Goal: Task Accomplishment & Management: Complete application form

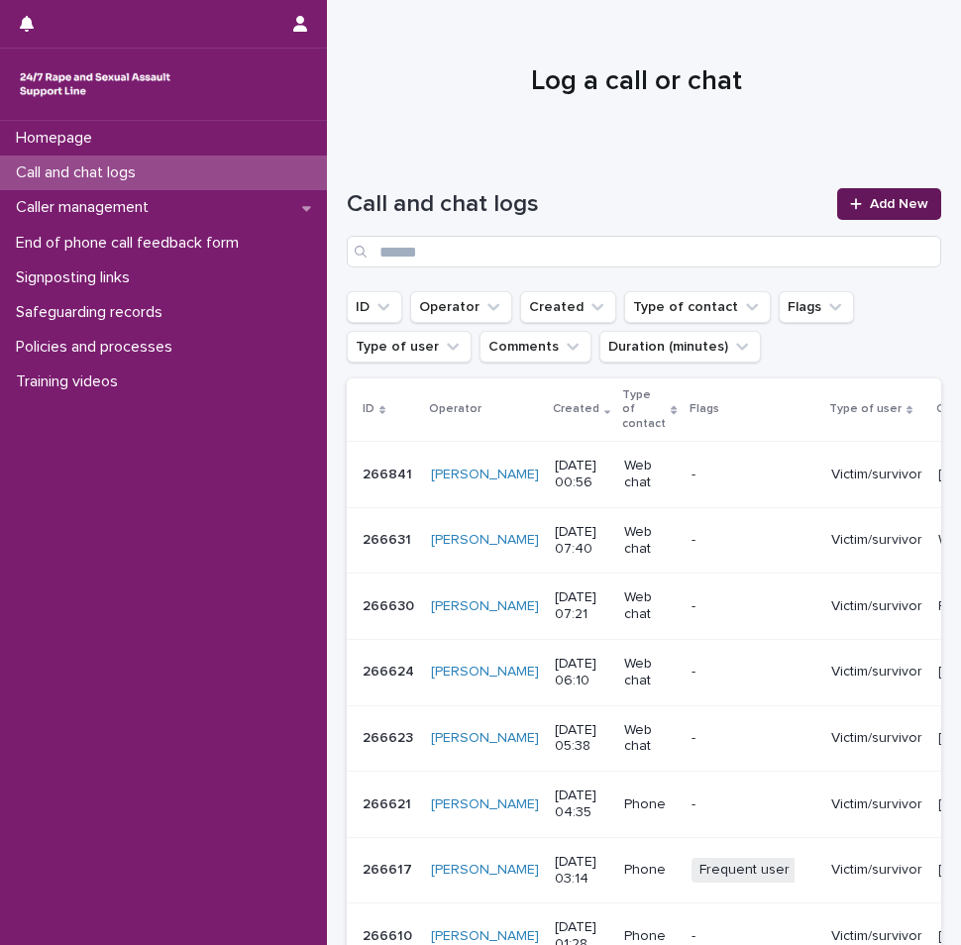
click at [897, 202] on span "Add New" at bounding box center [899, 204] width 58 height 14
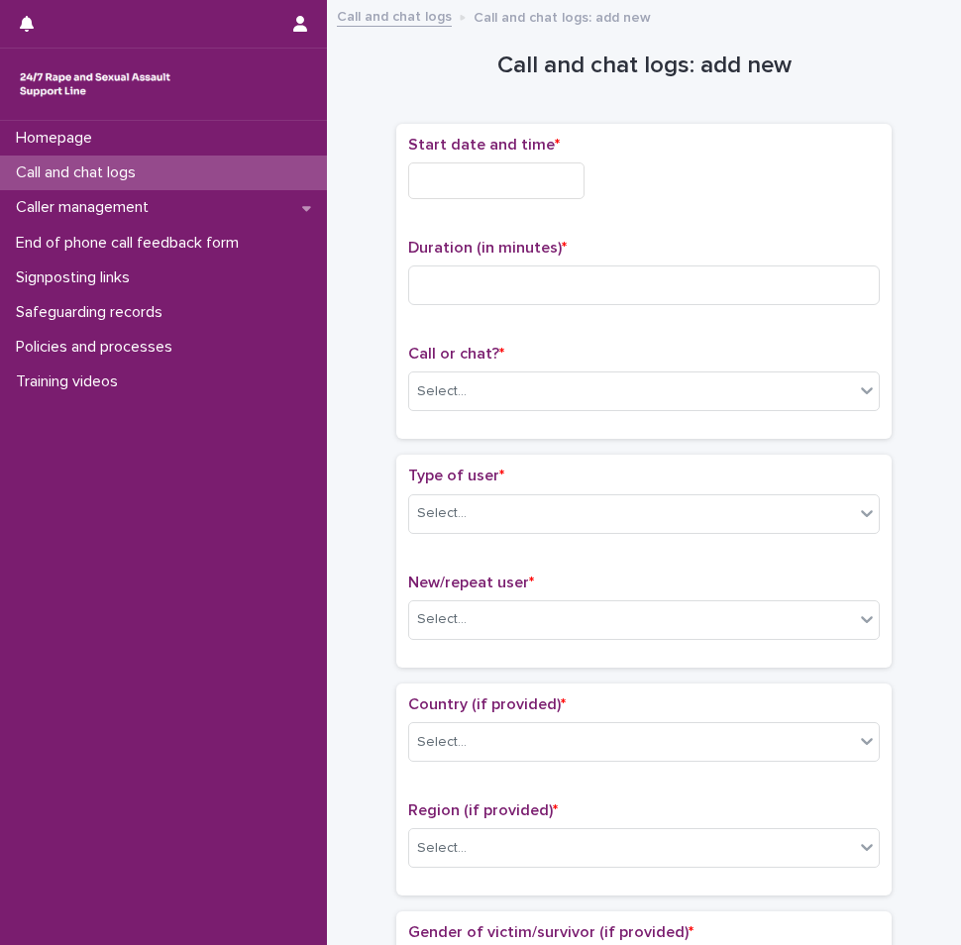
click at [509, 175] on input "text" at bounding box center [496, 180] width 176 height 37
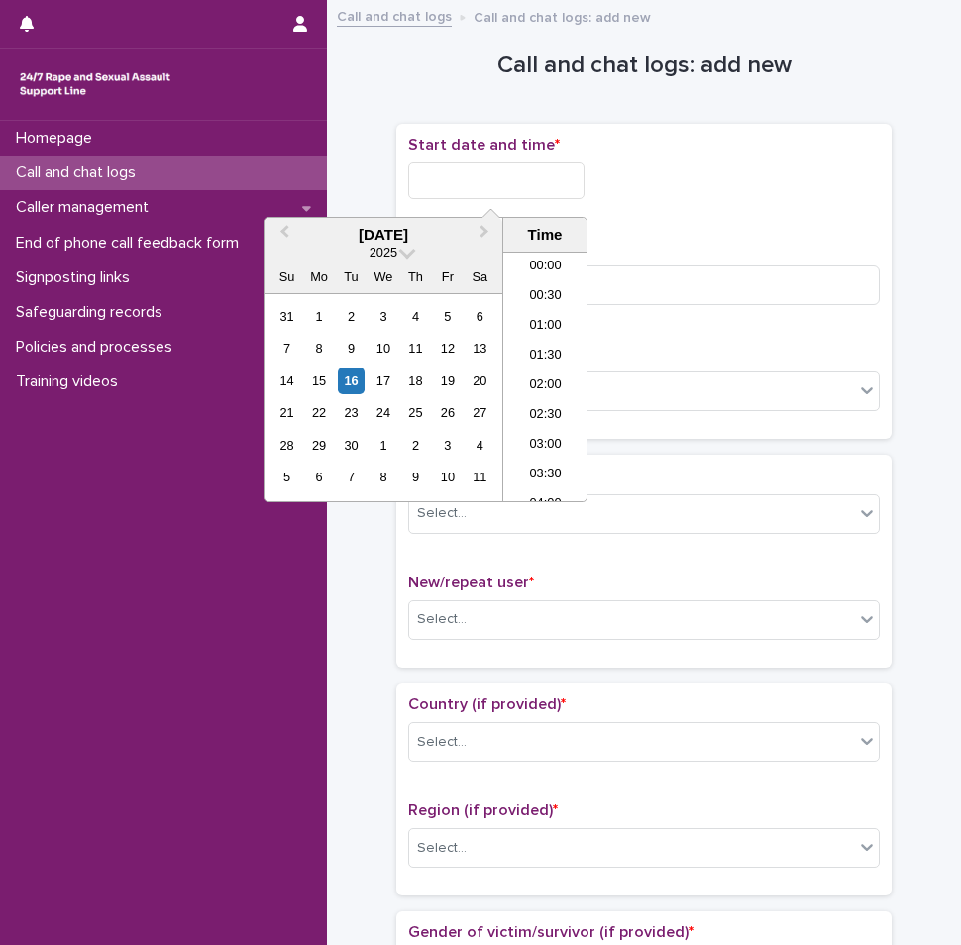
scroll to position [40, 0]
click at [560, 343] on li "02:00" at bounding box center [545, 347] width 84 height 30
click at [560, 184] on input "**********" at bounding box center [496, 180] width 176 height 37
type input "**********"
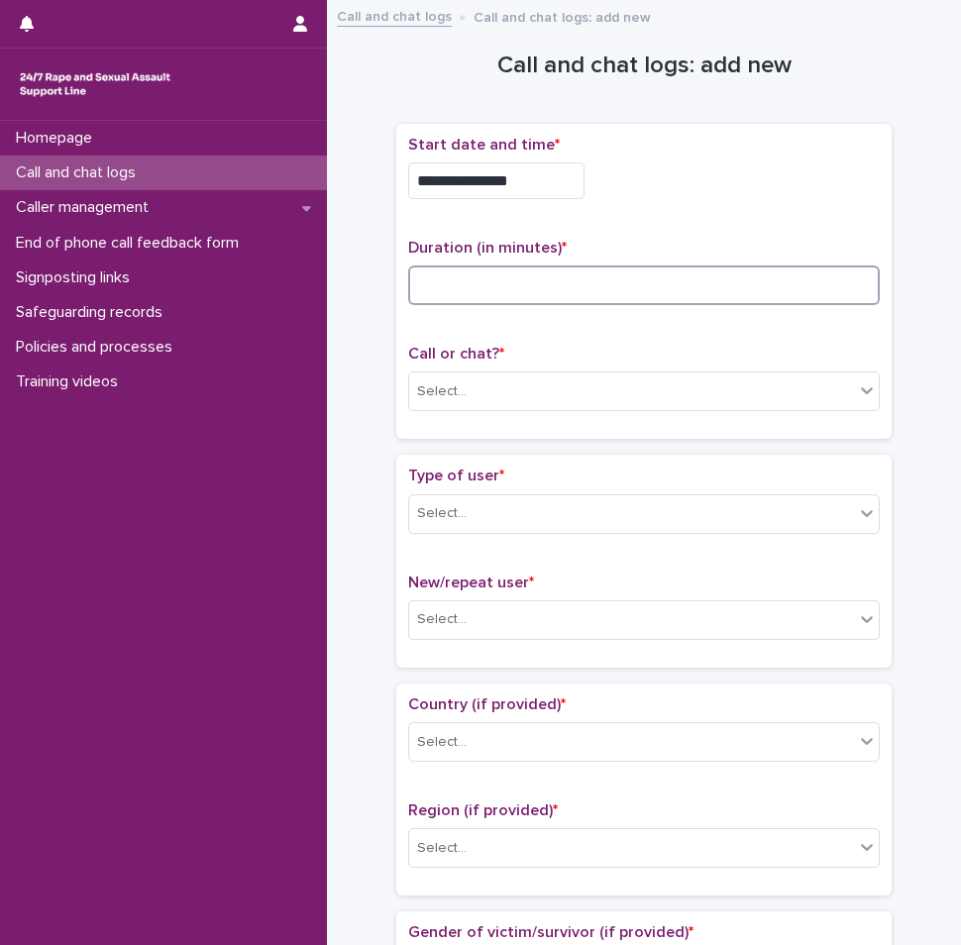
click at [681, 265] on input at bounding box center [643, 285] width 471 height 40
type input "**"
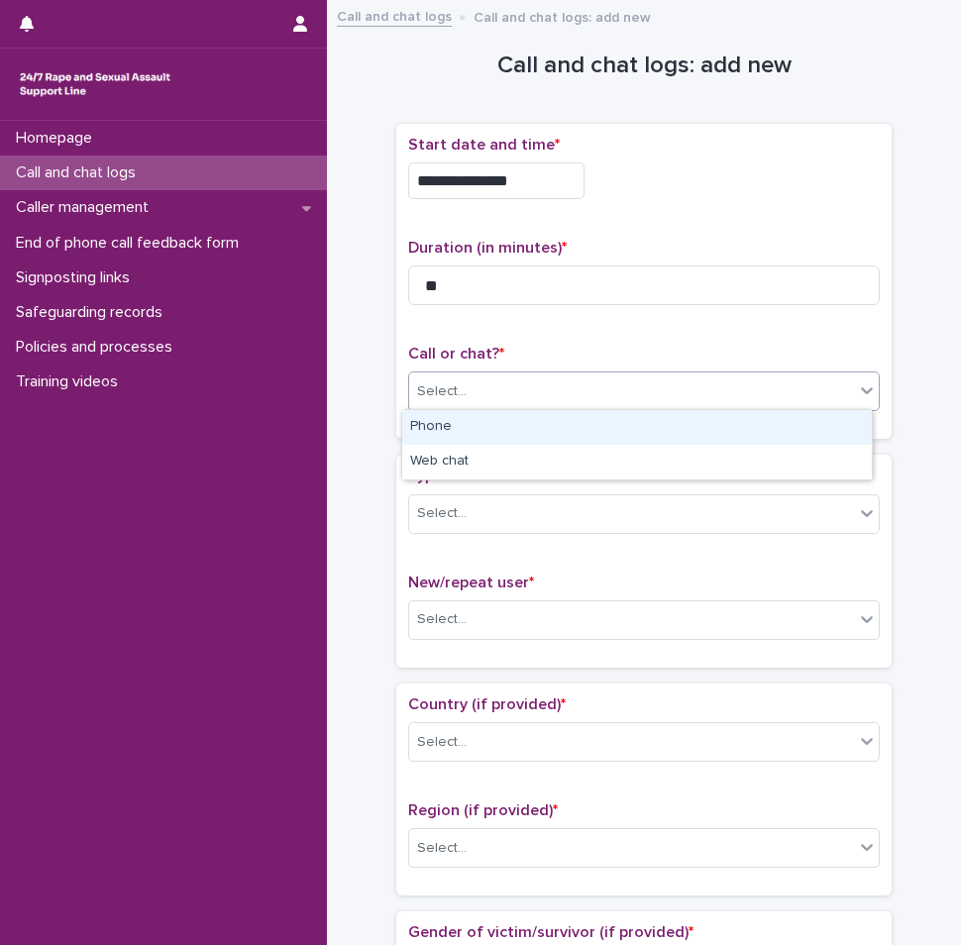
click at [609, 385] on div "Select..." at bounding box center [631, 391] width 445 height 33
click at [563, 426] on div "Phone" at bounding box center [636, 427] width 469 height 35
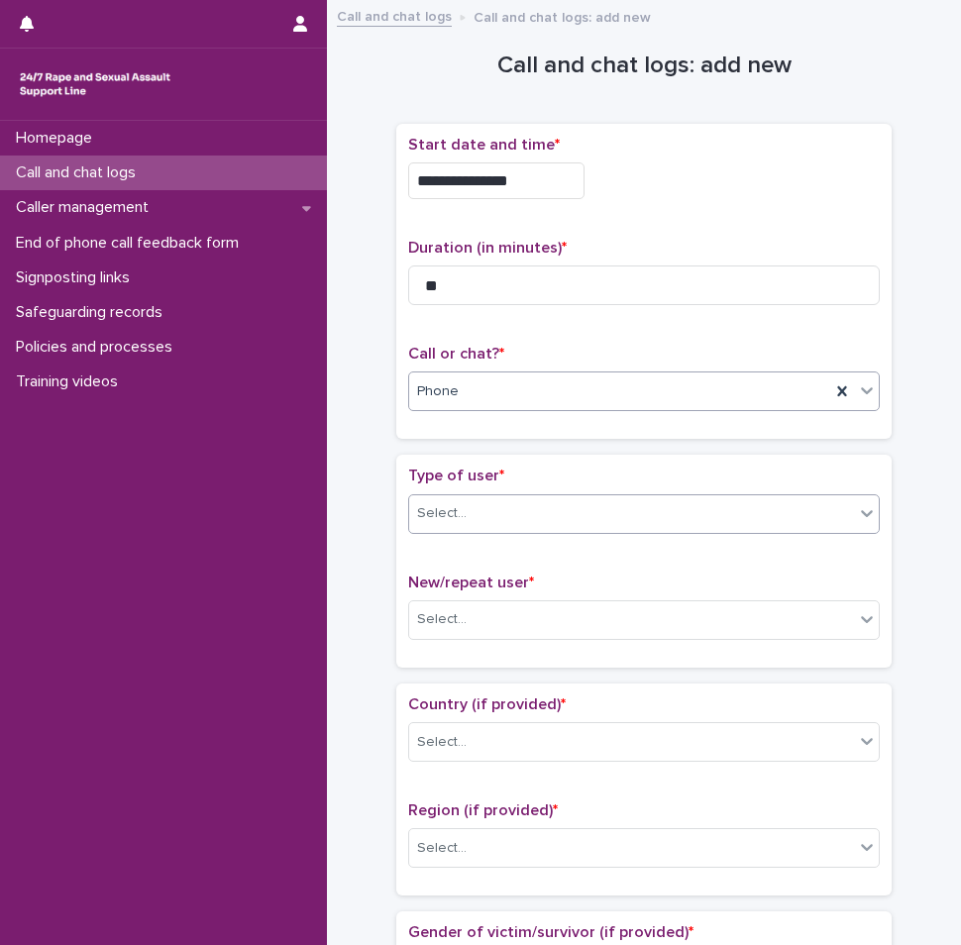
click at [520, 522] on div "Select..." at bounding box center [631, 513] width 445 height 33
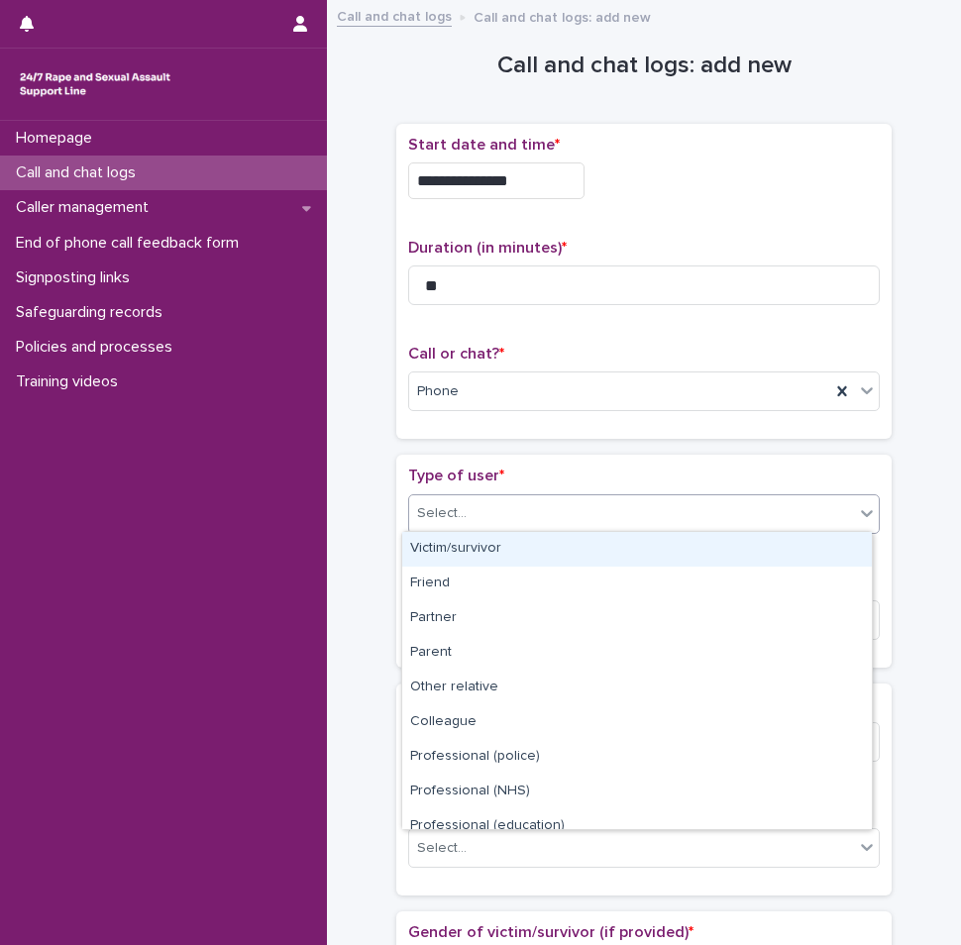
click at [494, 550] on div "Victim/survivor" at bounding box center [636, 549] width 469 height 35
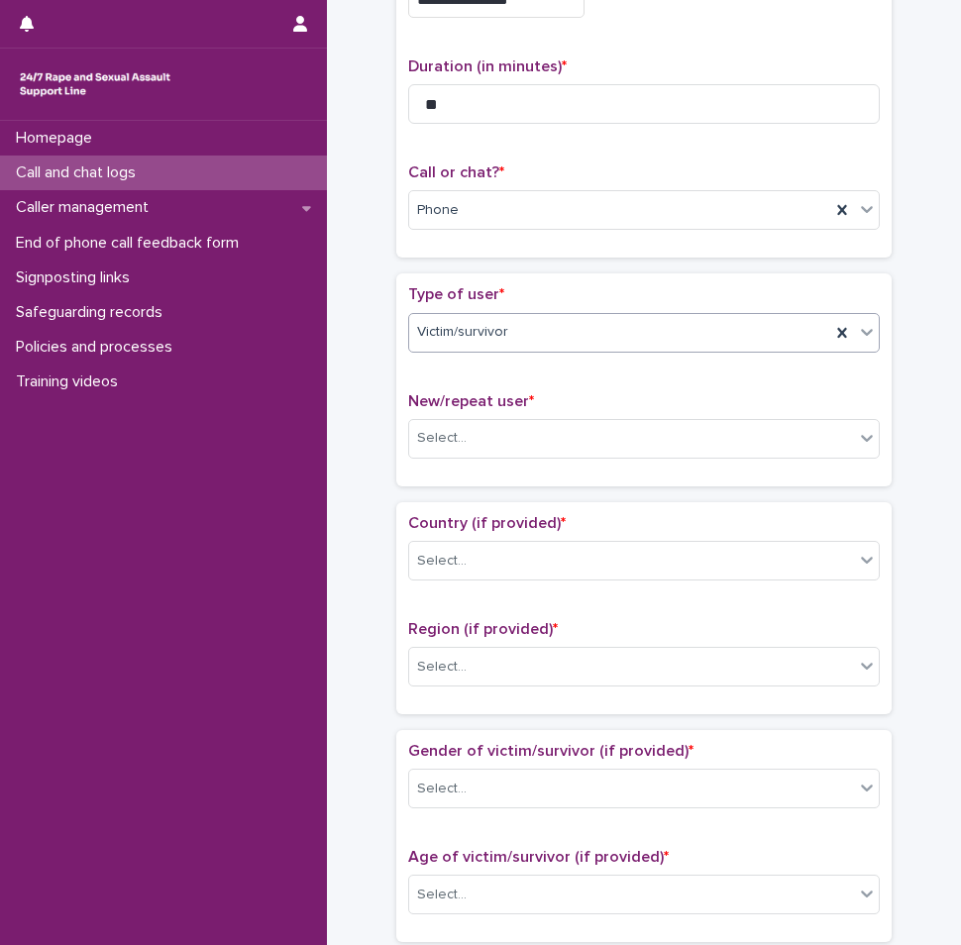
scroll to position [198, 0]
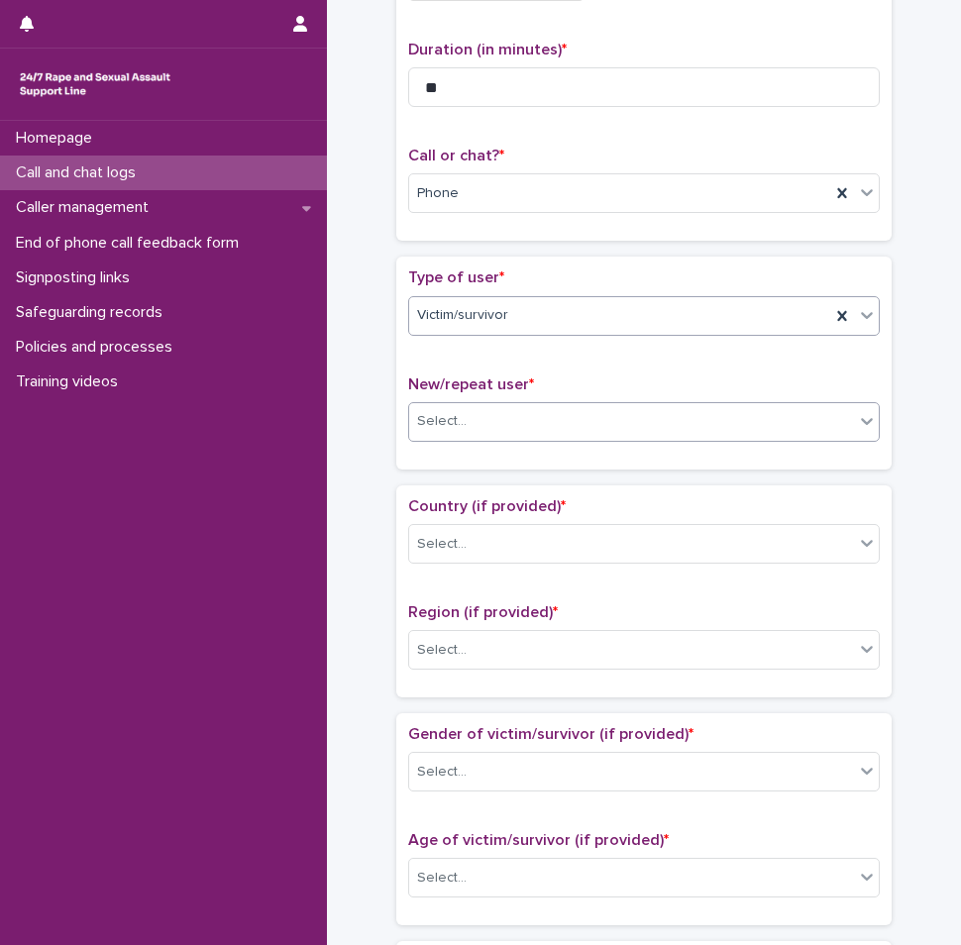
click at [494, 437] on div "Select..." at bounding box center [643, 422] width 471 height 40
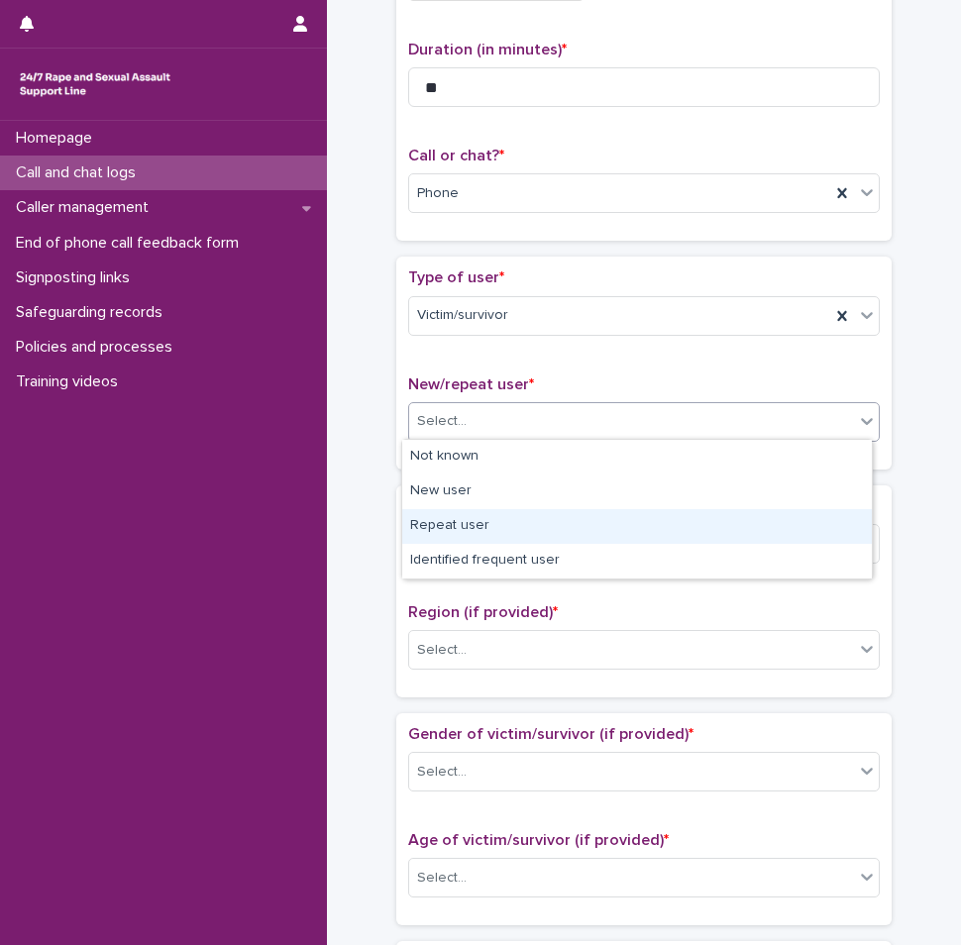
click at [481, 531] on div "Repeat user" at bounding box center [636, 526] width 469 height 35
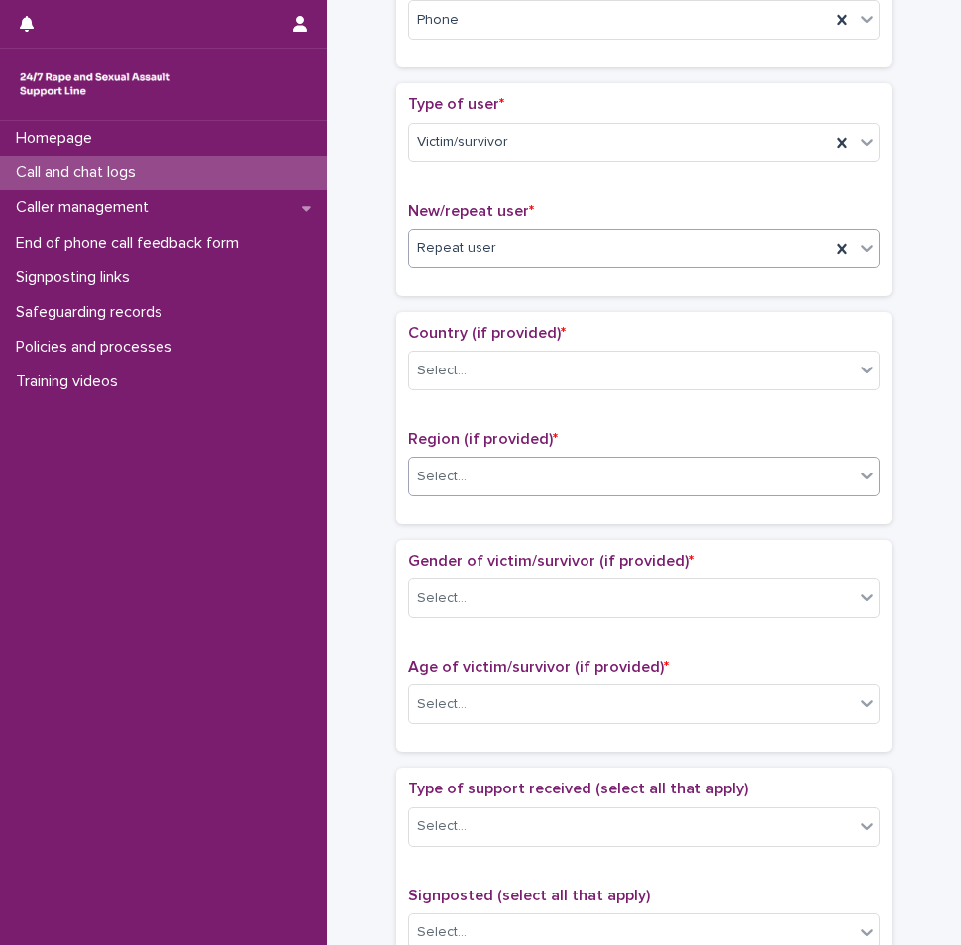
scroll to position [396, 0]
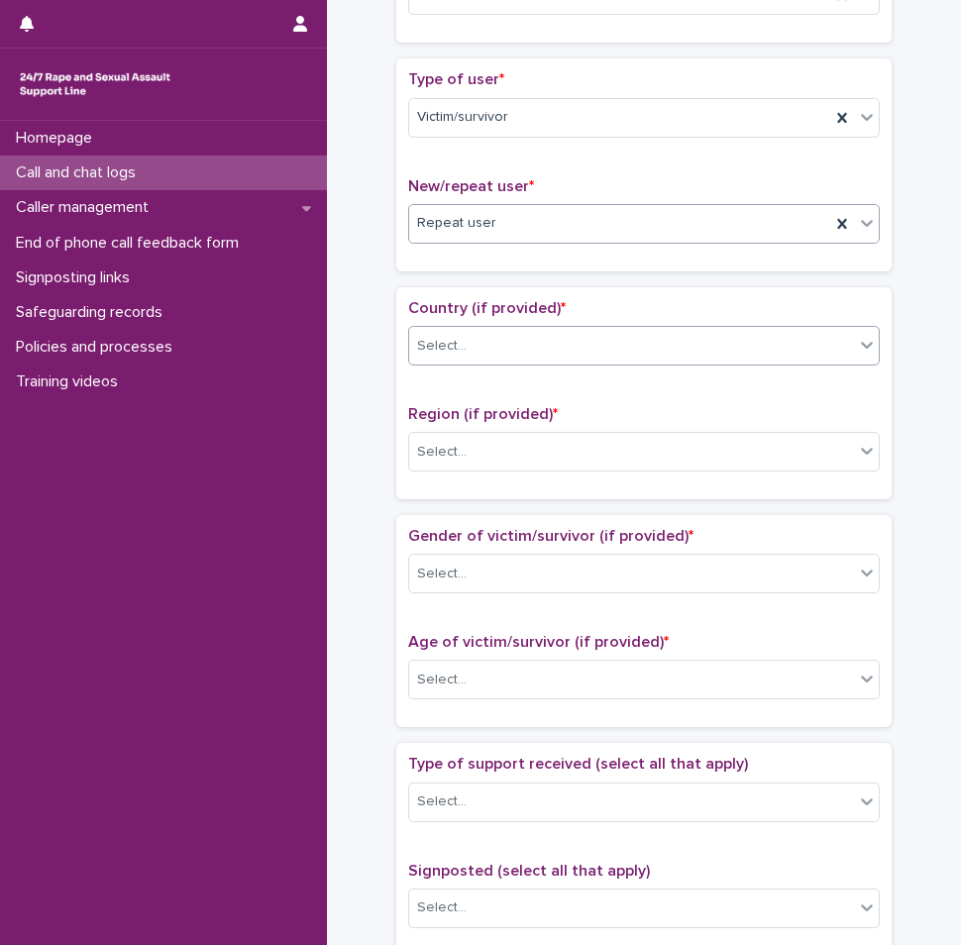
click at [518, 350] on div "Select..." at bounding box center [631, 346] width 445 height 33
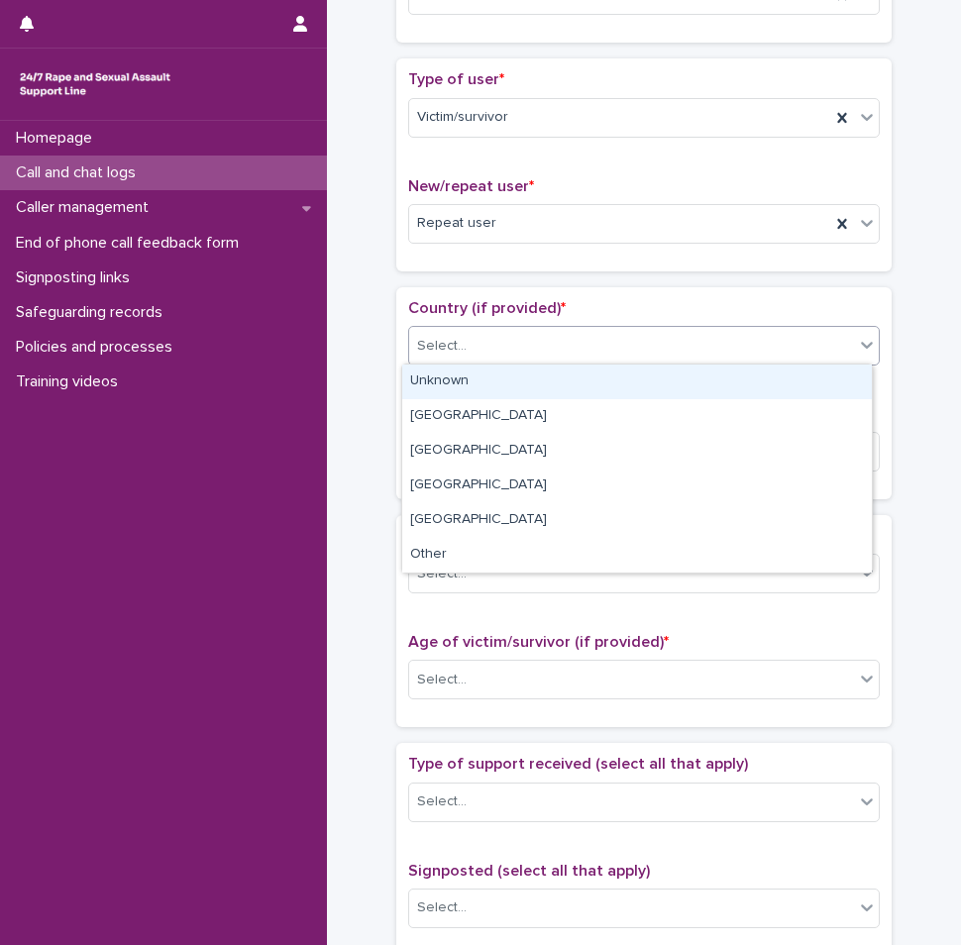
click at [490, 380] on div "Unknown" at bounding box center [636, 381] width 469 height 35
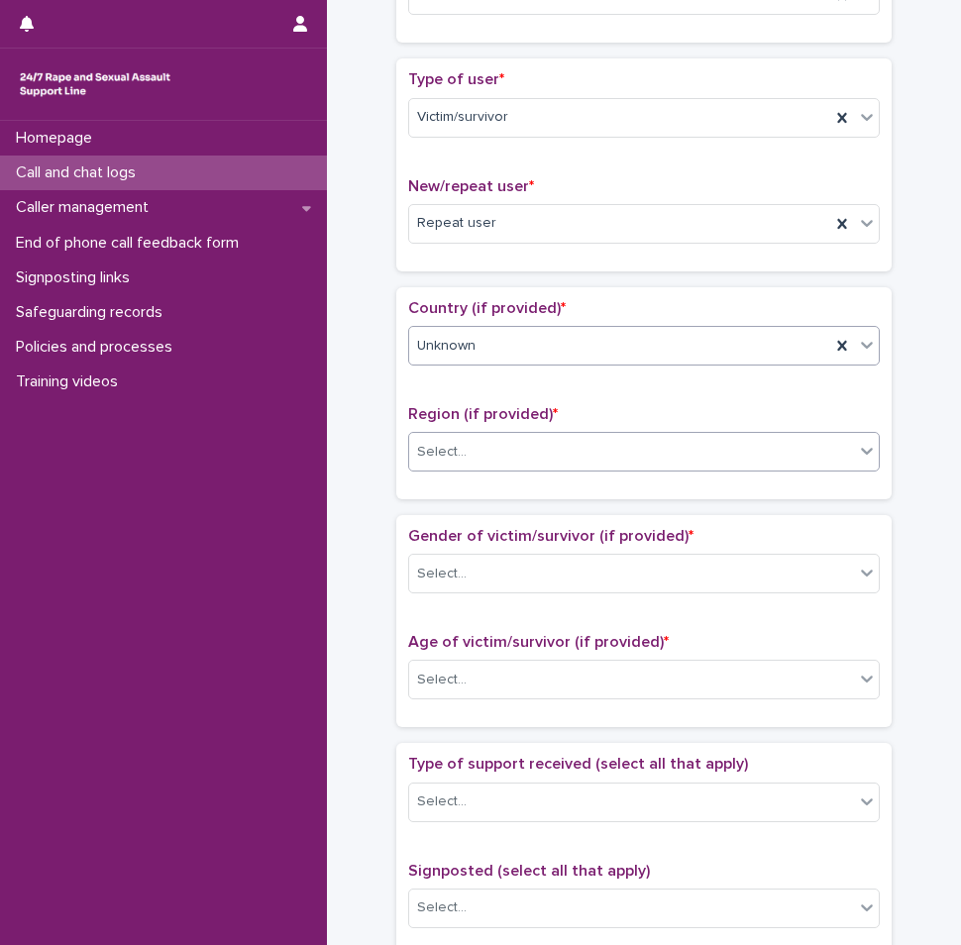
click at [508, 453] on div "Select..." at bounding box center [631, 452] width 445 height 33
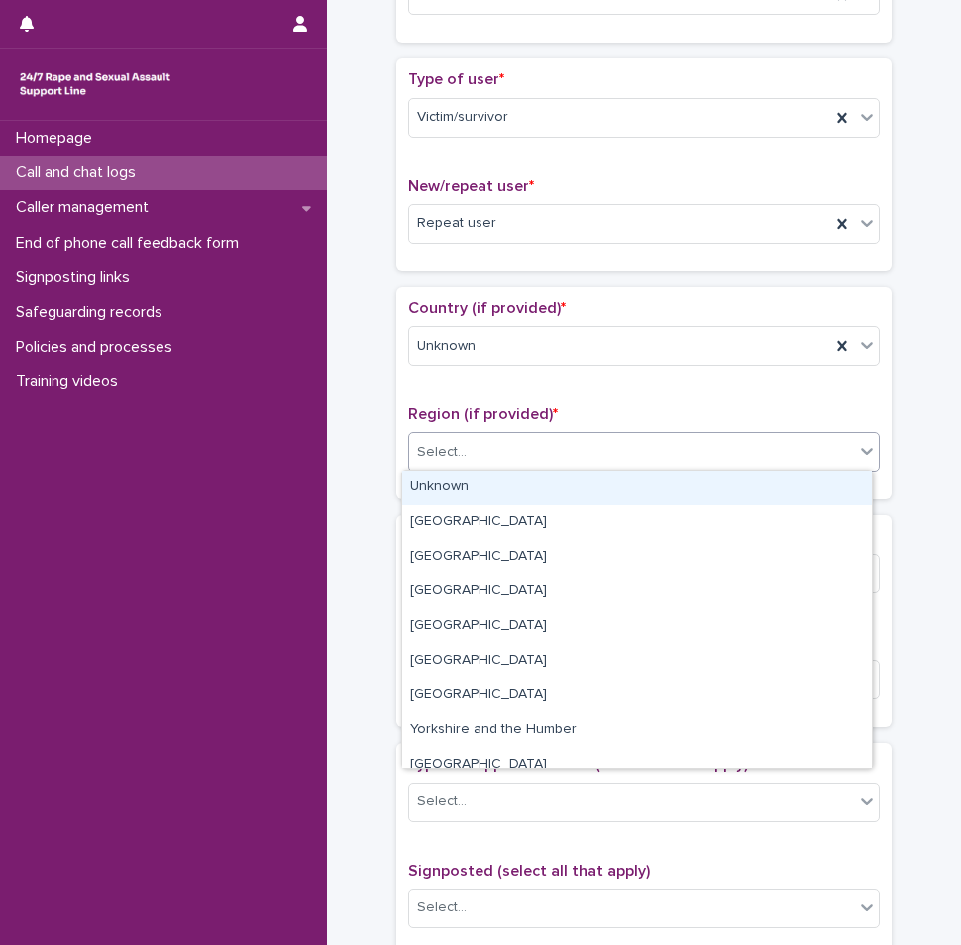
click at [507, 484] on div "Unknown" at bounding box center [636, 487] width 469 height 35
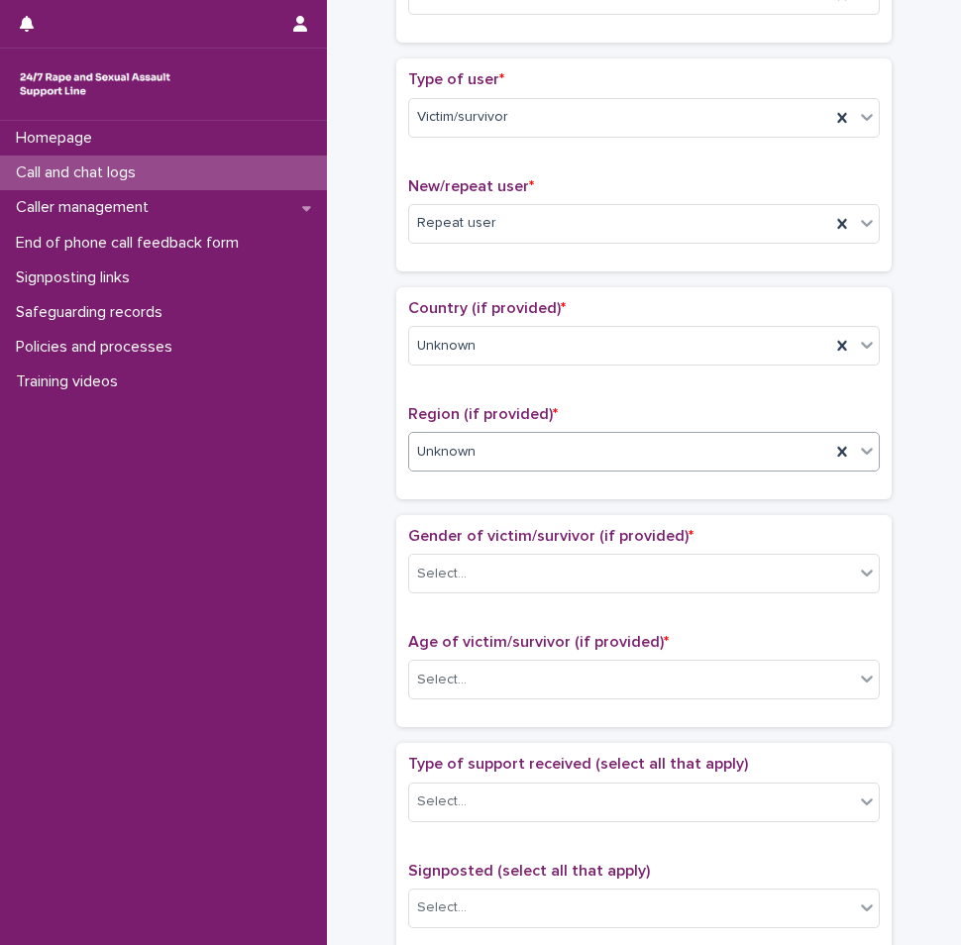
scroll to position [594, 0]
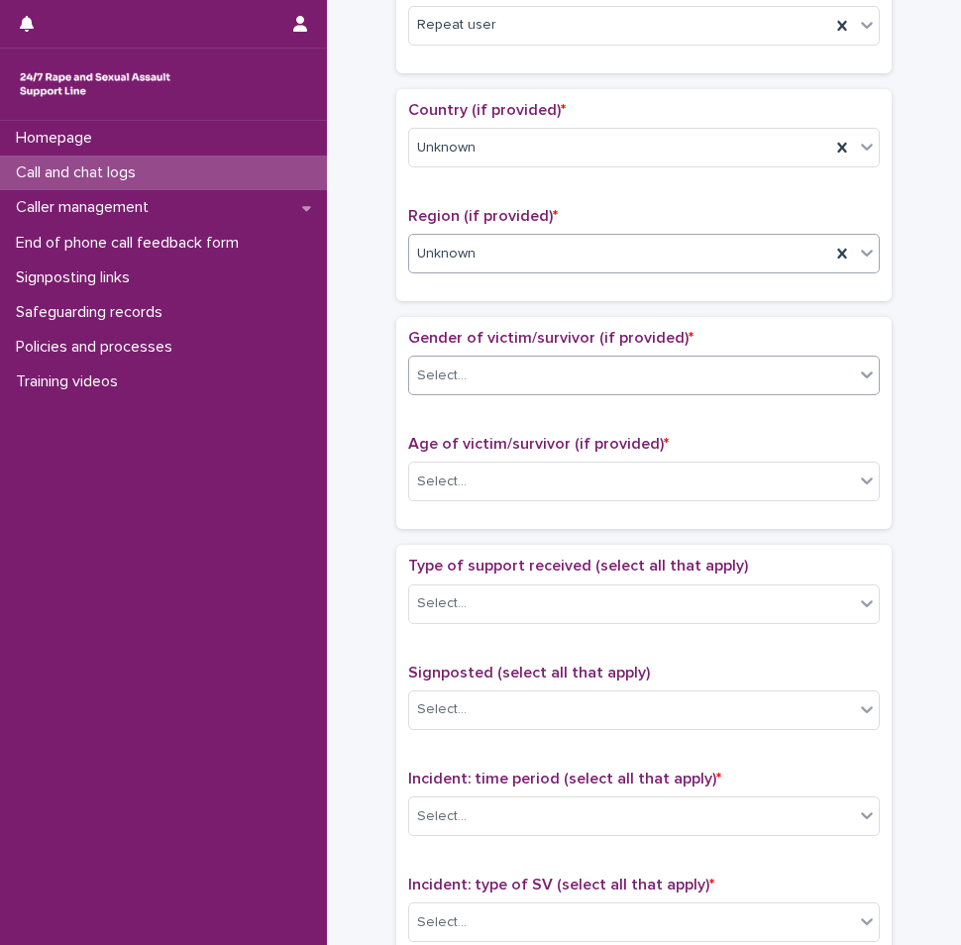
click at [511, 369] on div "Select..." at bounding box center [631, 375] width 445 height 33
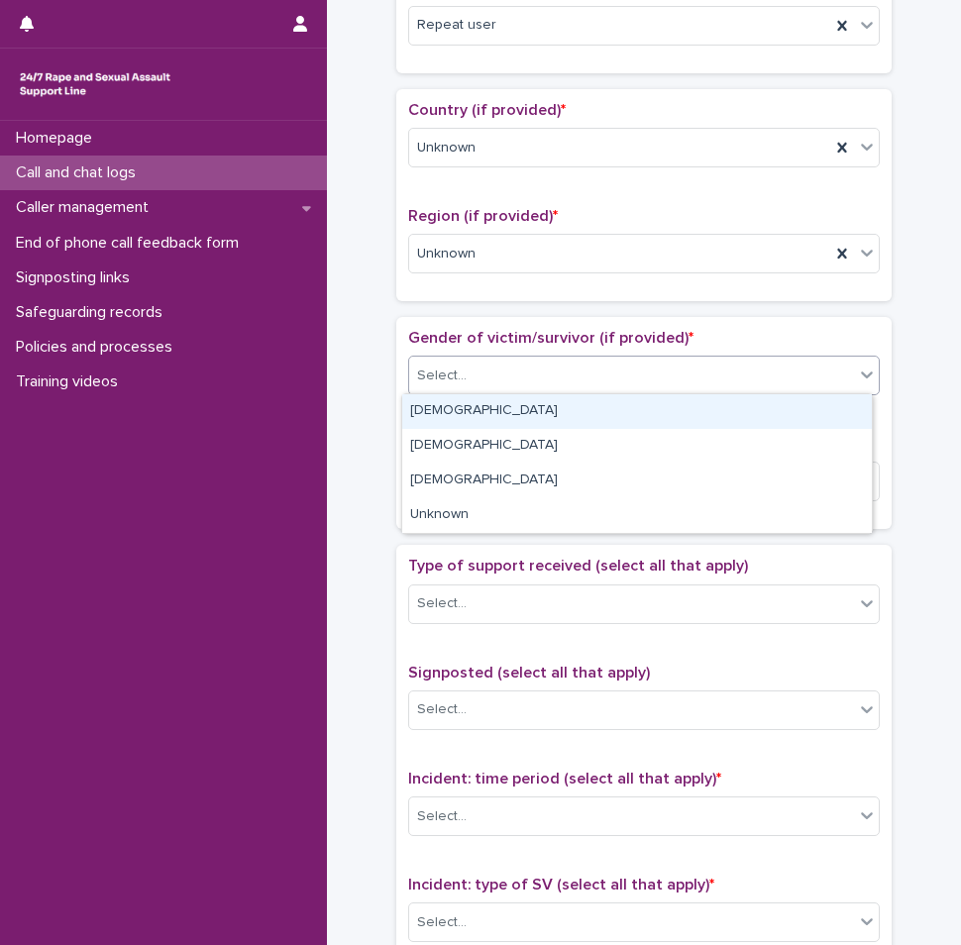
click at [498, 404] on div "[DEMOGRAPHIC_DATA]" at bounding box center [636, 411] width 469 height 35
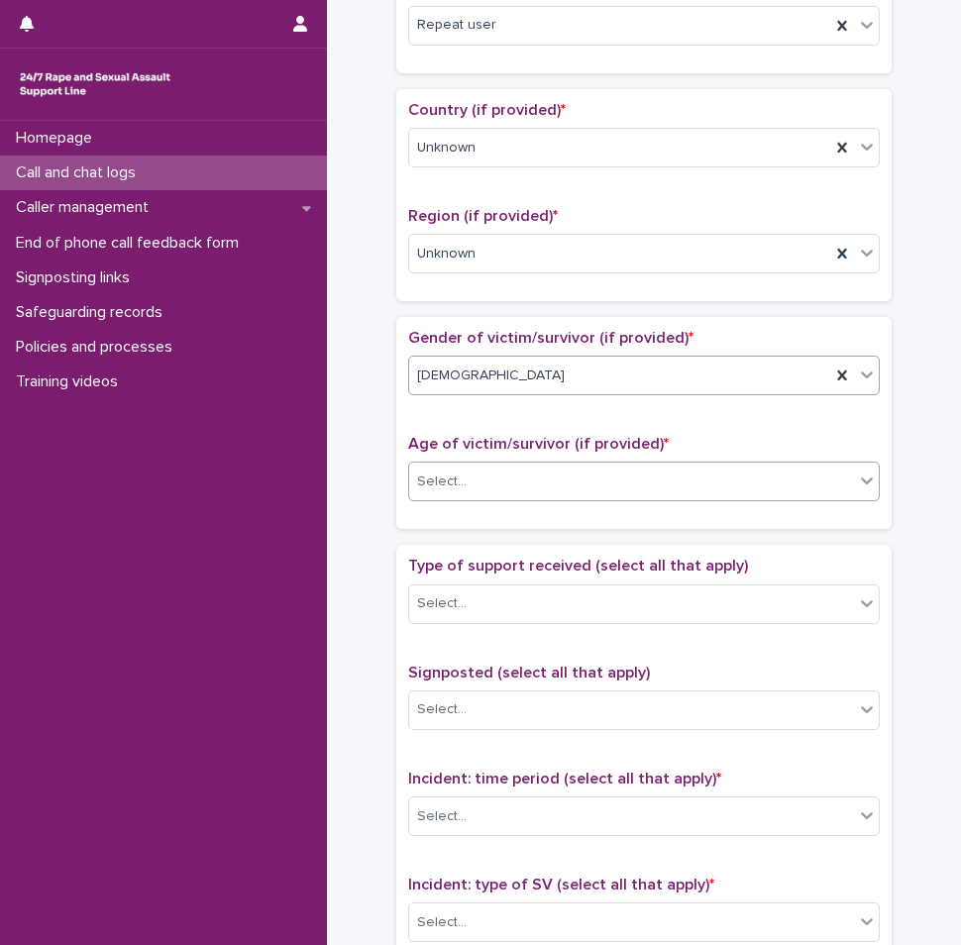
click at [481, 485] on div "Select..." at bounding box center [631, 481] width 445 height 33
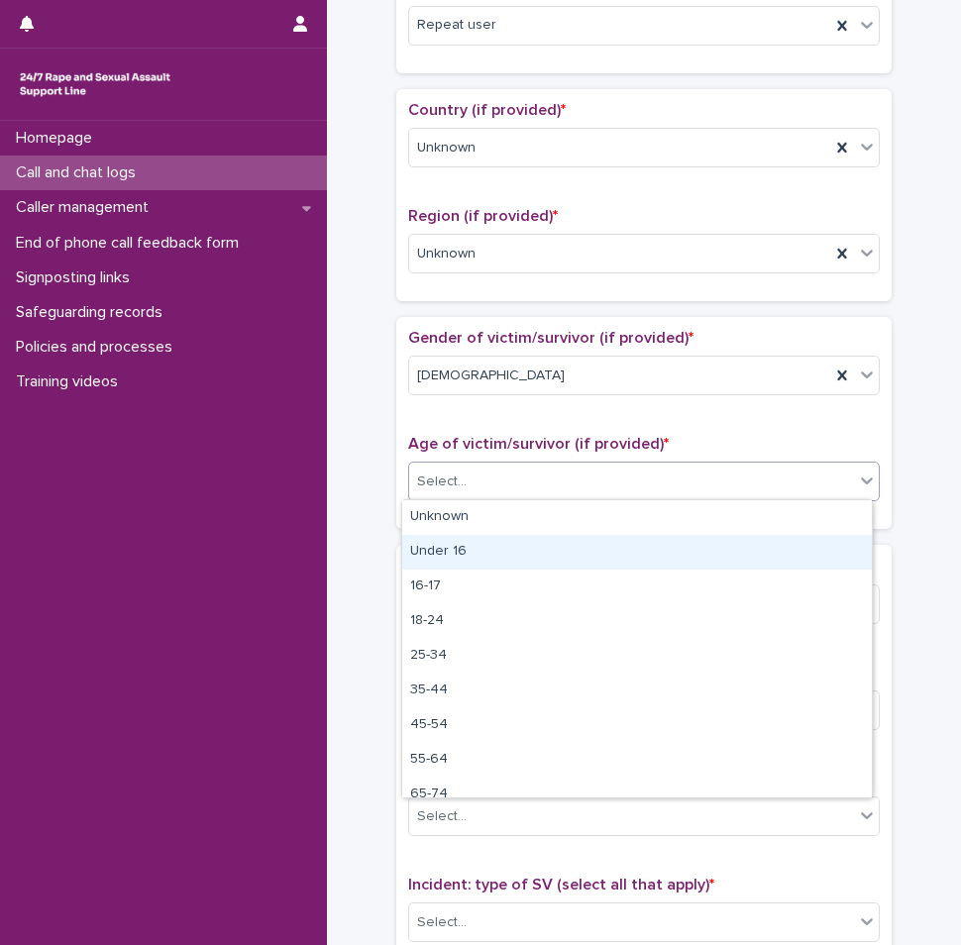
click at [461, 556] on div "Under 16" at bounding box center [636, 552] width 469 height 35
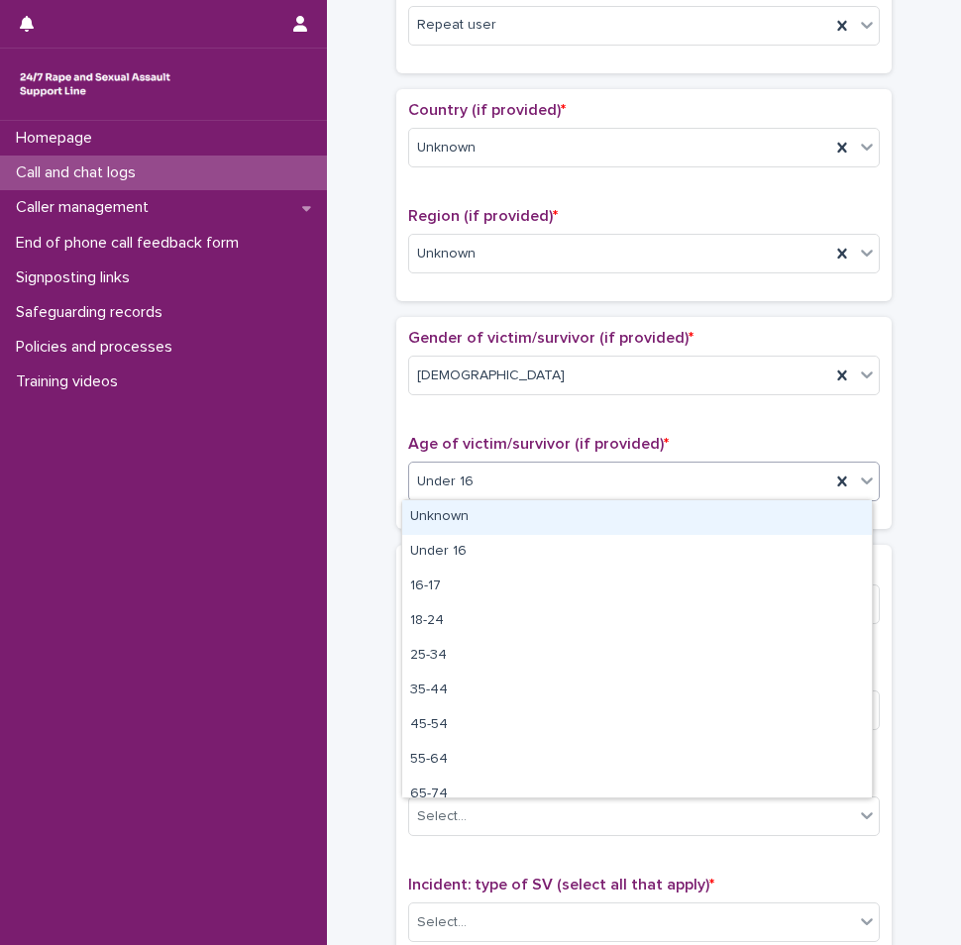
click at [497, 480] on div "Under 16" at bounding box center [619, 481] width 421 height 33
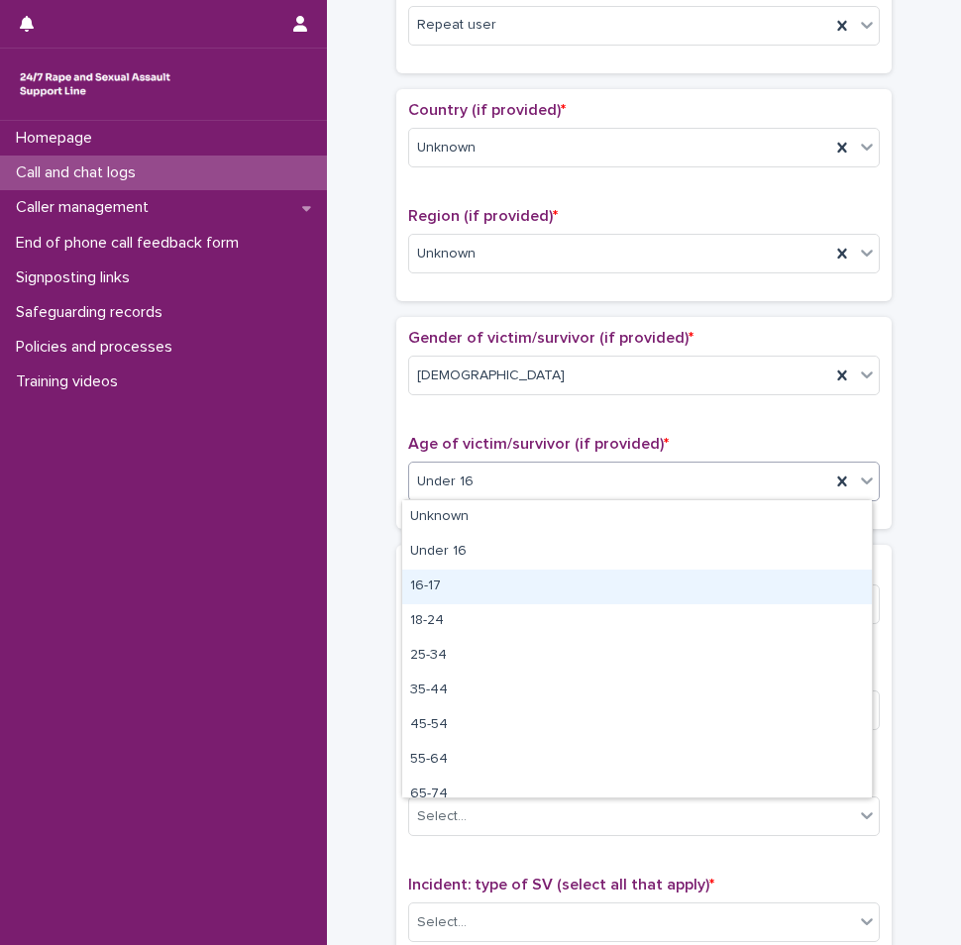
click at [446, 586] on div "16-17" at bounding box center [636, 586] width 469 height 35
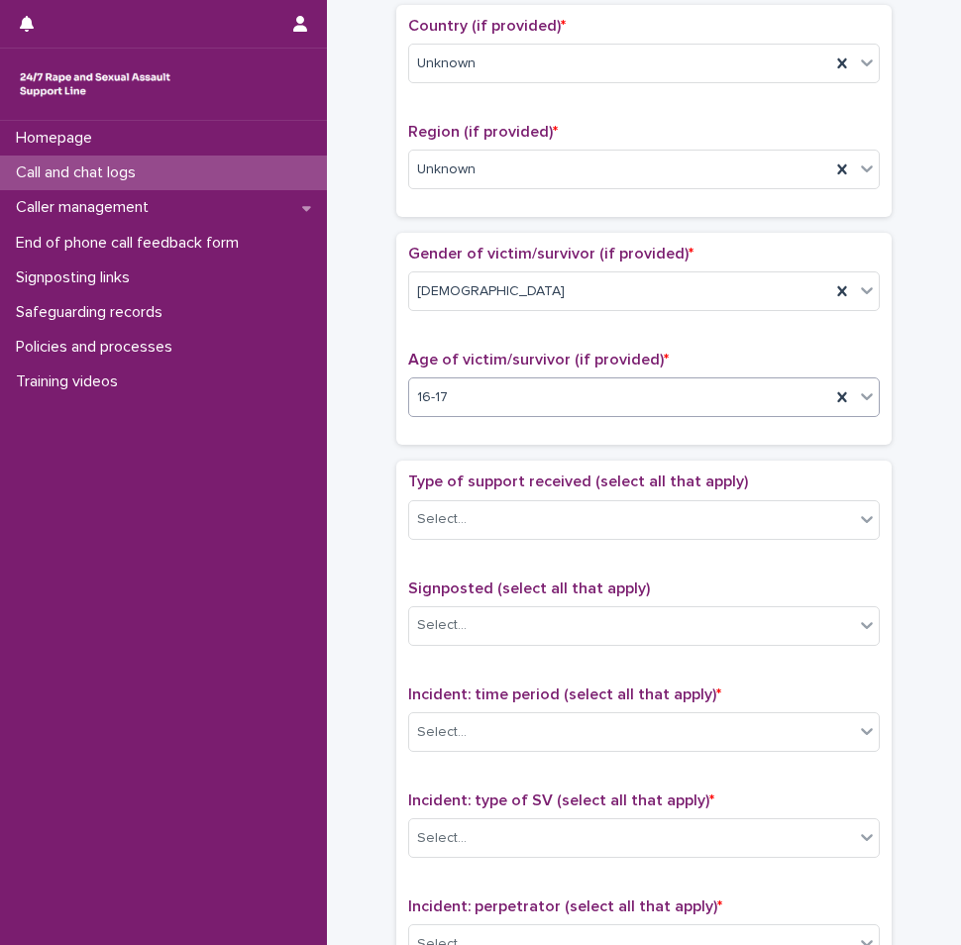
scroll to position [792, 0]
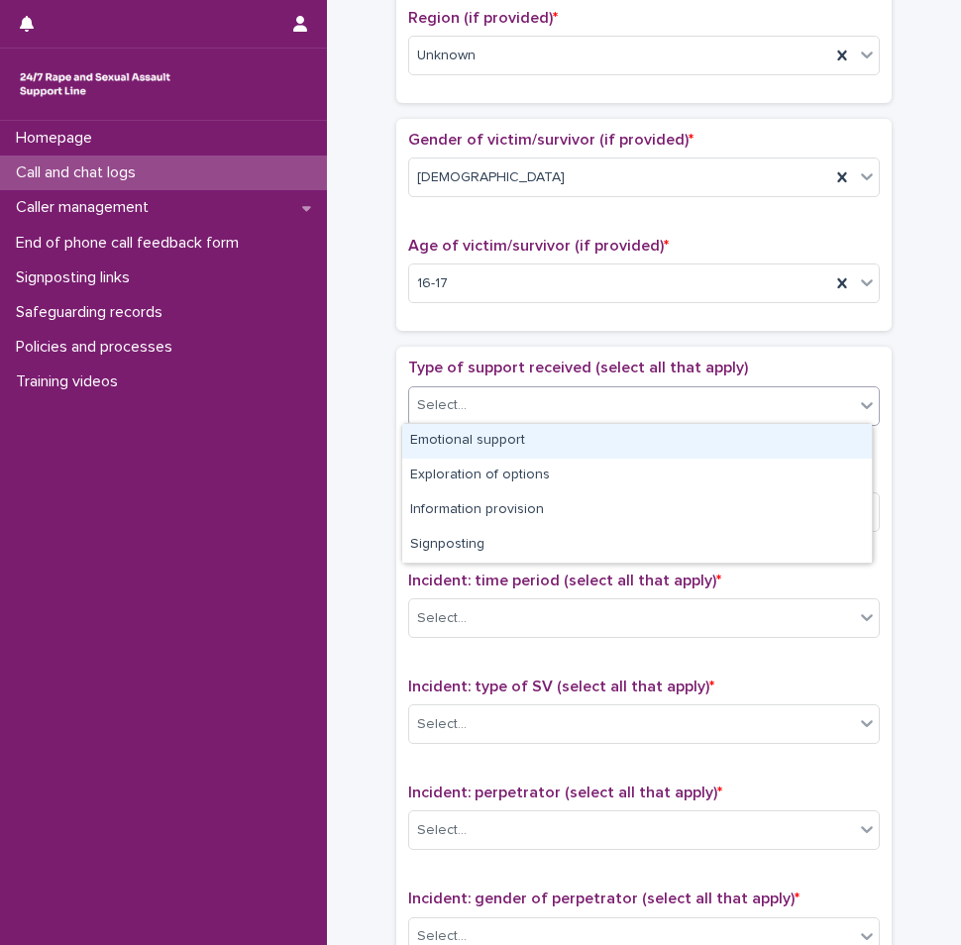
click at [518, 406] on div "Select..." at bounding box center [631, 405] width 445 height 33
click at [488, 452] on div "Emotional support" at bounding box center [636, 441] width 469 height 35
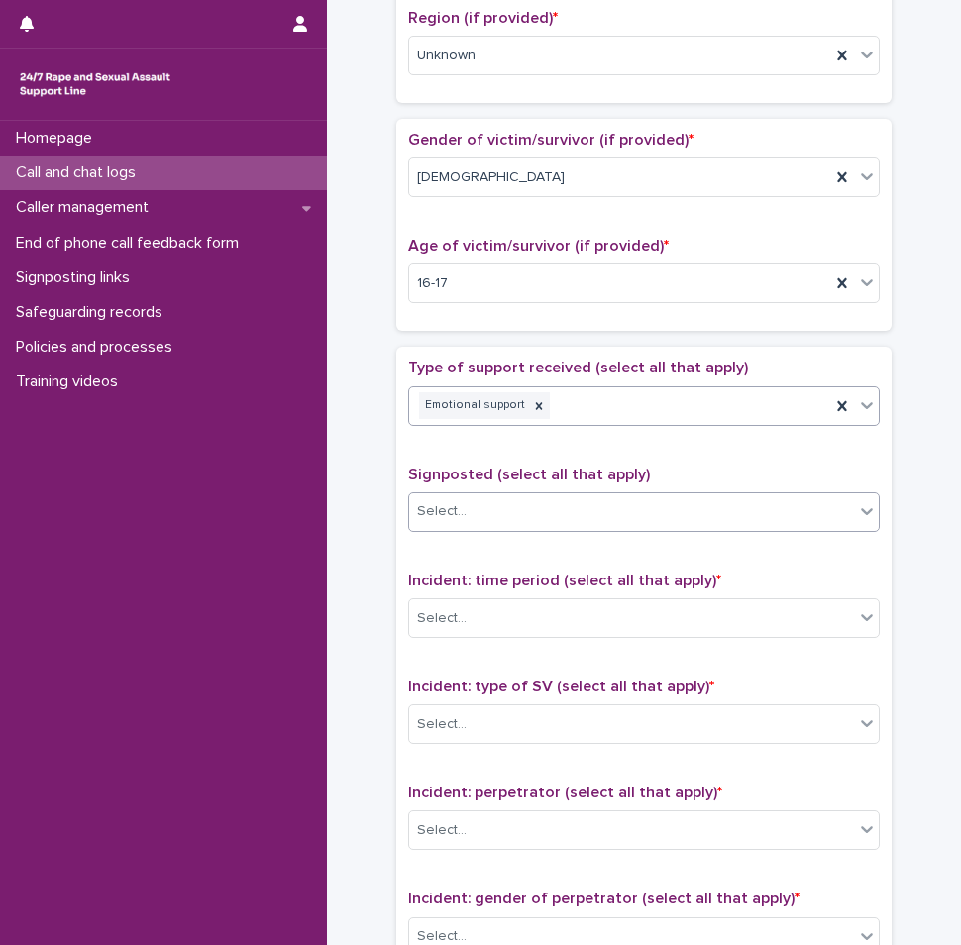
click at [526, 520] on div "Select..." at bounding box center [631, 511] width 445 height 33
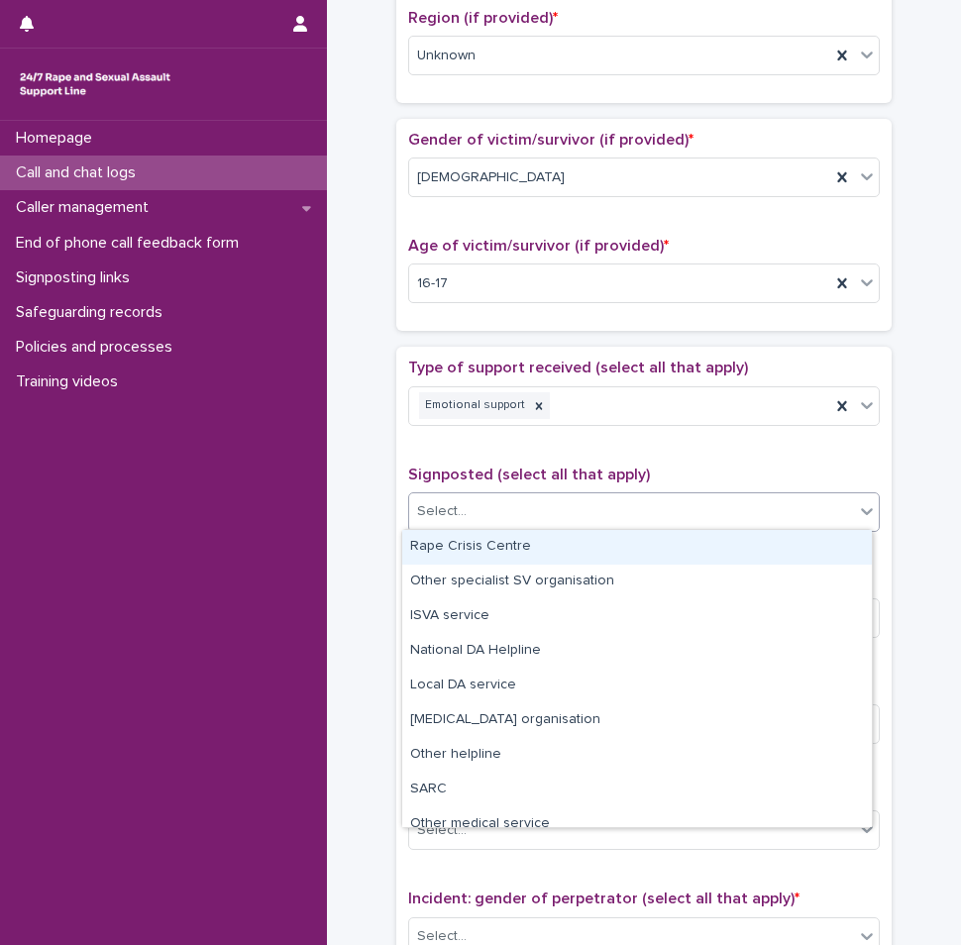
click at [519, 477] on span "Signposted (select all that apply)" at bounding box center [529, 474] width 242 height 16
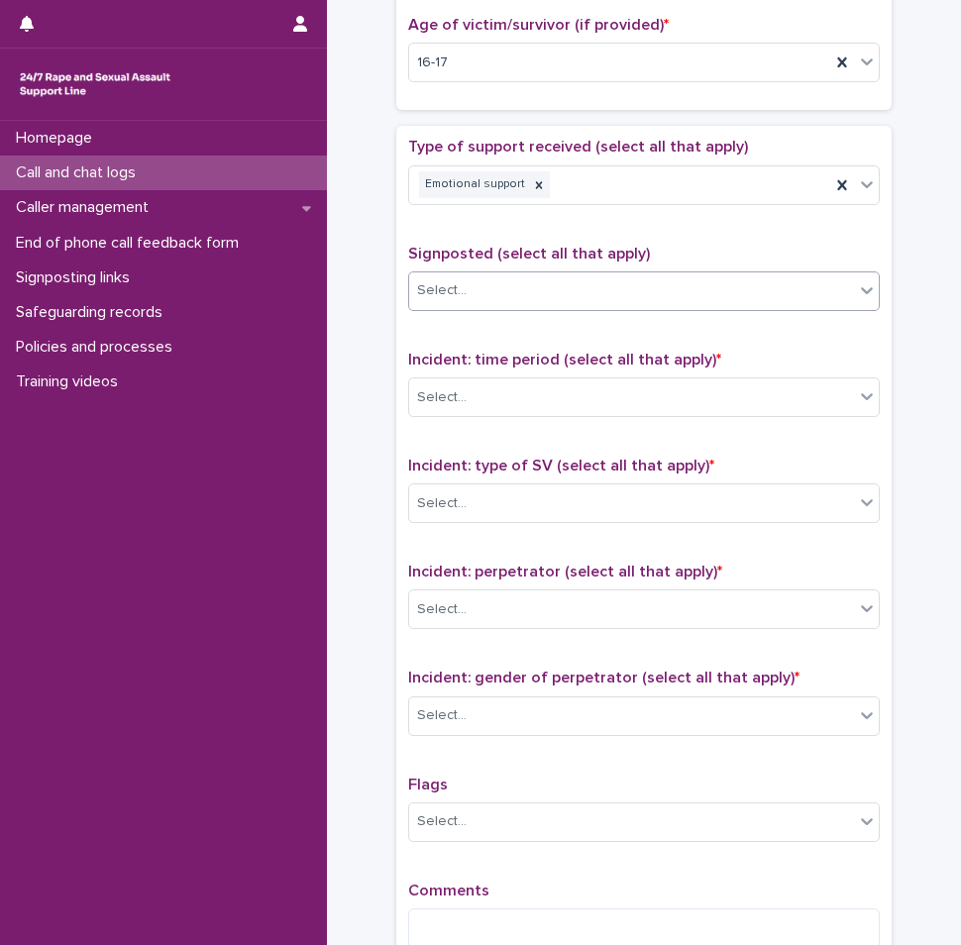
scroll to position [1089, 0]
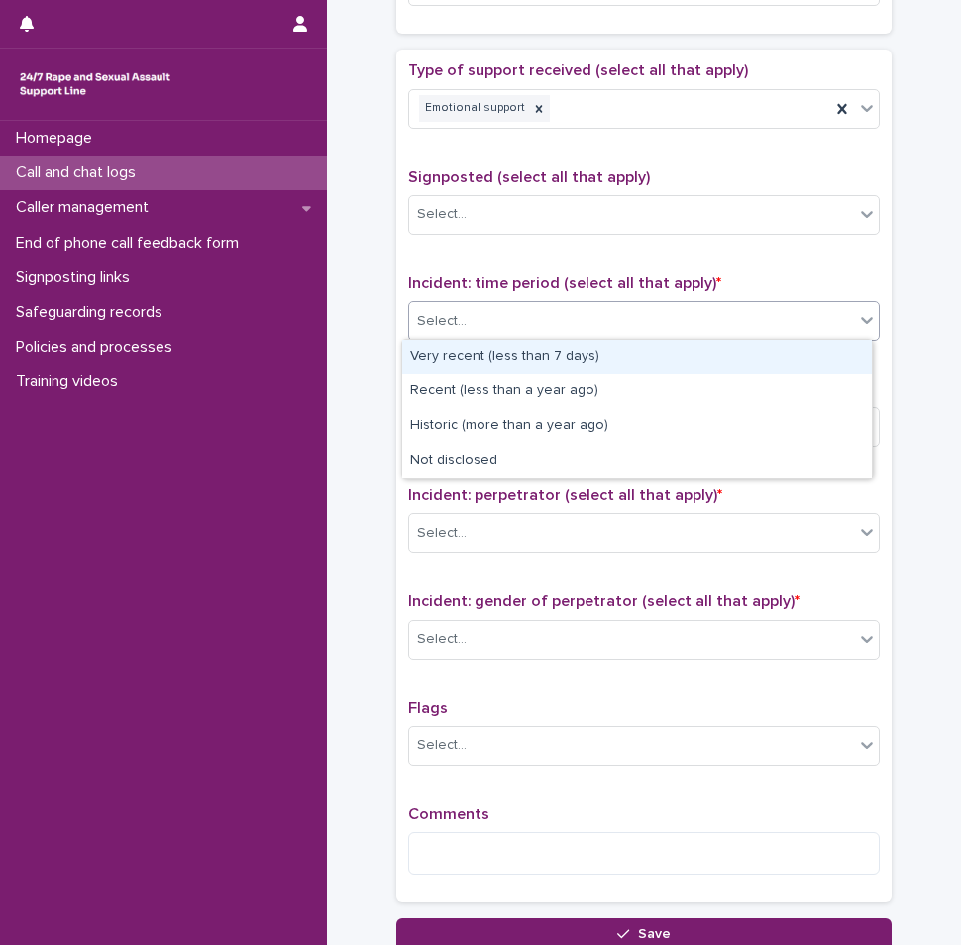
click at [512, 321] on div "Select..." at bounding box center [631, 321] width 445 height 33
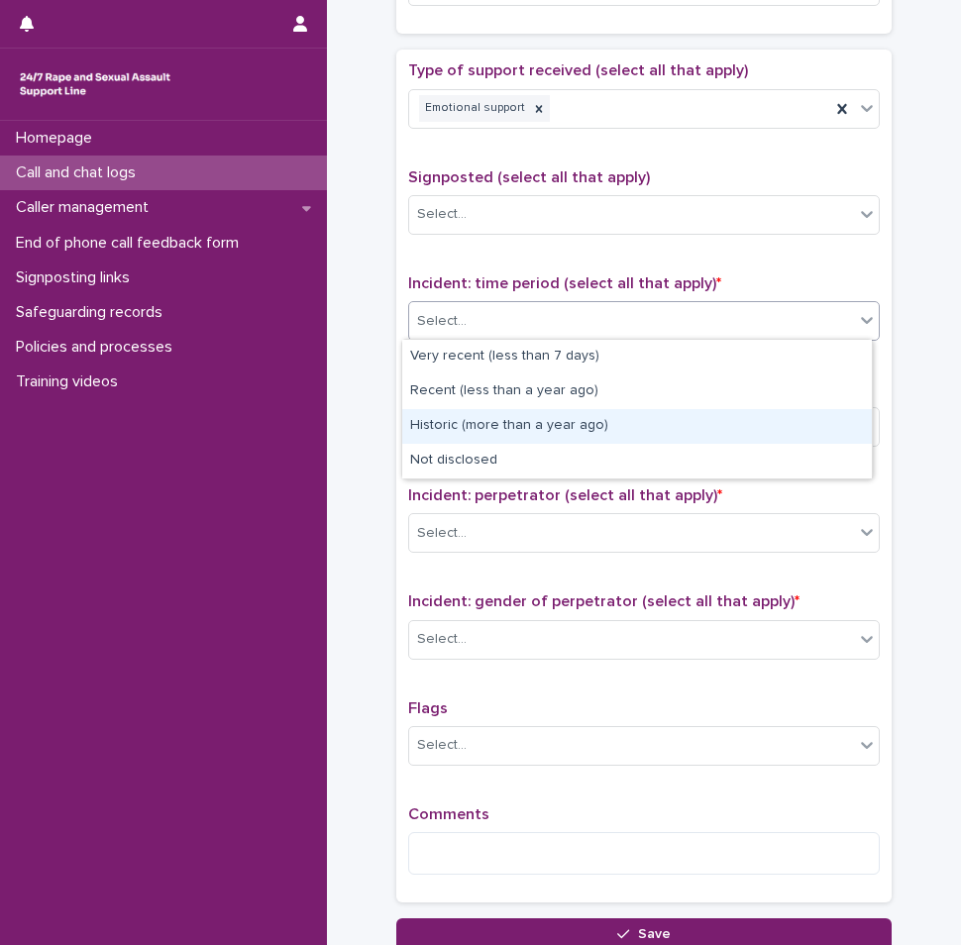
click at [495, 435] on div "Historic (more than a year ago)" at bounding box center [636, 426] width 469 height 35
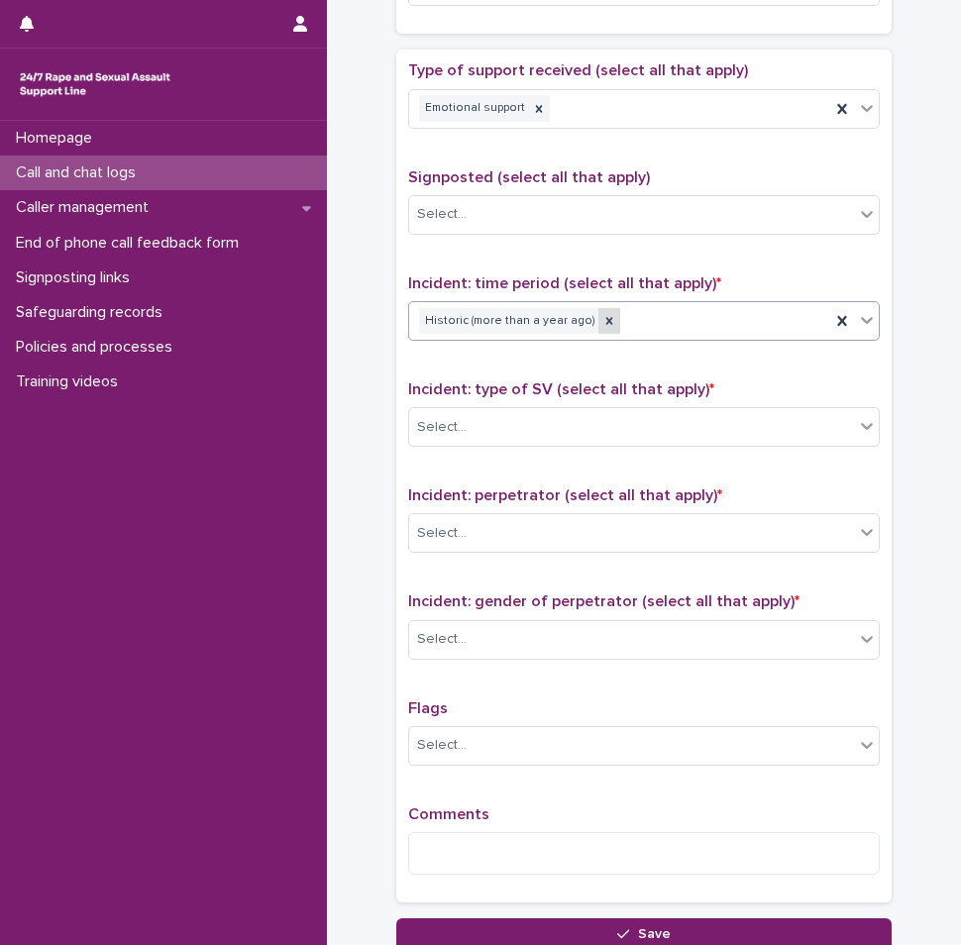
click at [602, 324] on icon at bounding box center [609, 321] width 14 height 14
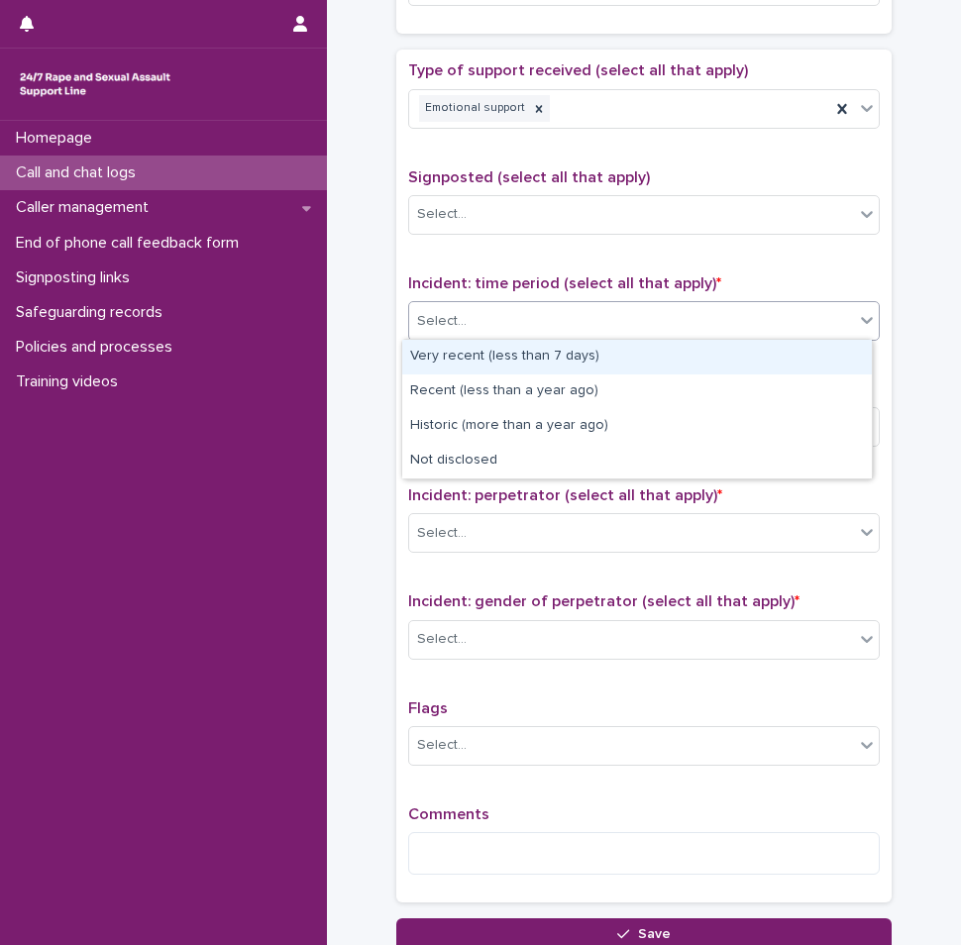
click at [594, 324] on div "Select..." at bounding box center [631, 321] width 445 height 33
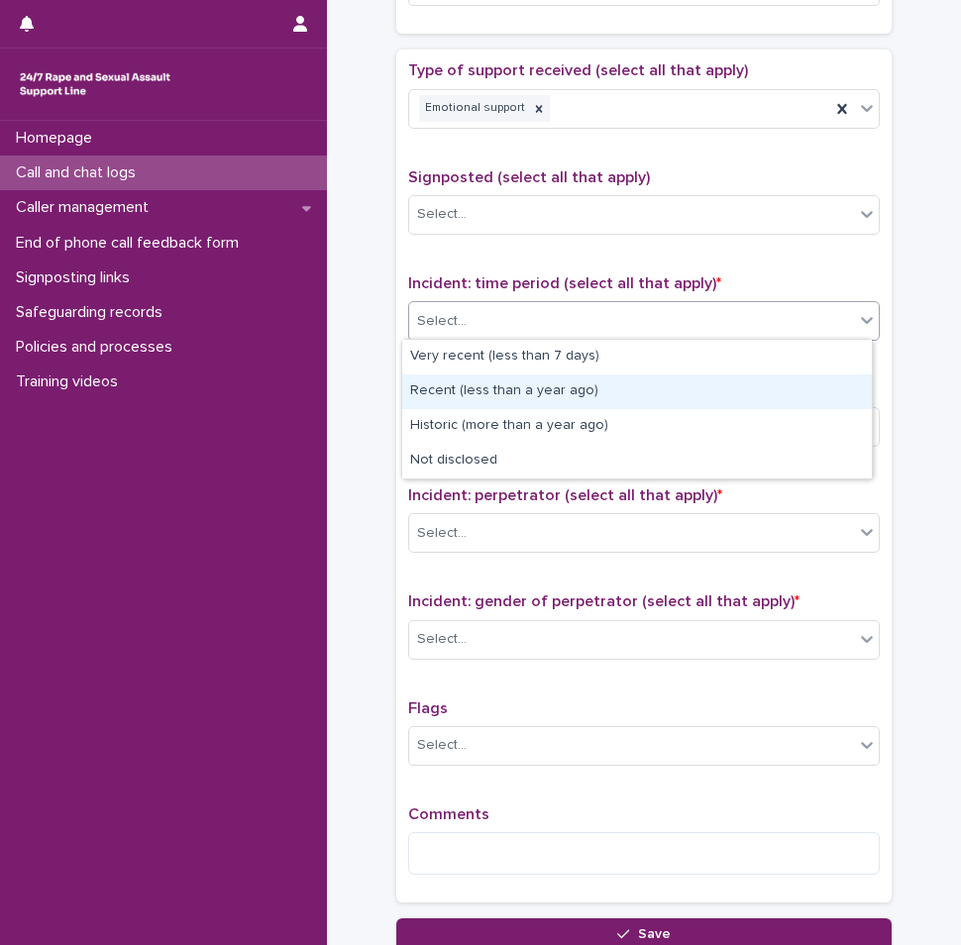
click at [534, 391] on div "Recent (less than a year ago)" at bounding box center [636, 391] width 469 height 35
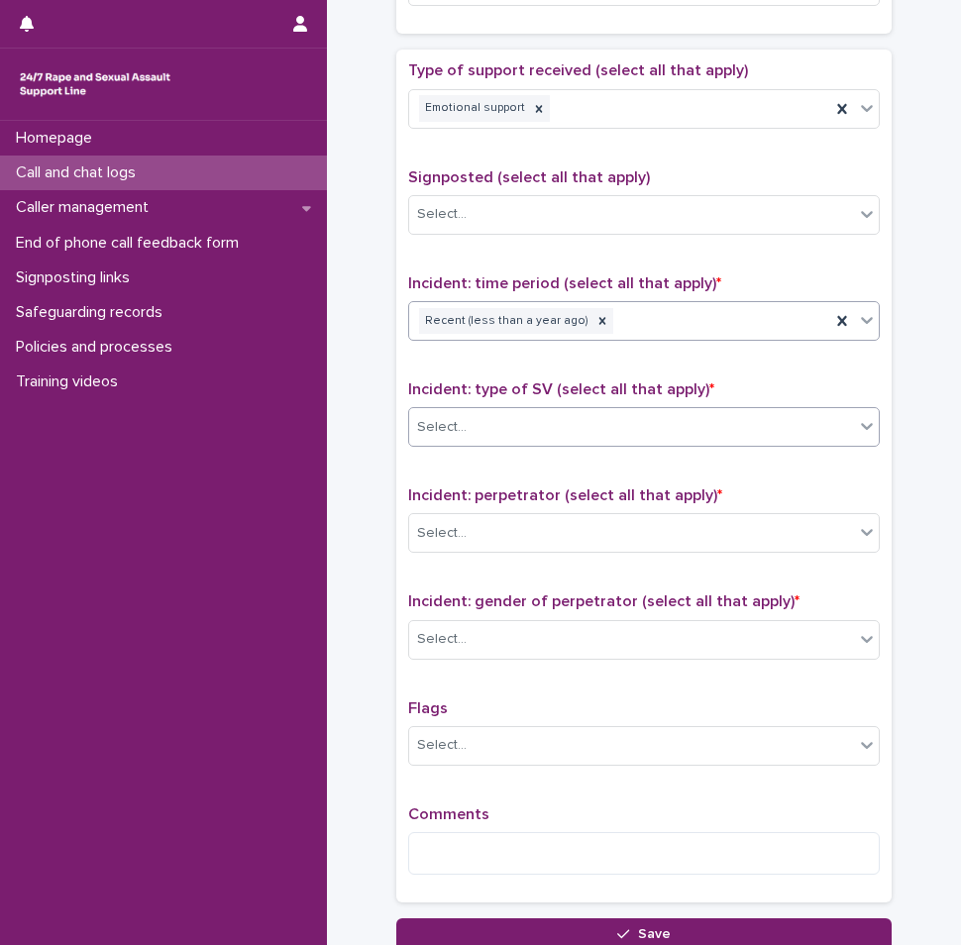
click at [513, 418] on div "Select..." at bounding box center [631, 427] width 445 height 33
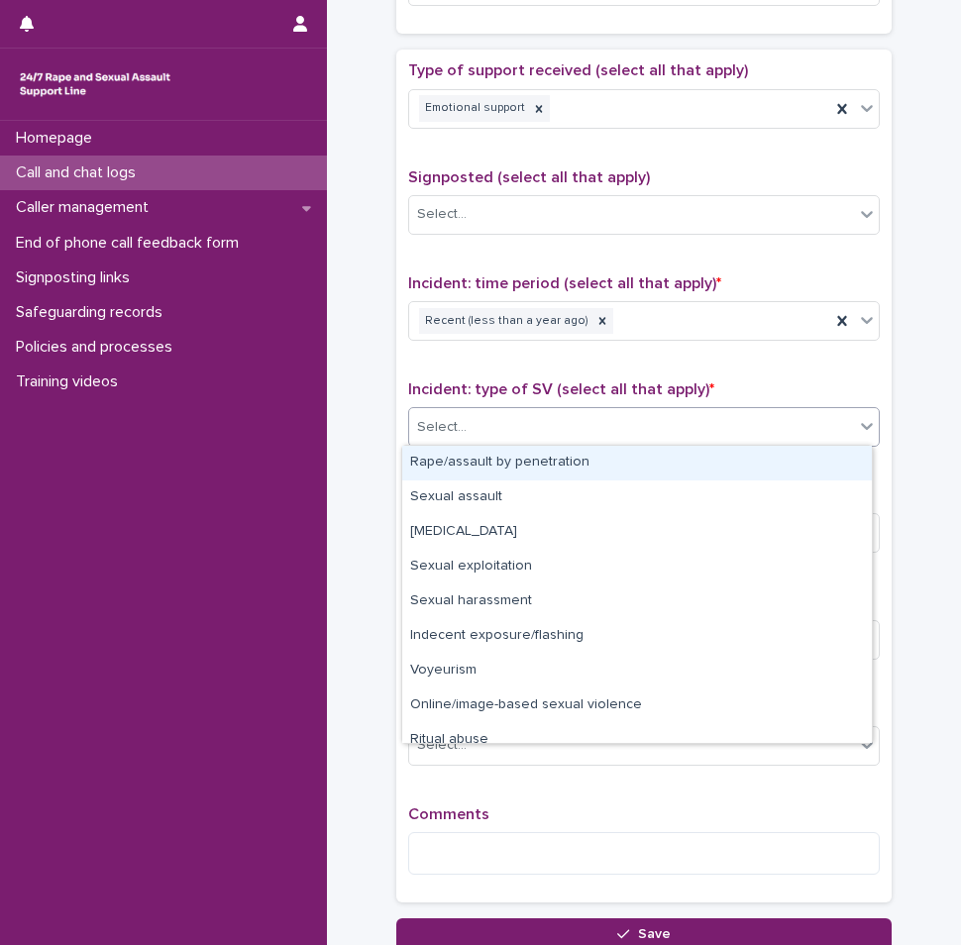
click at [497, 456] on div "Rape/assault by penetration" at bounding box center [636, 463] width 469 height 35
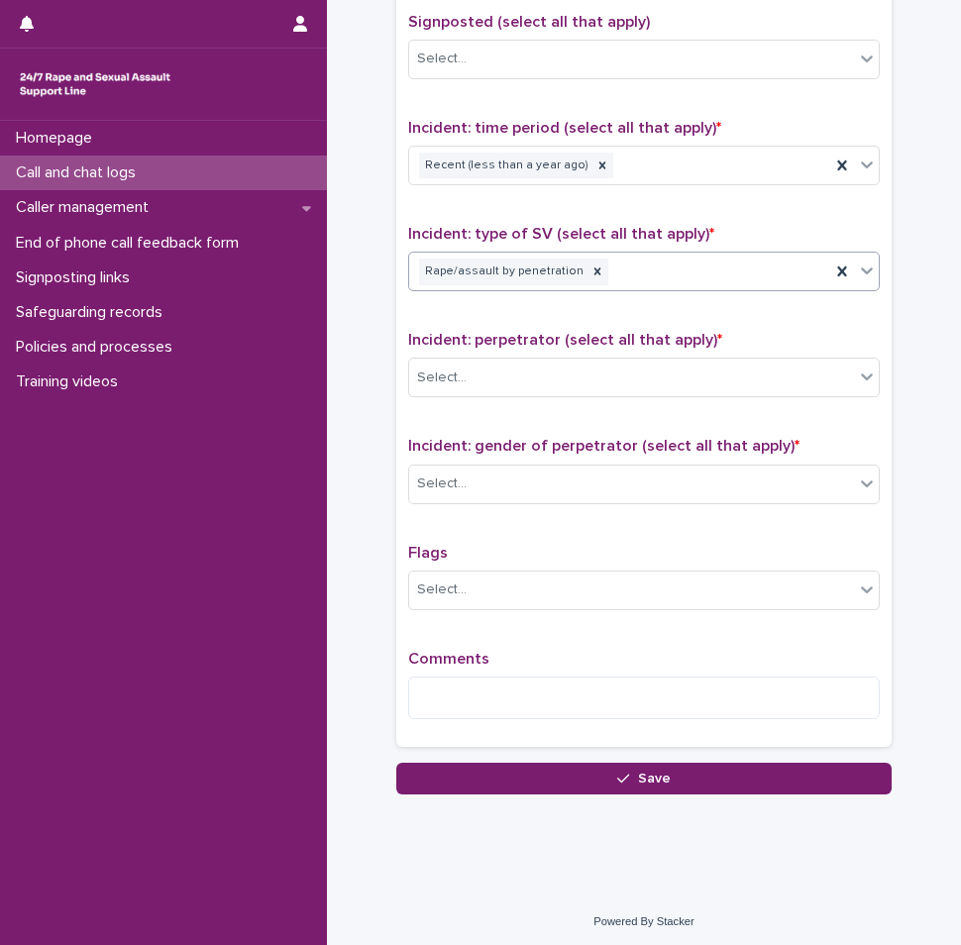
scroll to position [1247, 0]
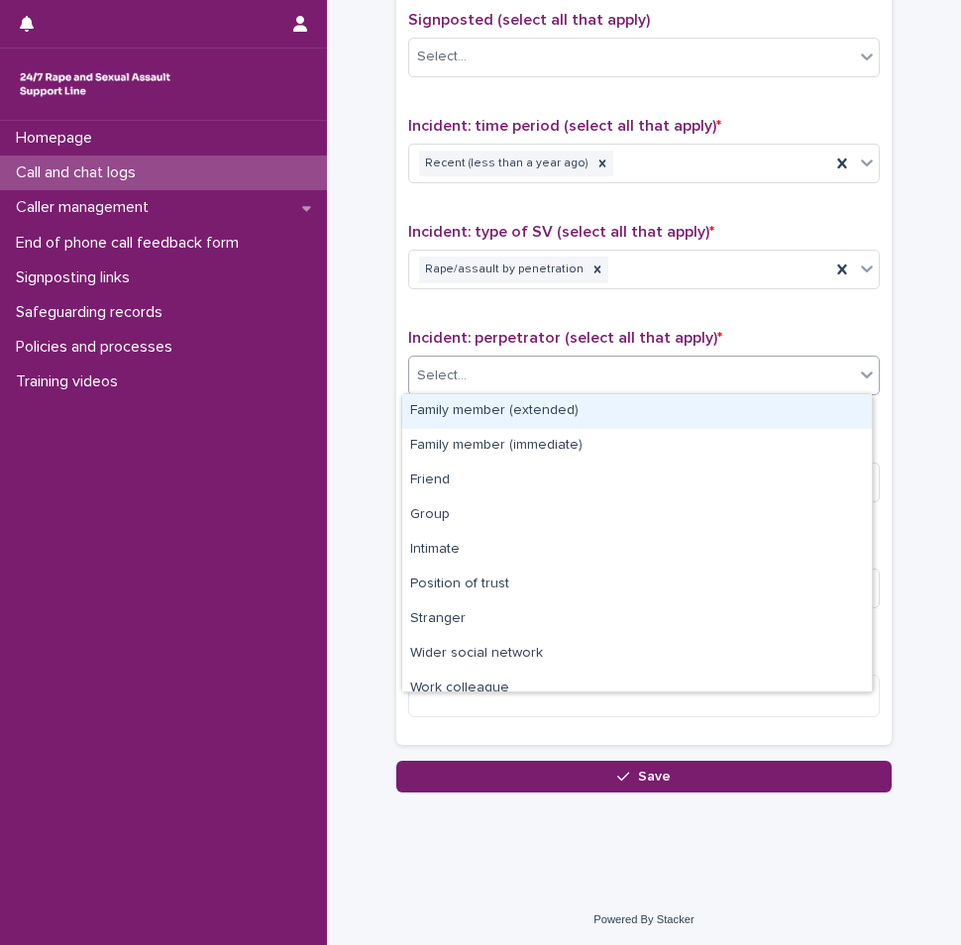
click at [509, 373] on div "Select..." at bounding box center [631, 375] width 445 height 33
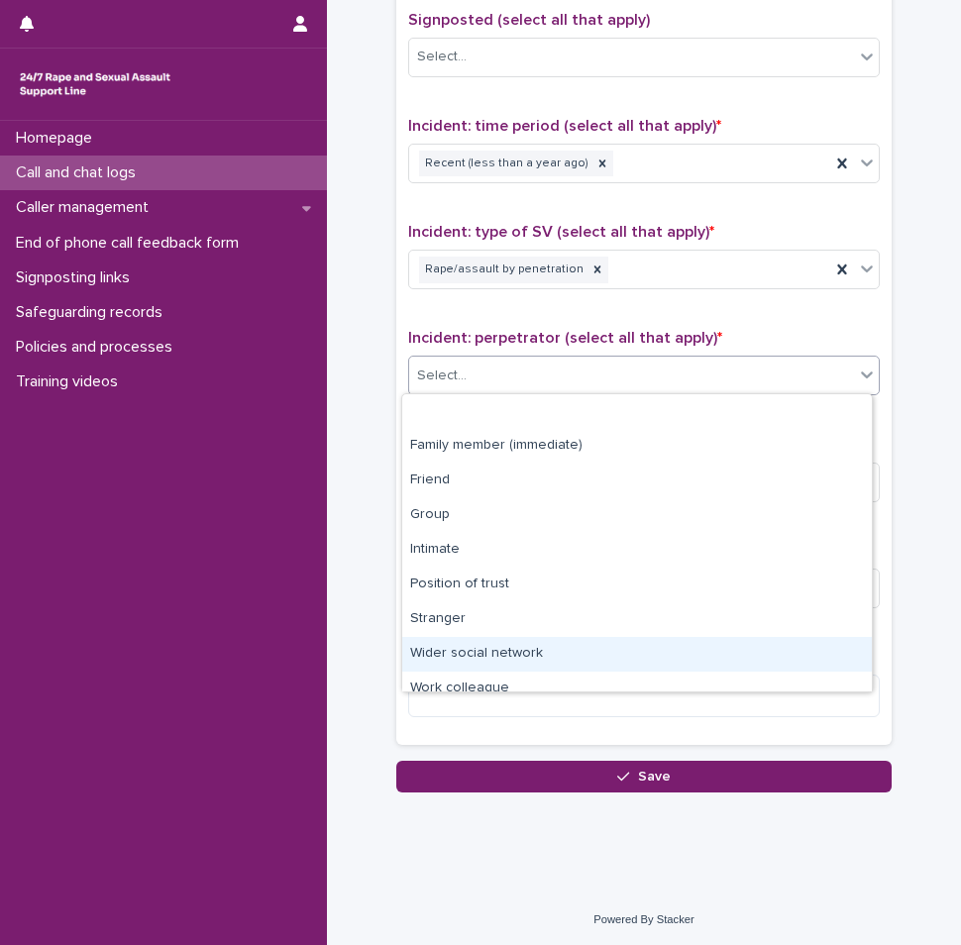
scroll to position [84, 0]
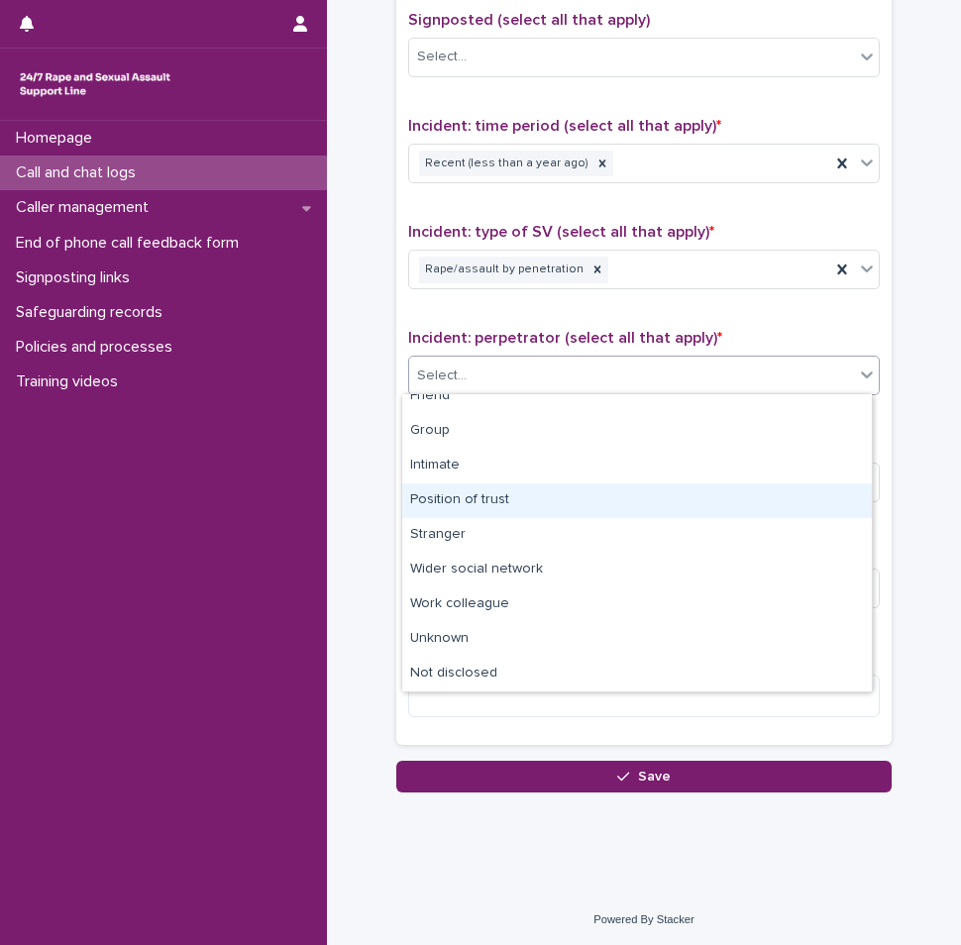
click at [457, 508] on div "Position of trust" at bounding box center [636, 500] width 469 height 35
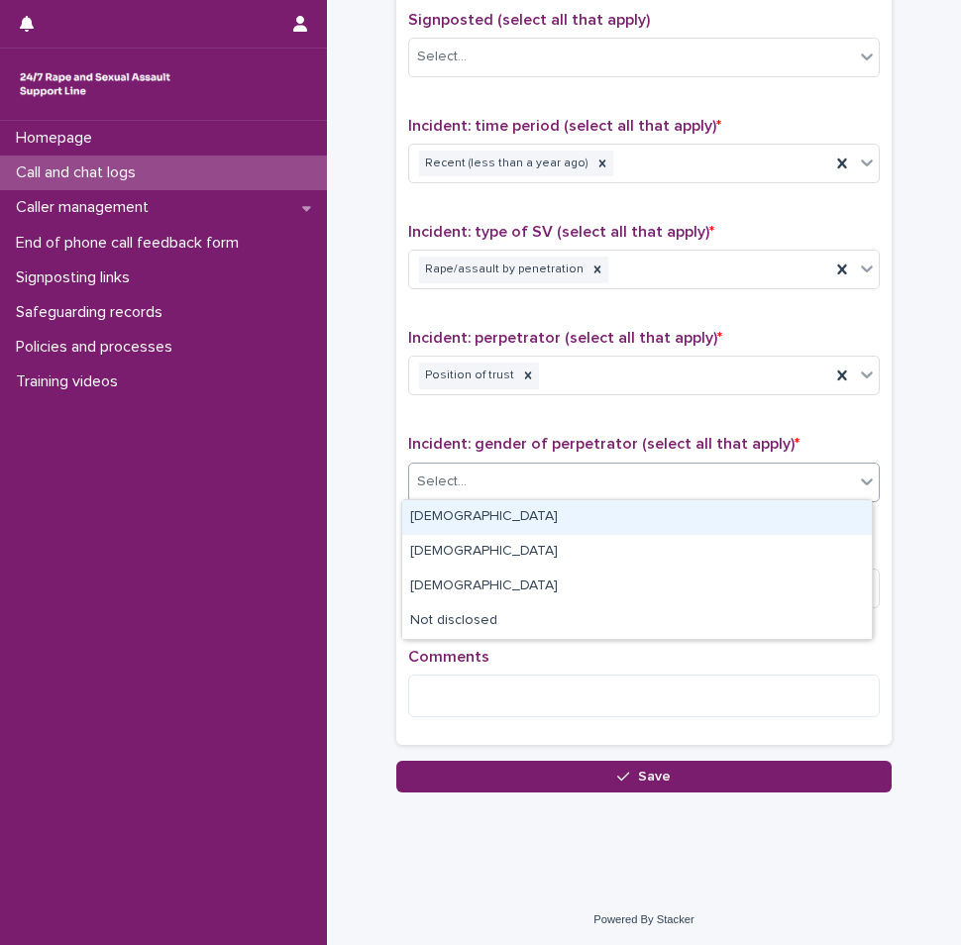
click at [490, 475] on div "Select..." at bounding box center [631, 481] width 445 height 33
click at [458, 513] on div "[DEMOGRAPHIC_DATA]" at bounding box center [636, 517] width 469 height 35
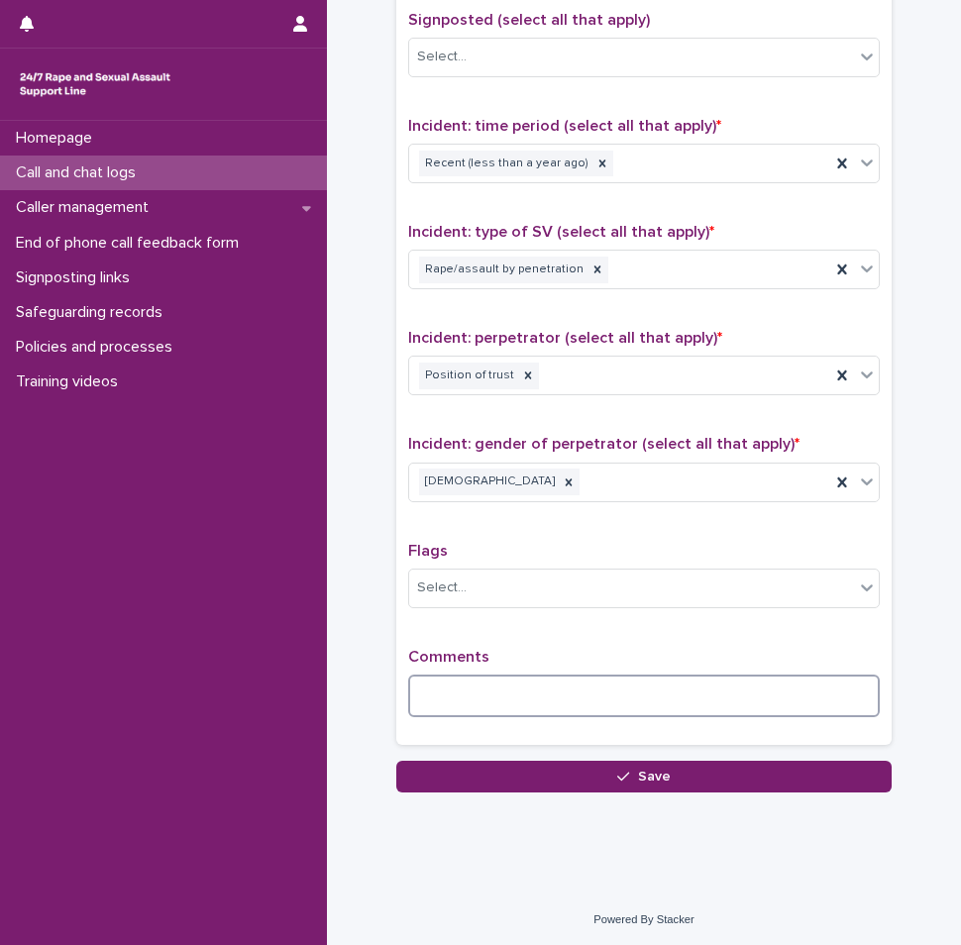
click at [457, 691] on textarea at bounding box center [643, 695] width 471 height 43
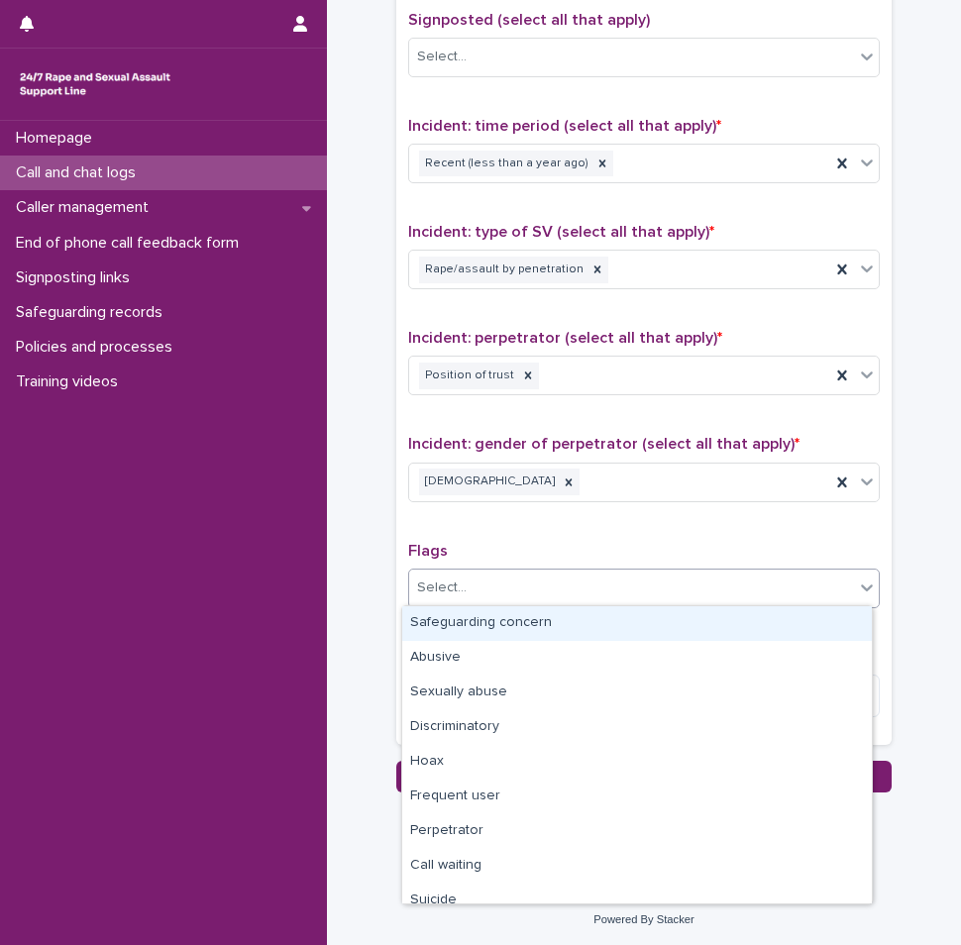
click at [548, 600] on div "Select..." at bounding box center [631, 587] width 445 height 33
click at [590, 523] on div "Type of support received (select all that apply) Emotional support Signposted (…" at bounding box center [643, 318] width 471 height 829
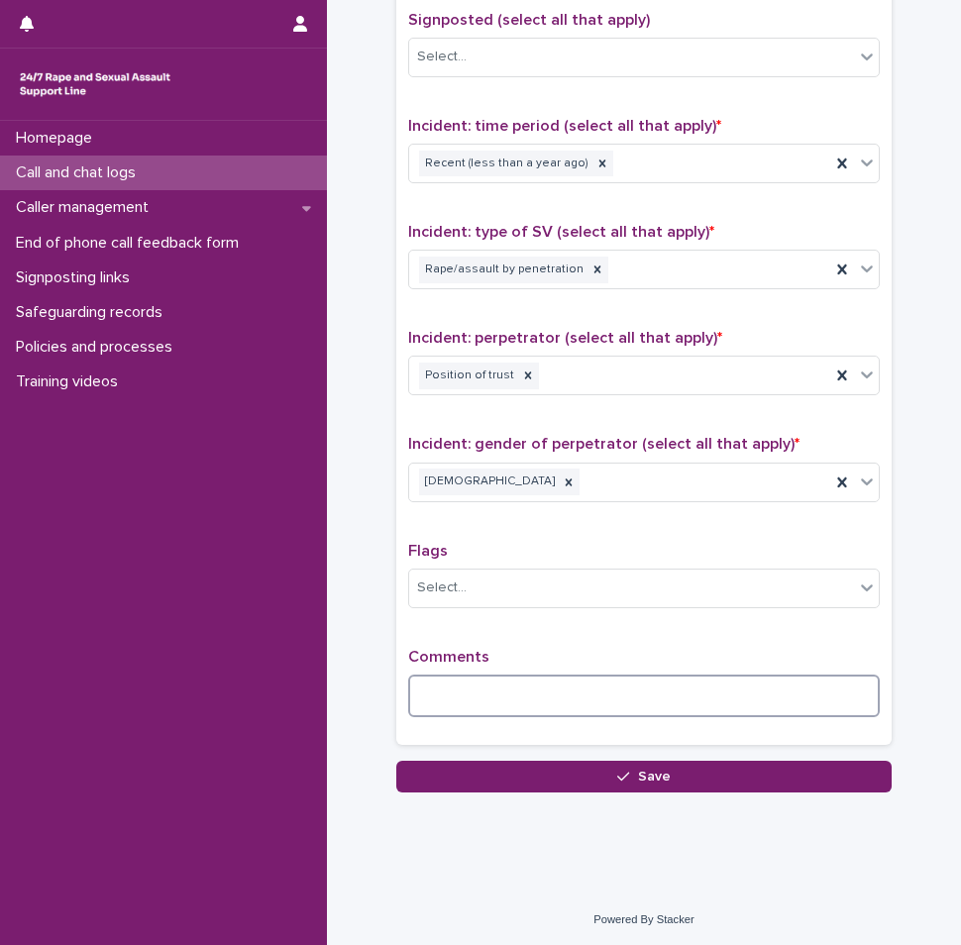
click at [538, 691] on textarea at bounding box center [643, 695] width 471 height 43
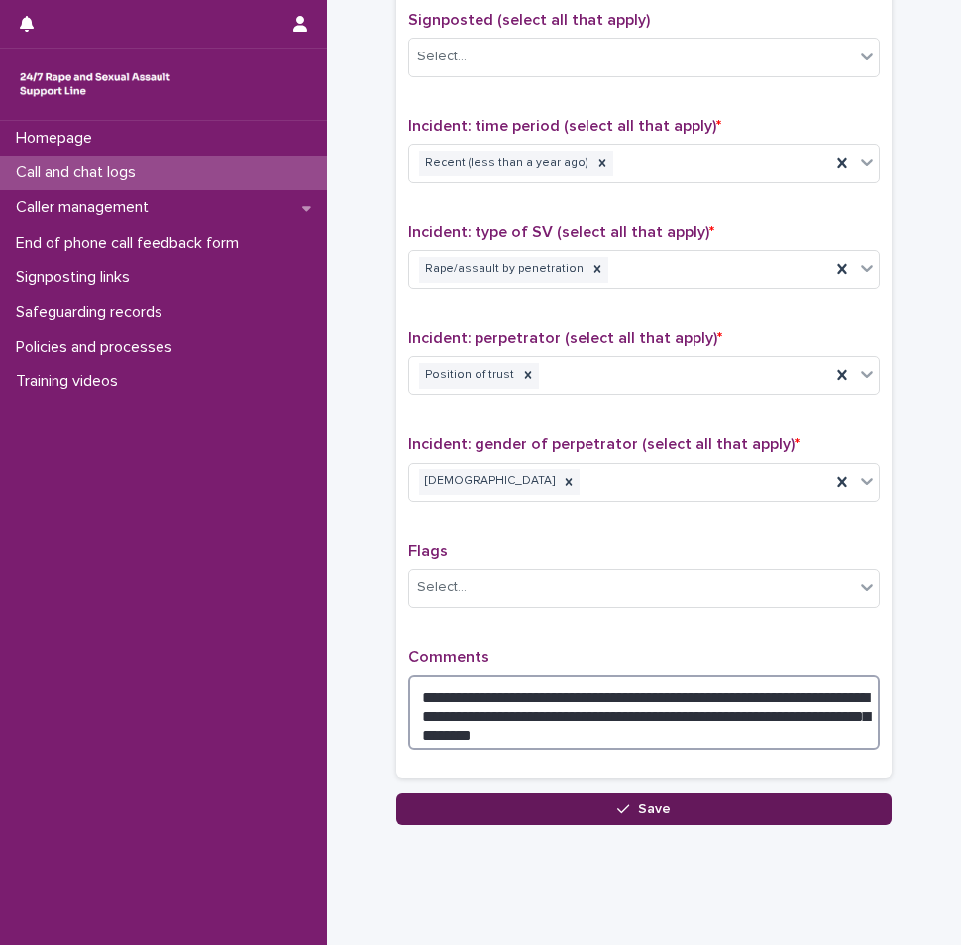
type textarea "**********"
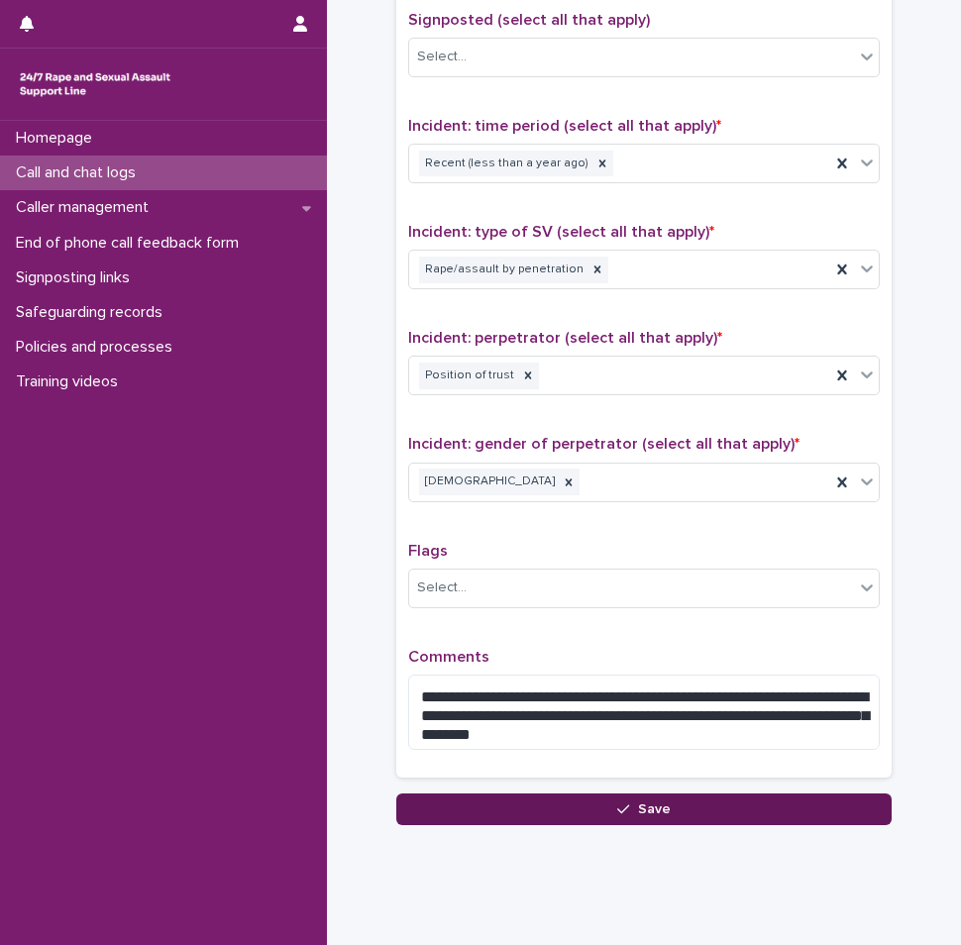
click at [617, 810] on icon "button" at bounding box center [623, 809] width 12 height 14
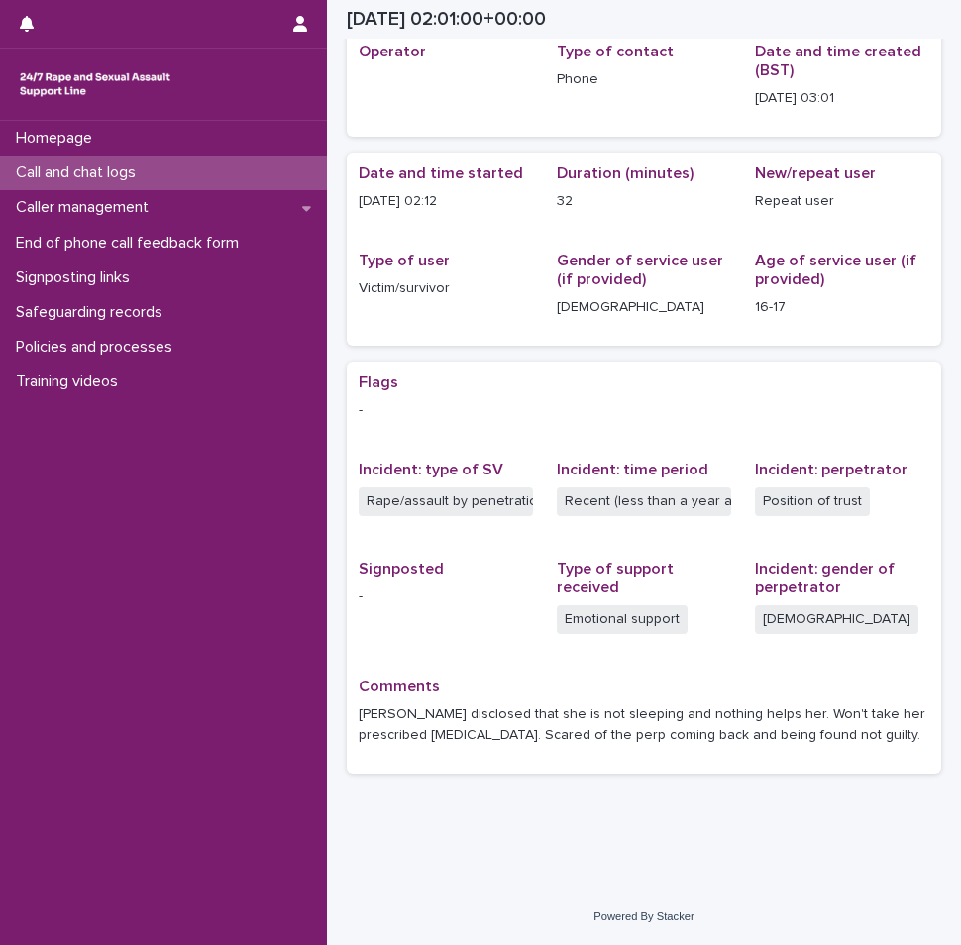
scroll to position [88, 0]
click at [103, 180] on p "Call and chat logs" at bounding box center [80, 172] width 144 height 19
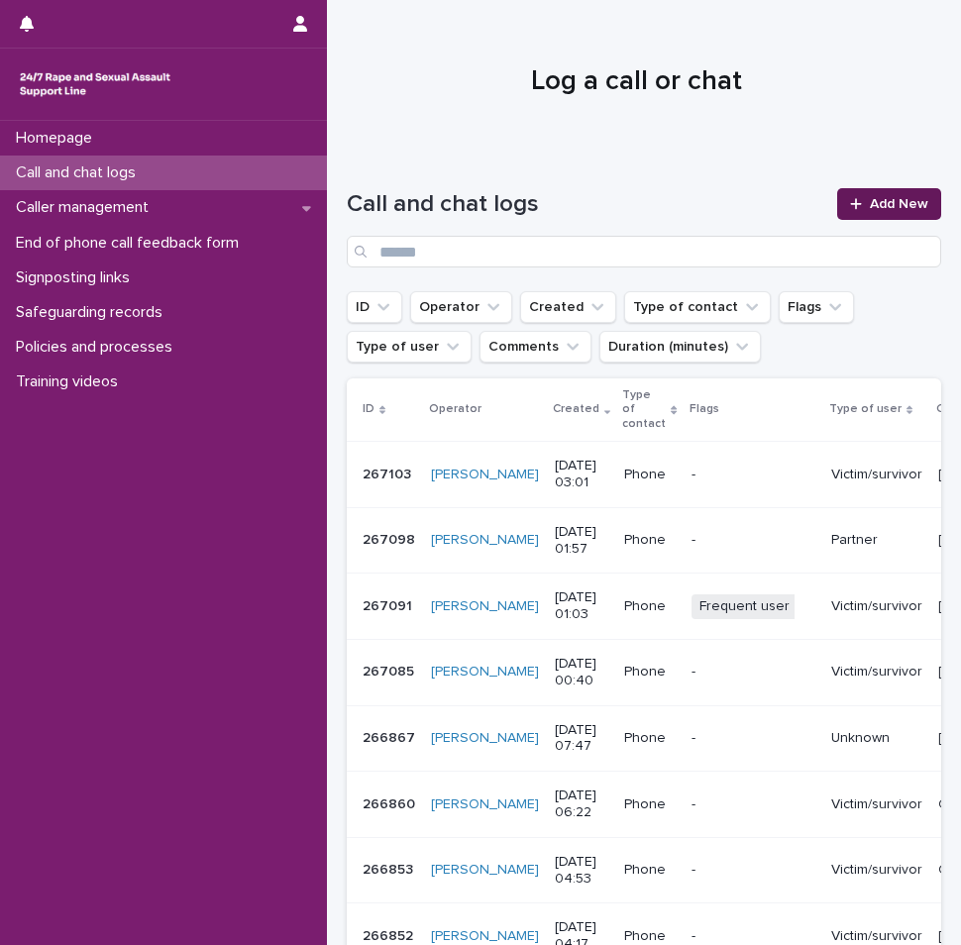
click at [854, 213] on link "Add New" at bounding box center [889, 204] width 104 height 32
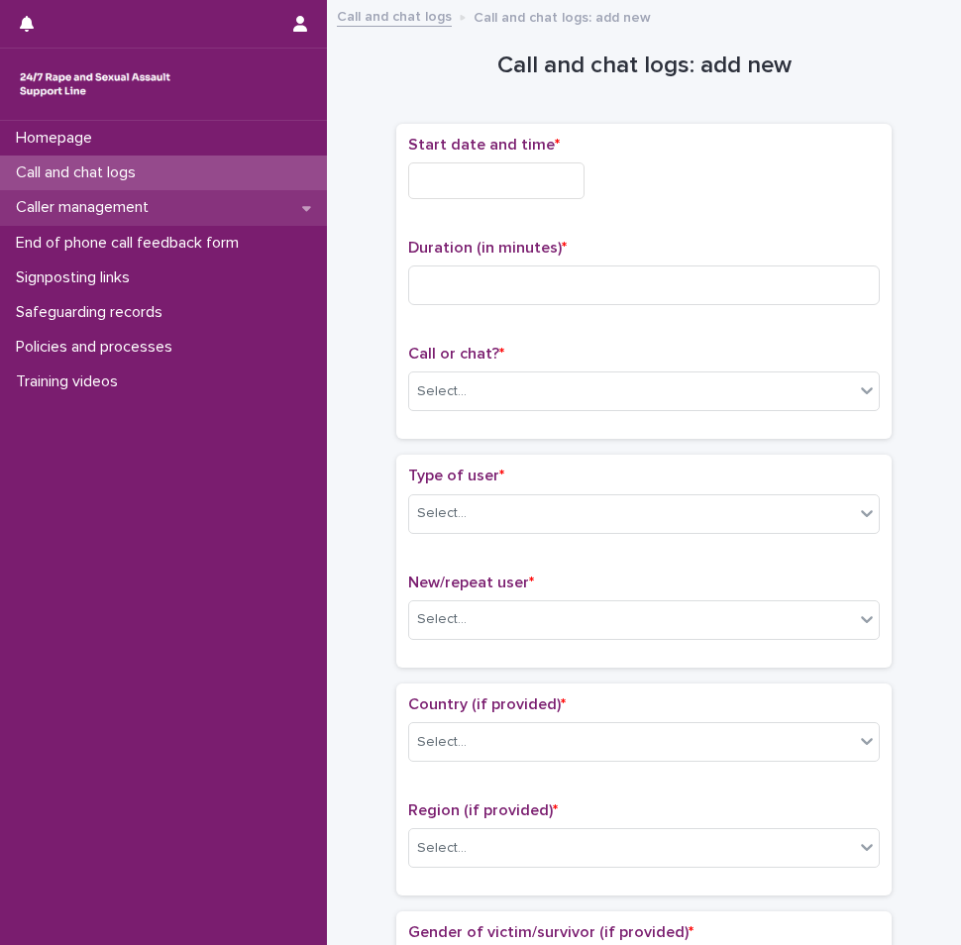
click at [101, 207] on p "Caller management" at bounding box center [86, 207] width 156 height 19
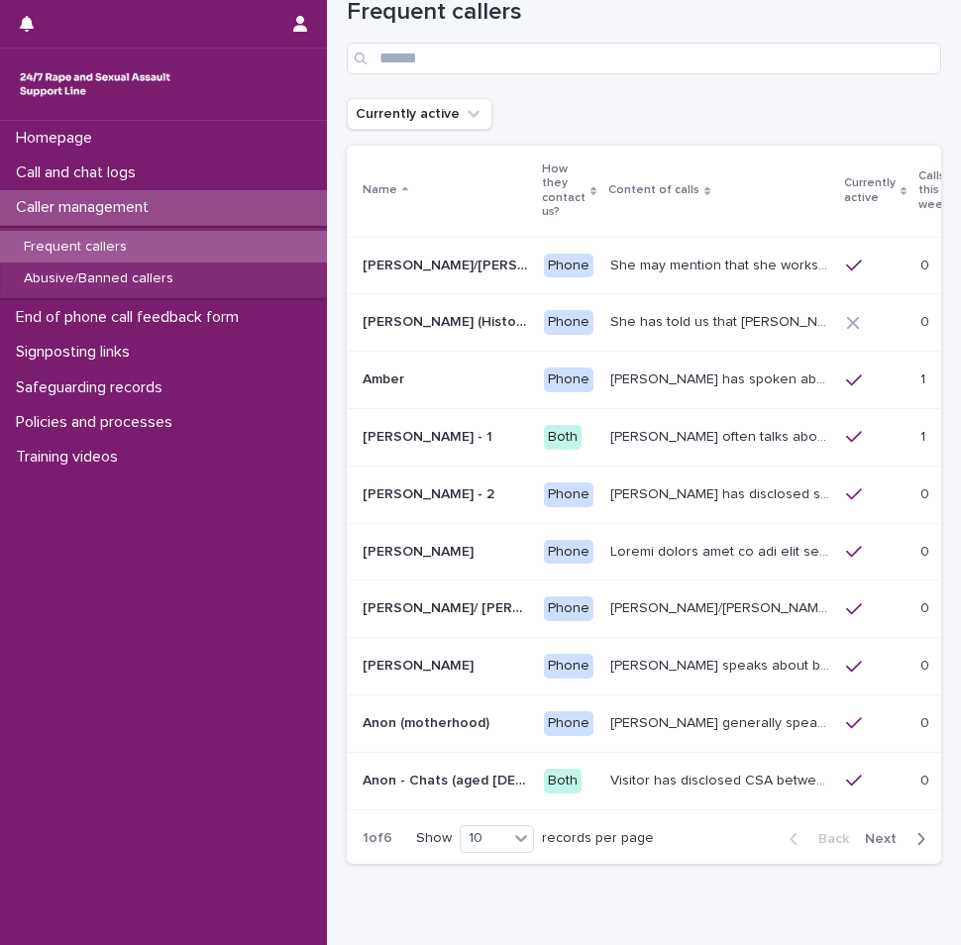
scroll to position [99, 0]
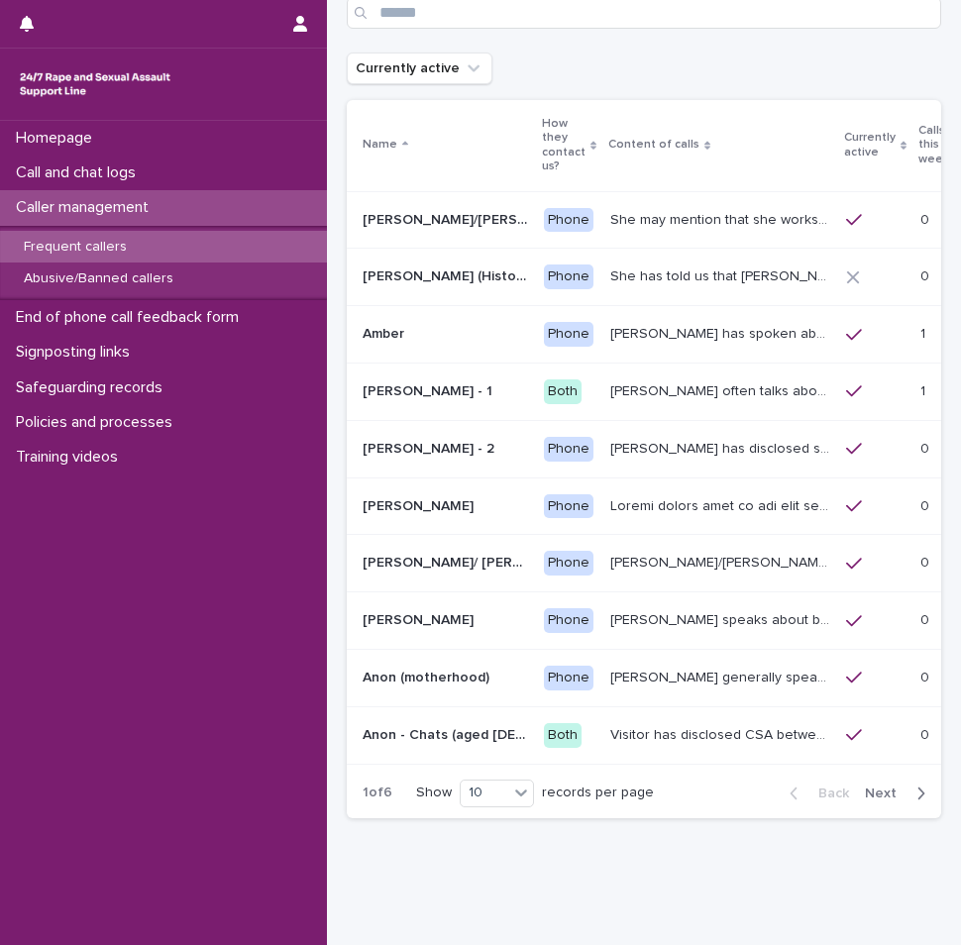
click at [870, 803] on div "Back Next" at bounding box center [856, 793] width 167 height 50
click at [873, 798] on span "Next" at bounding box center [887, 793] width 44 height 14
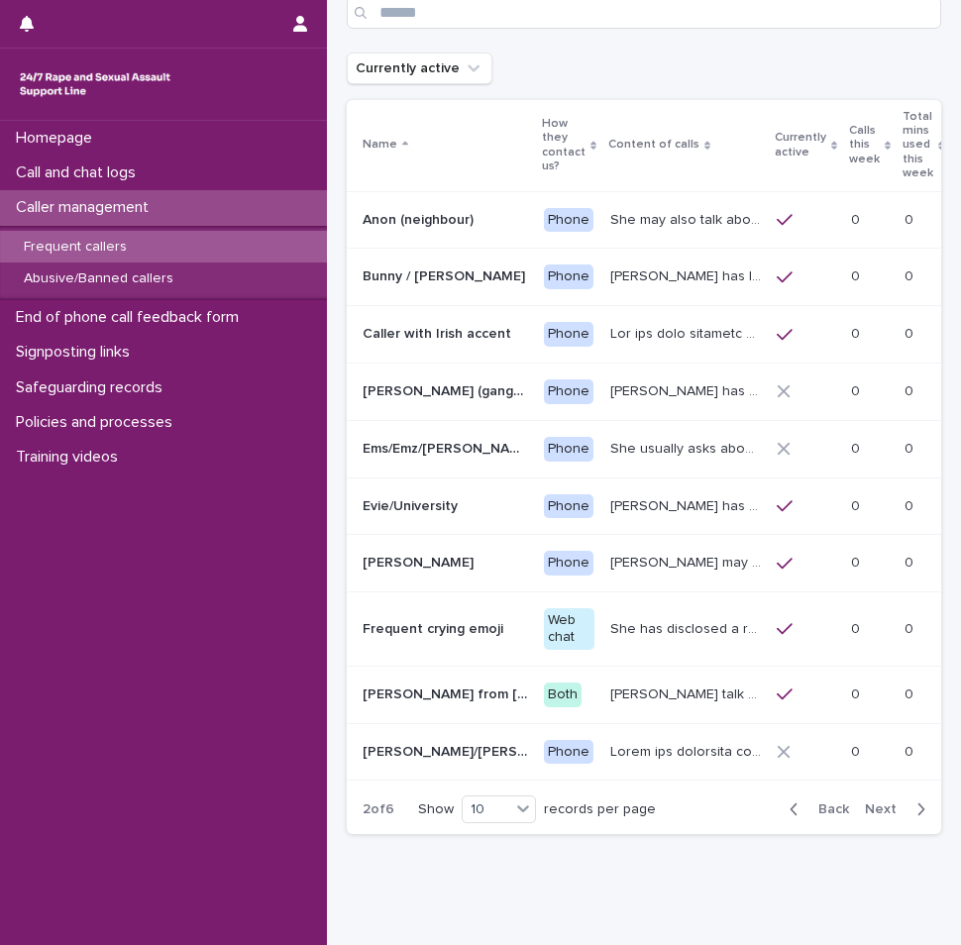
scroll to position [108, 0]
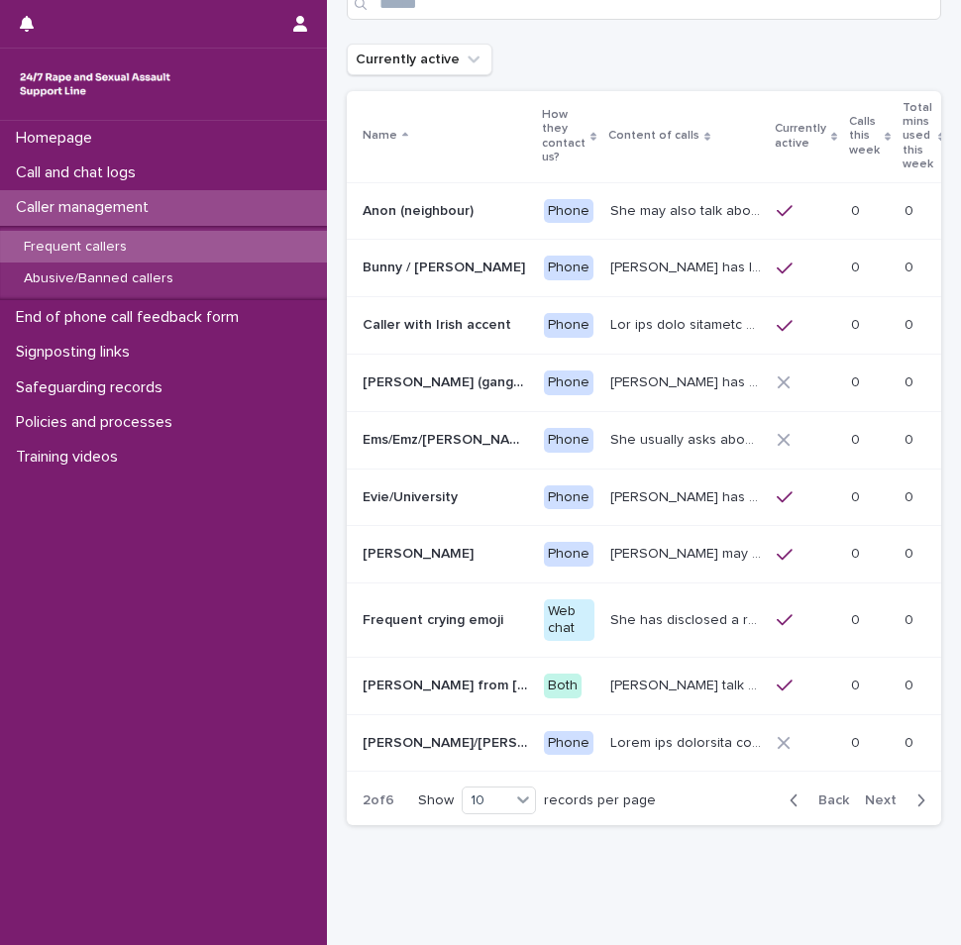
click at [910, 803] on button "Next" at bounding box center [899, 800] width 84 height 18
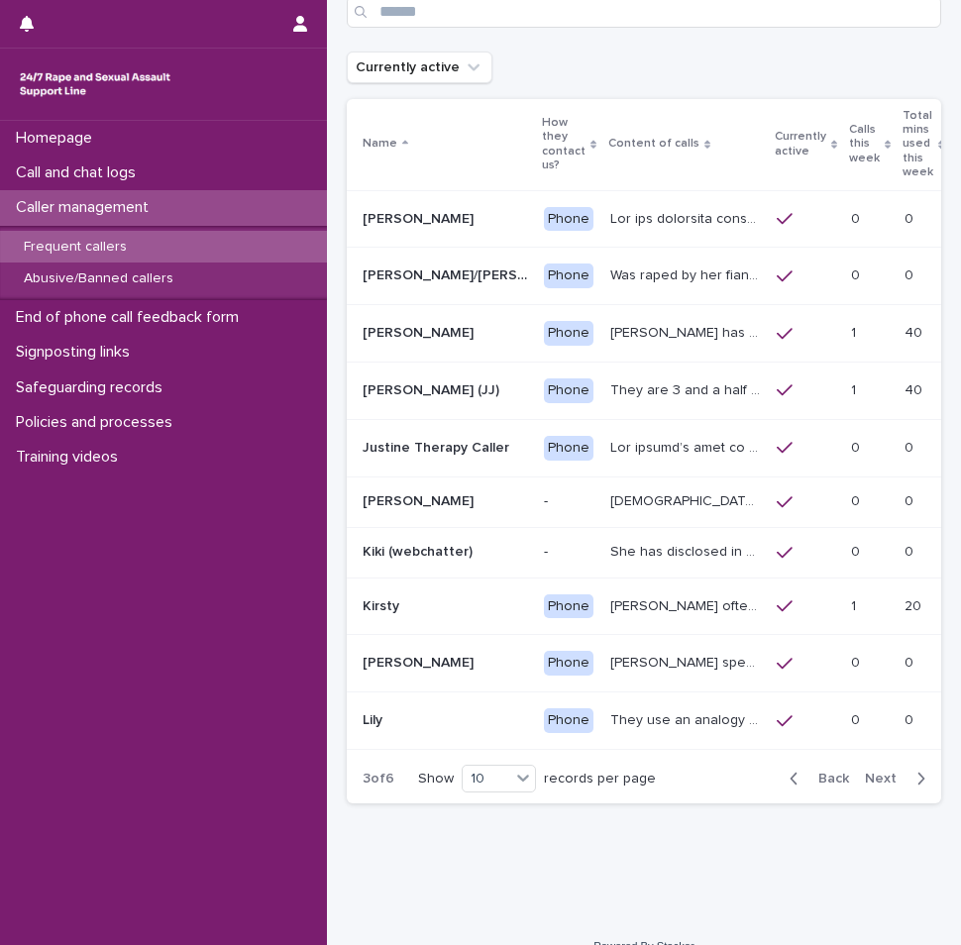
click at [916, 787] on icon "button" at bounding box center [920, 778] width 9 height 18
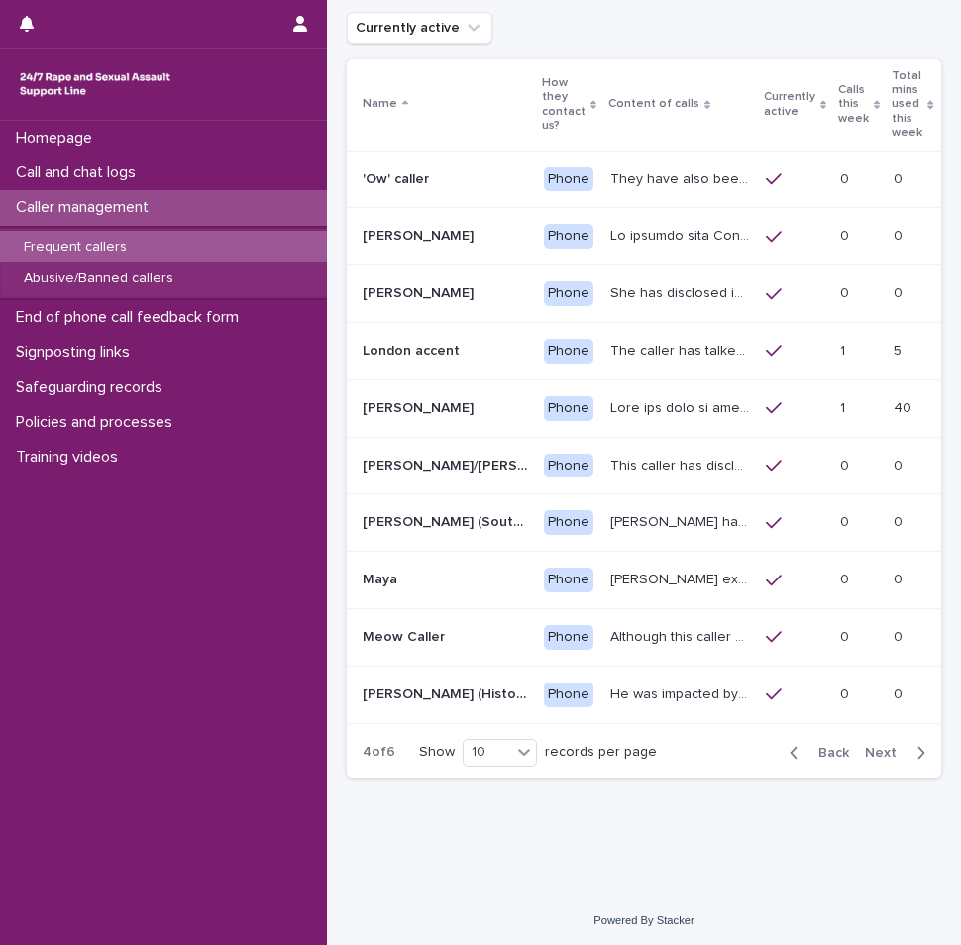
scroll to position [141, 0]
click at [916, 755] on icon "button" at bounding box center [920, 752] width 9 height 18
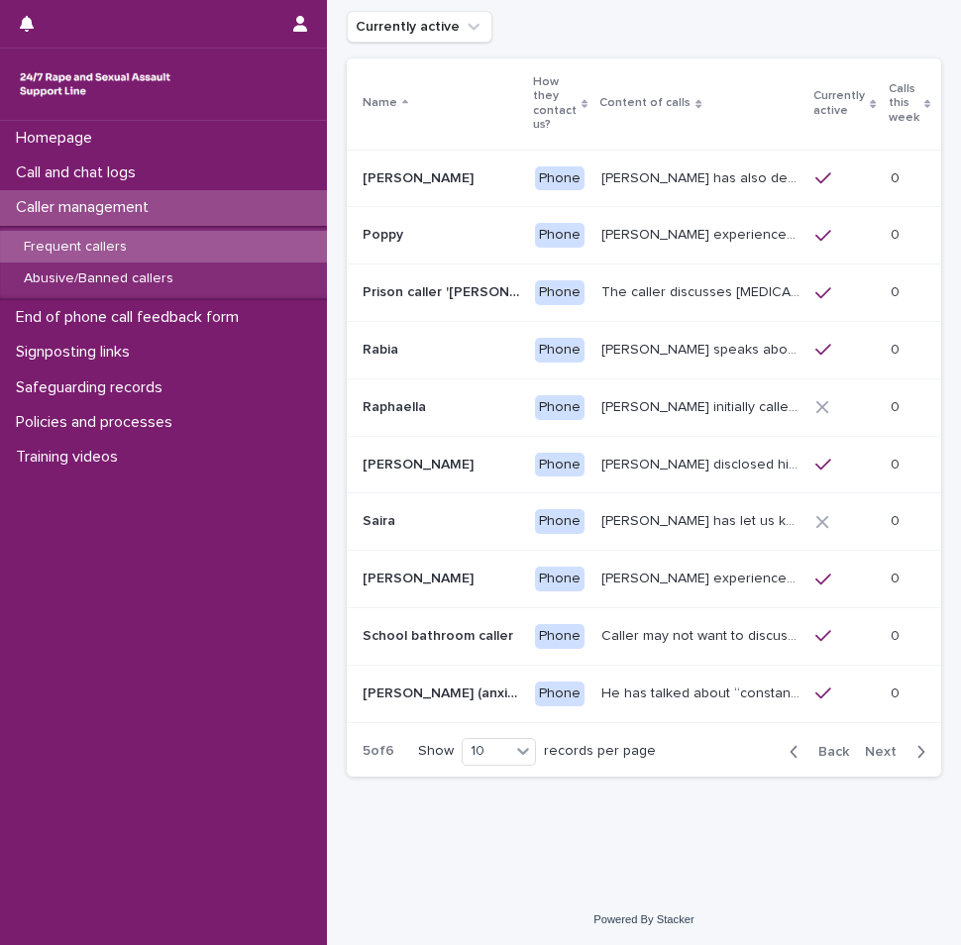
click at [775, 757] on button "Back" at bounding box center [814, 752] width 83 height 18
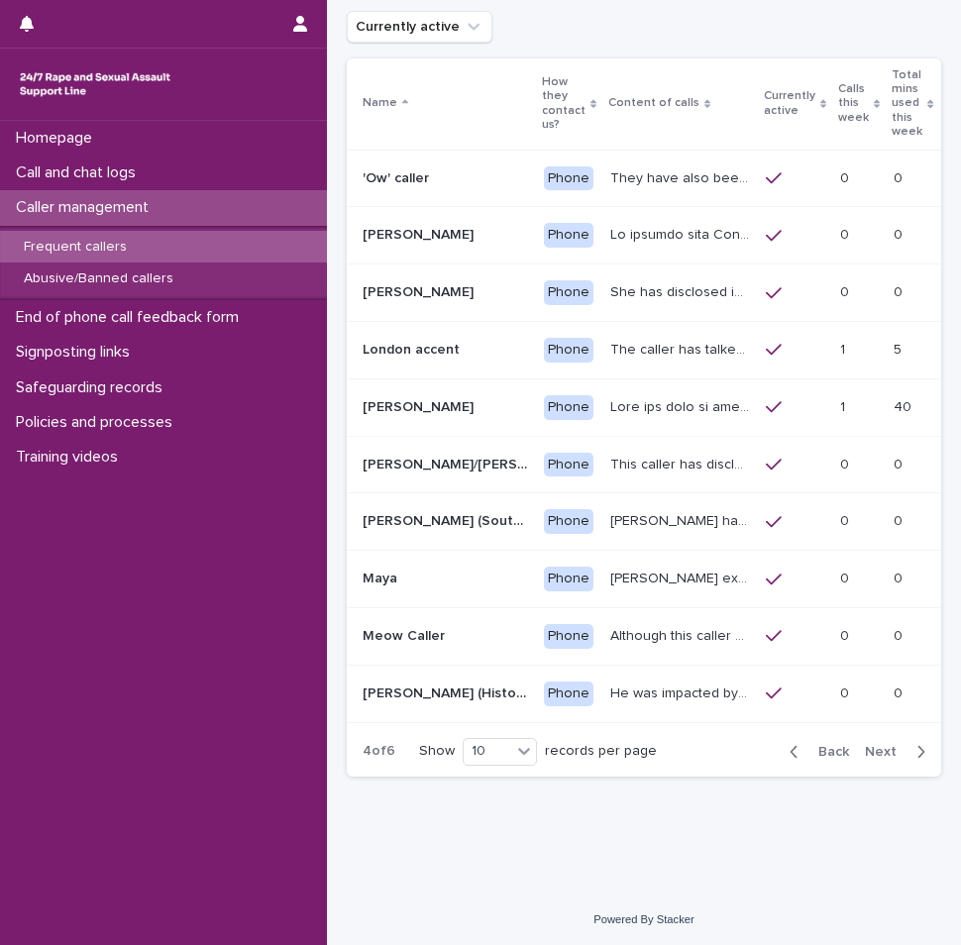
click at [790, 756] on icon "button" at bounding box center [793, 751] width 7 height 12
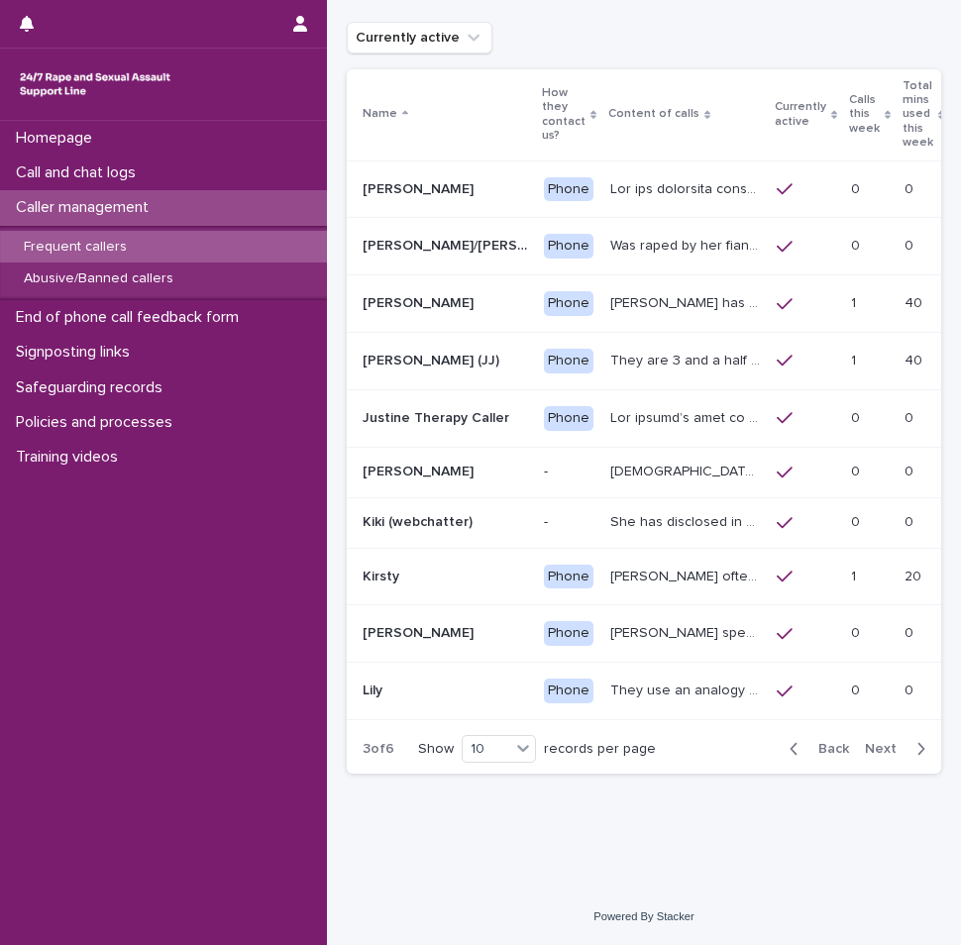
click at [790, 755] on icon "button" at bounding box center [793, 749] width 7 height 12
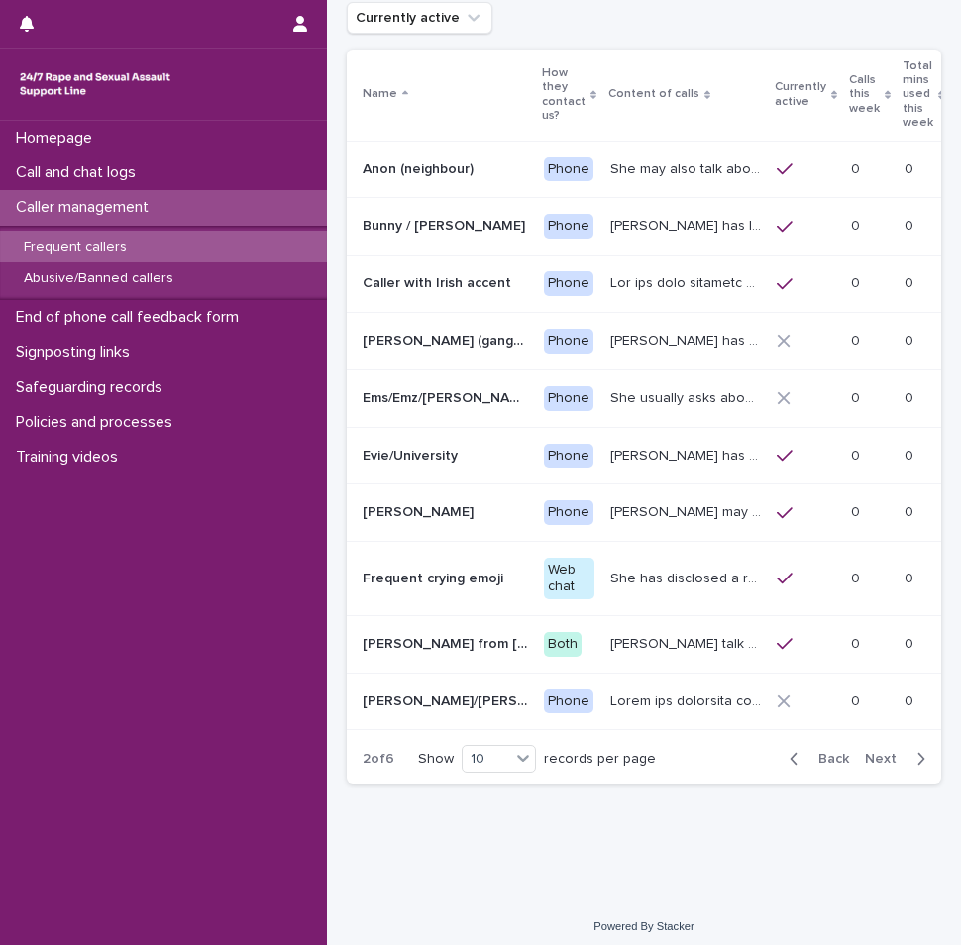
click at [789, 765] on icon "button" at bounding box center [793, 759] width 9 height 18
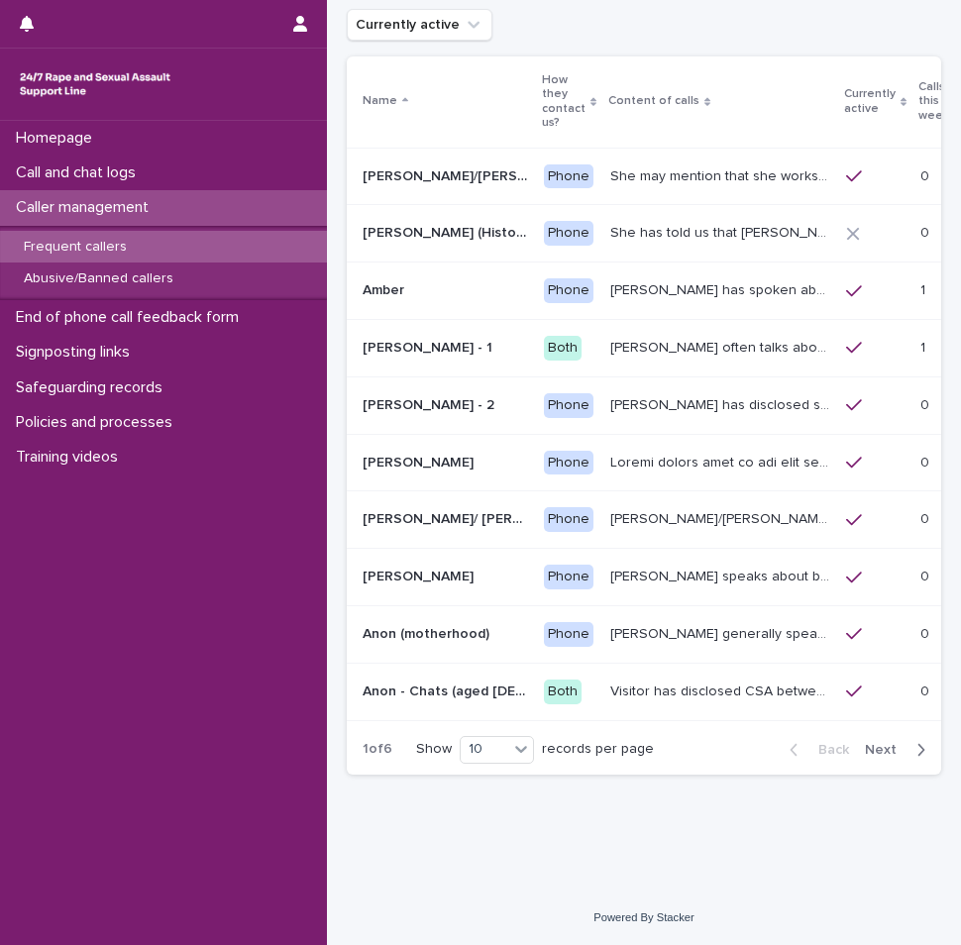
scroll to position [141, 0]
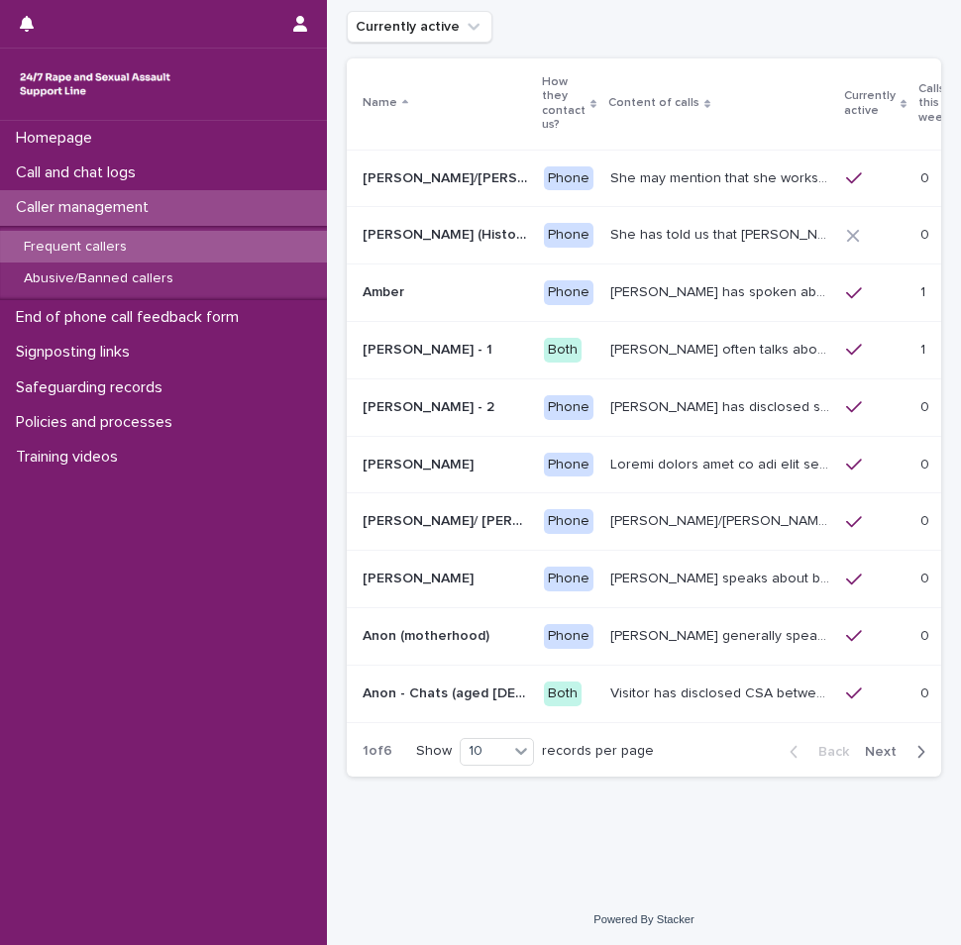
click at [916, 750] on icon "button" at bounding box center [920, 752] width 9 height 18
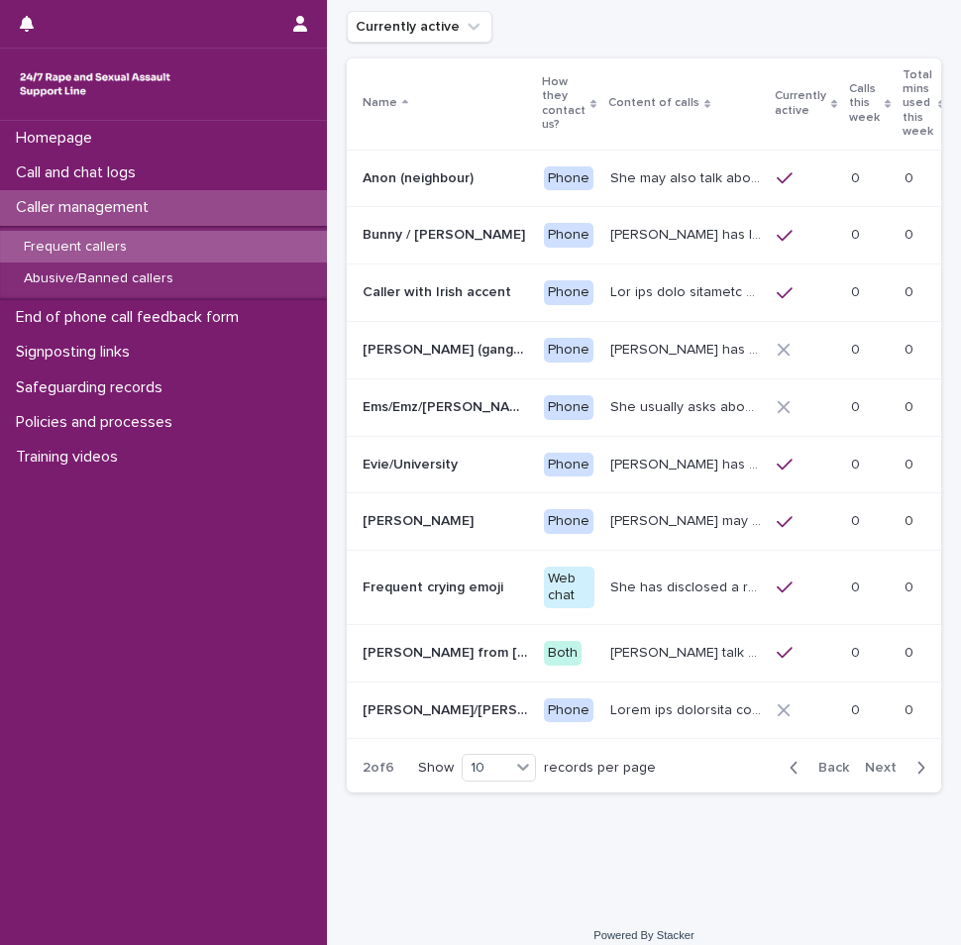
scroll to position [150, 0]
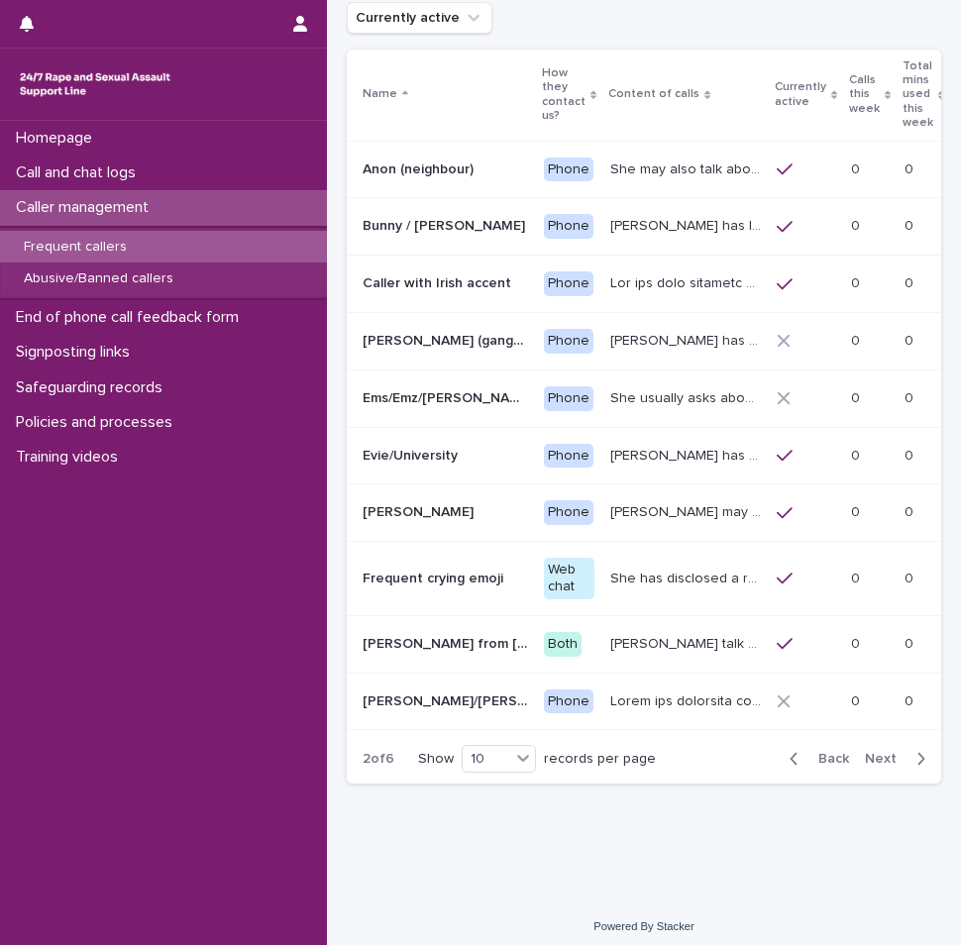
click at [918, 755] on icon "button" at bounding box center [921, 759] width 7 height 12
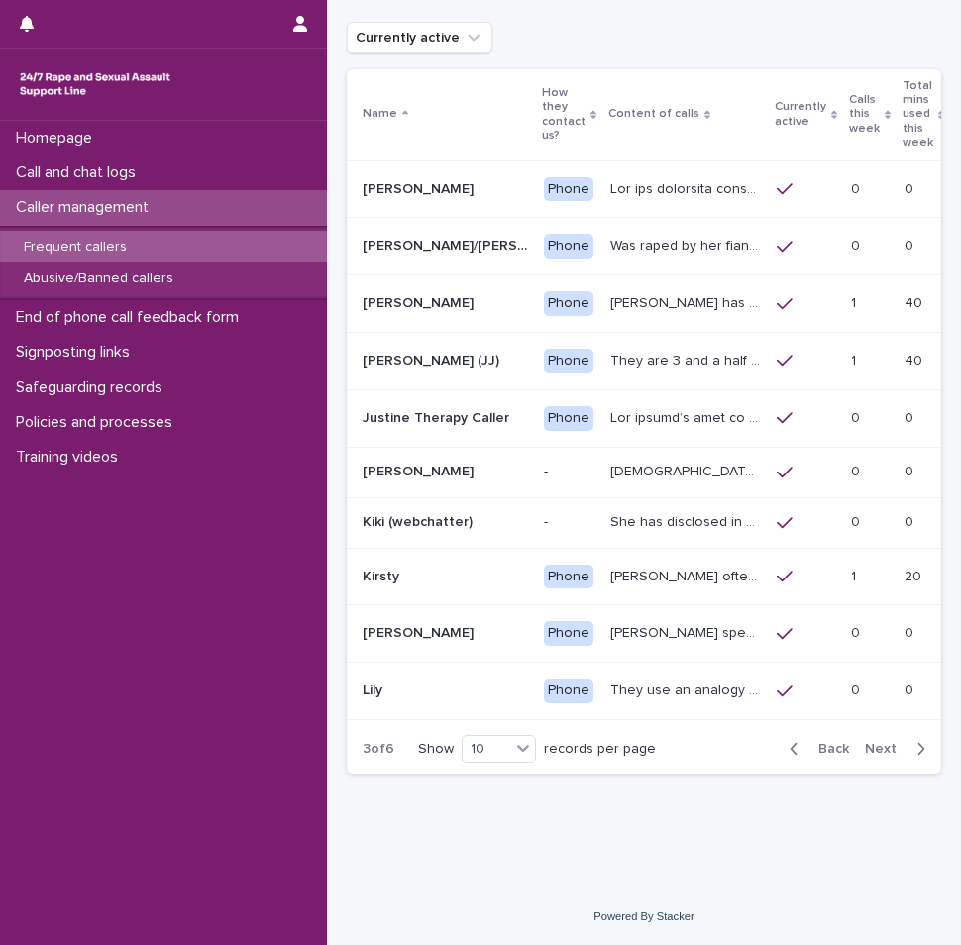
scroll to position [142, 0]
click at [790, 754] on icon "button" at bounding box center [793, 749] width 7 height 12
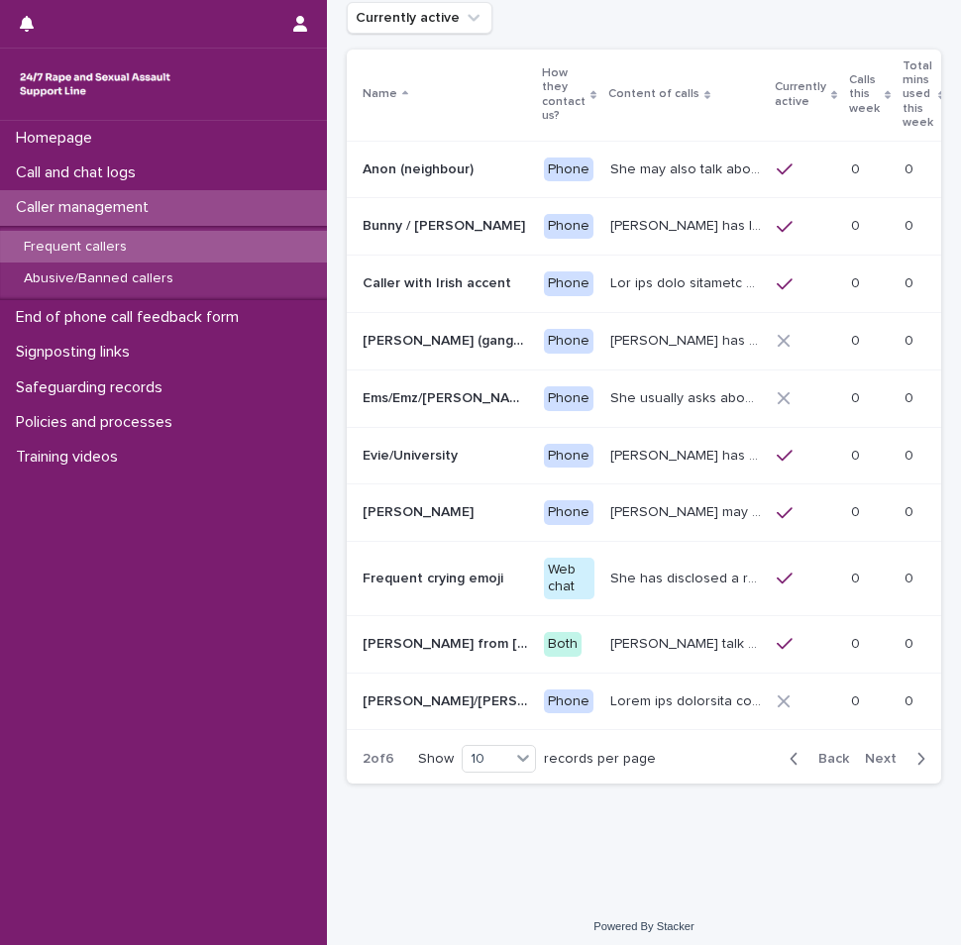
click at [789, 754] on icon "button" at bounding box center [793, 759] width 9 height 18
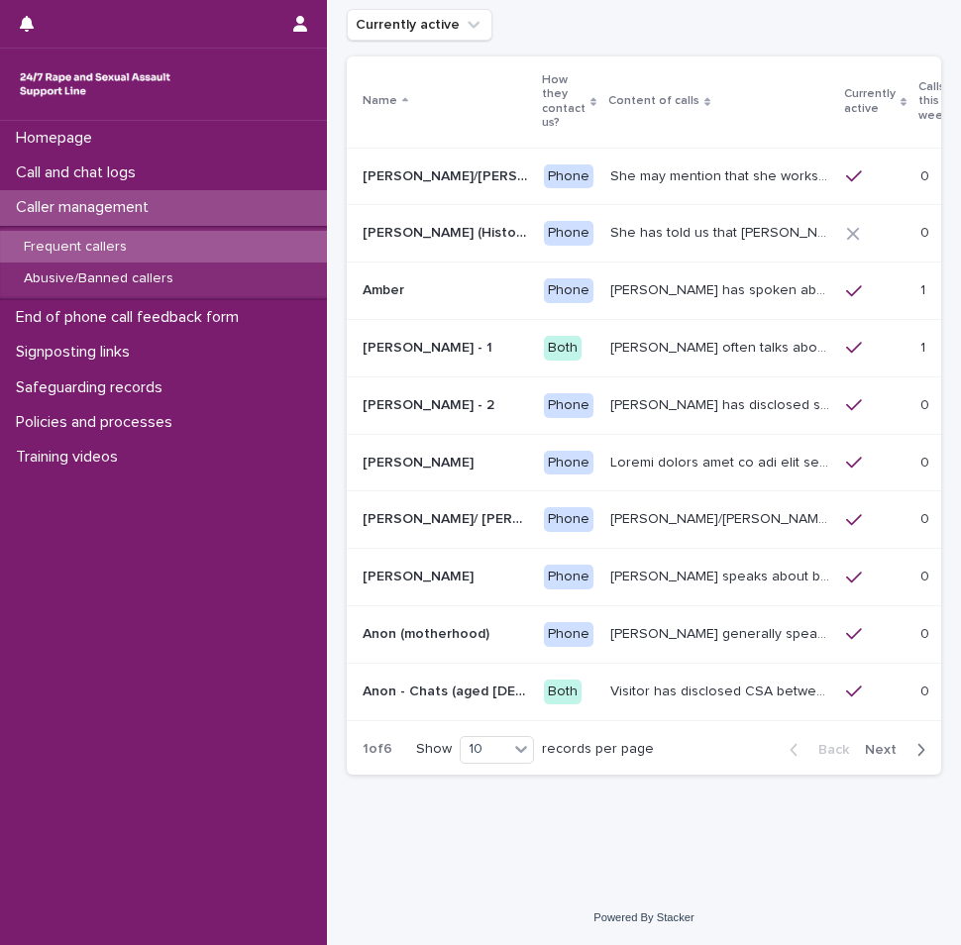
scroll to position [141, 0]
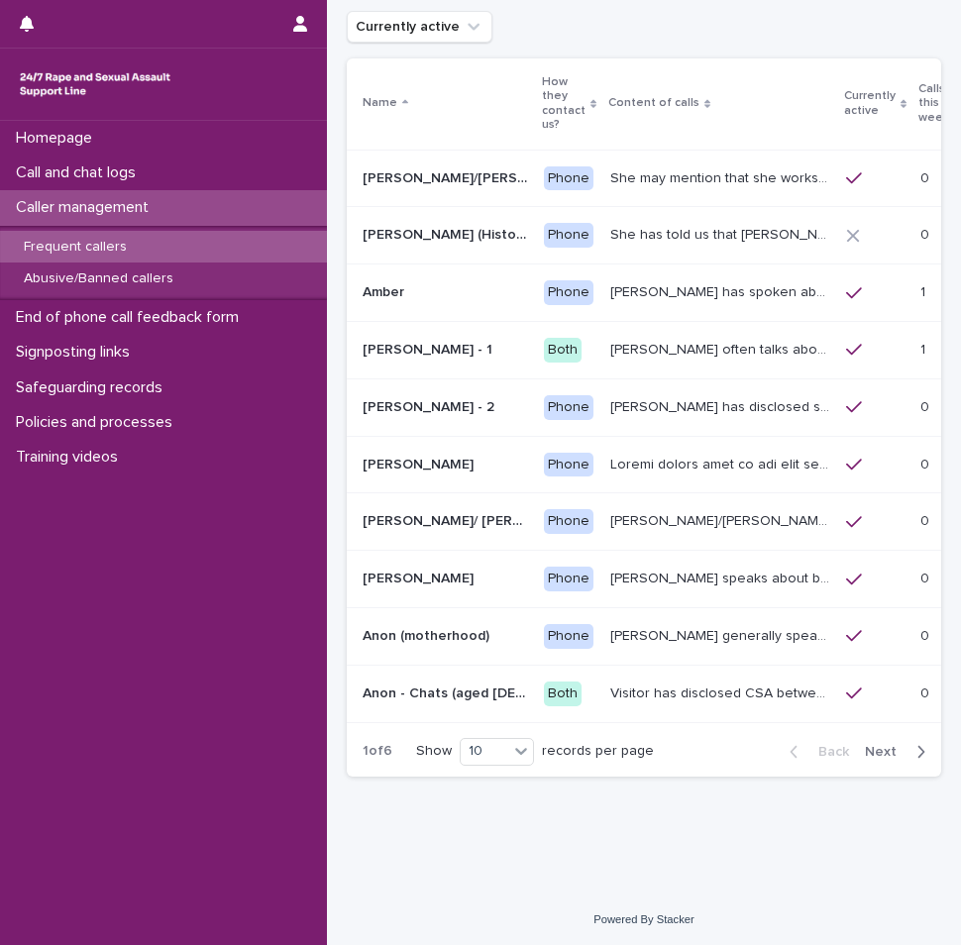
click at [644, 297] on p "[PERSON_NAME] has spoken about multiple experiences of [MEDICAL_DATA]. [PERSON_…" at bounding box center [722, 290] width 224 height 21
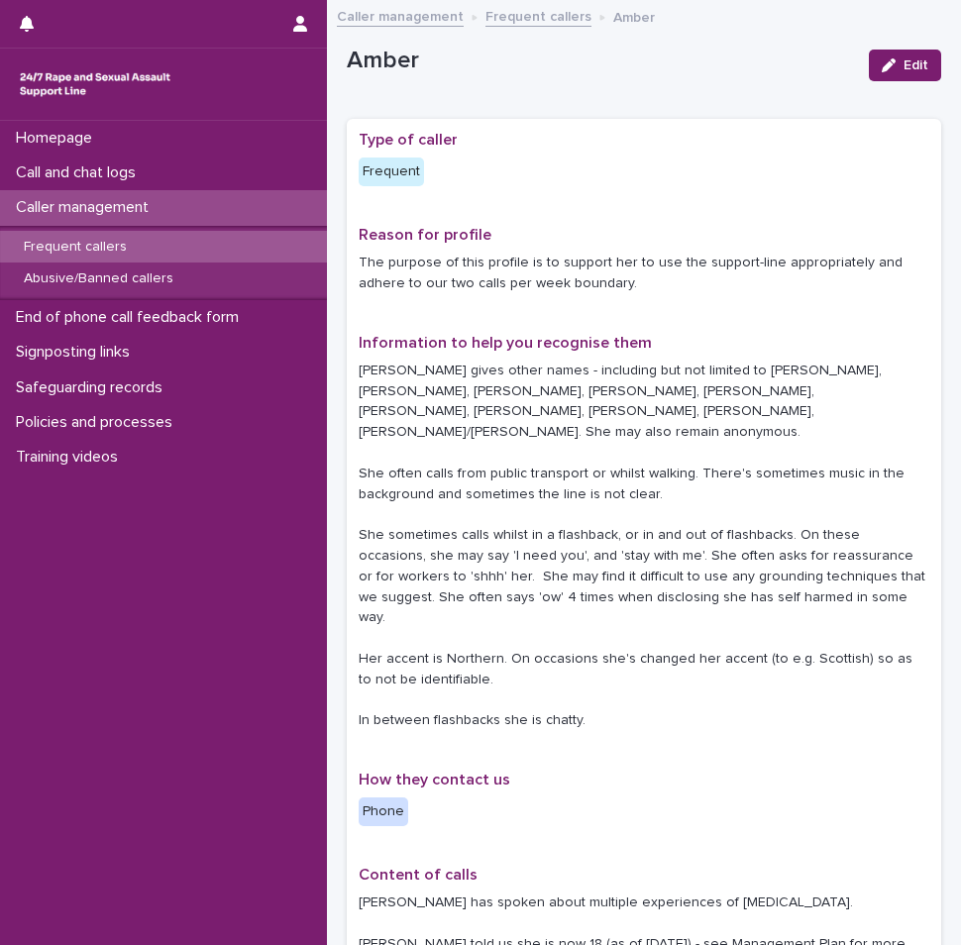
click at [195, 203] on div "Caller management" at bounding box center [163, 207] width 327 height 35
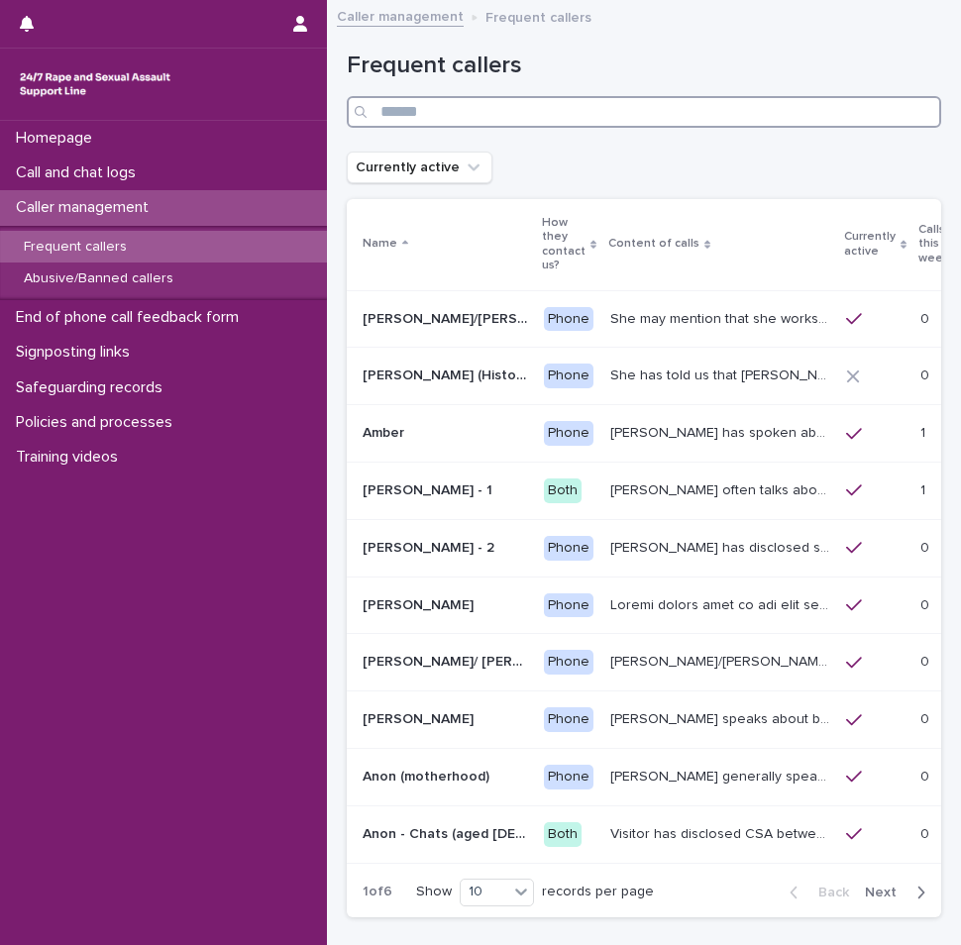
click at [419, 108] on input "Search" at bounding box center [644, 112] width 594 height 32
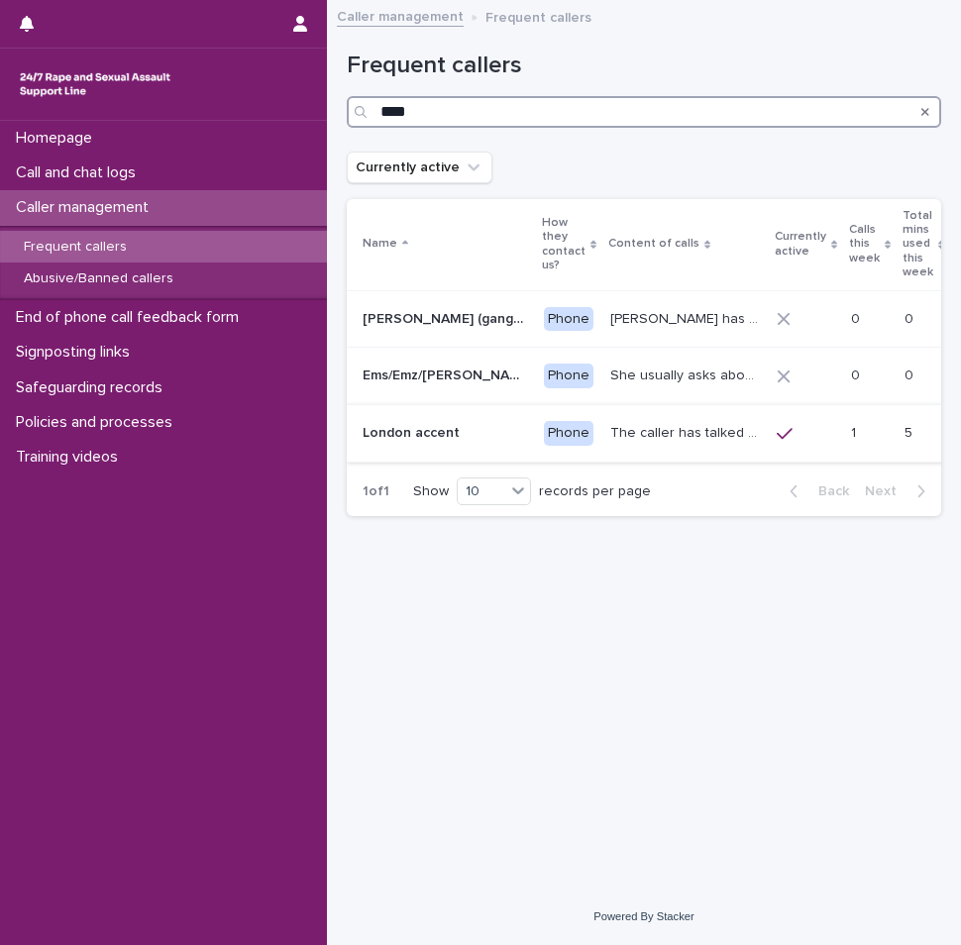
type input "****"
click at [457, 439] on p "London accent" at bounding box center [412, 431] width 101 height 21
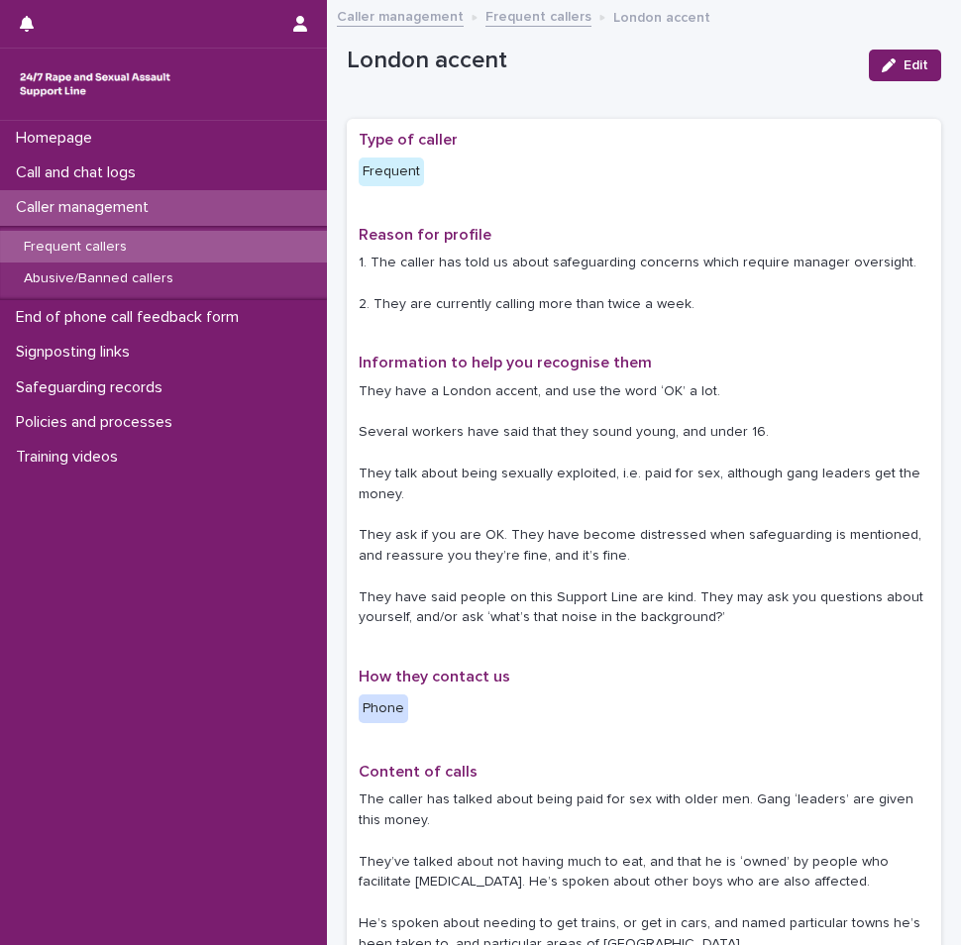
click at [216, 203] on div "Caller management" at bounding box center [163, 207] width 327 height 35
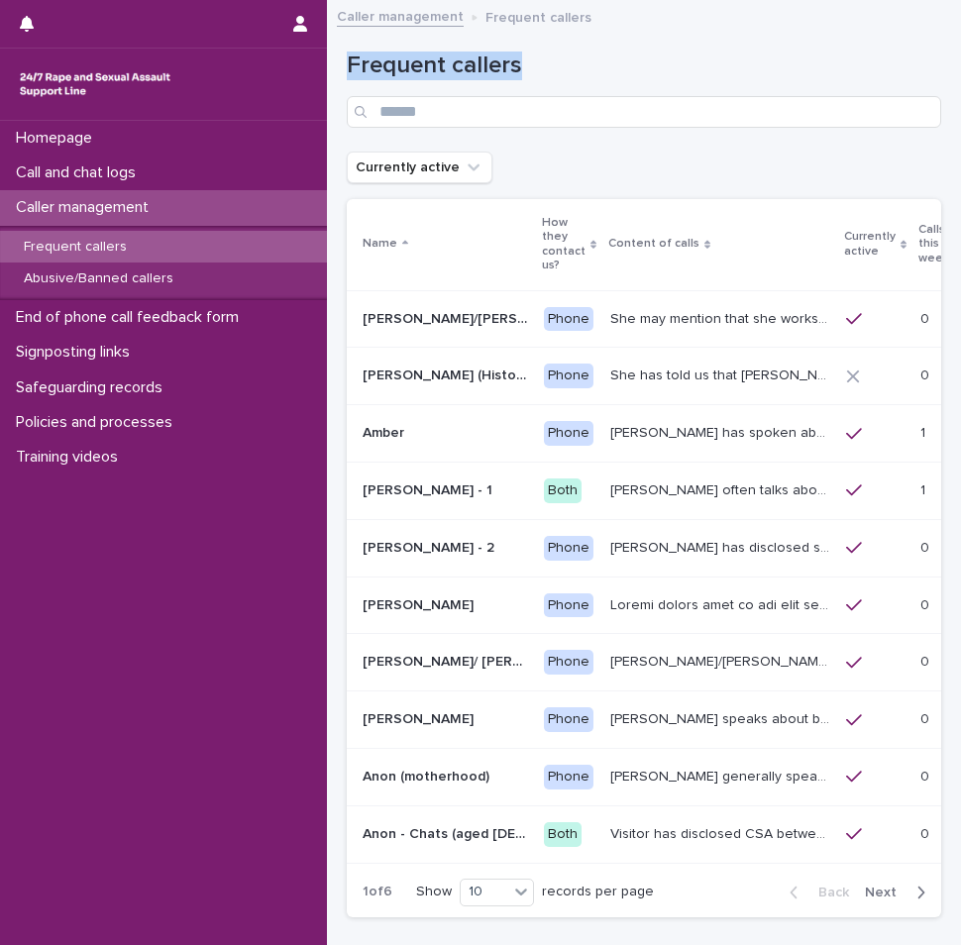
drag, startPoint x: 517, startPoint y: 62, endPoint x: 352, endPoint y: 52, distance: 165.7
click at [352, 52] on h1 "Frequent callers" at bounding box center [644, 65] width 594 height 29
drag, startPoint x: 352, startPoint y: 52, endPoint x: 572, endPoint y: 57, distance: 220.9
click at [572, 57] on h1 "Frequent callers" at bounding box center [644, 65] width 594 height 29
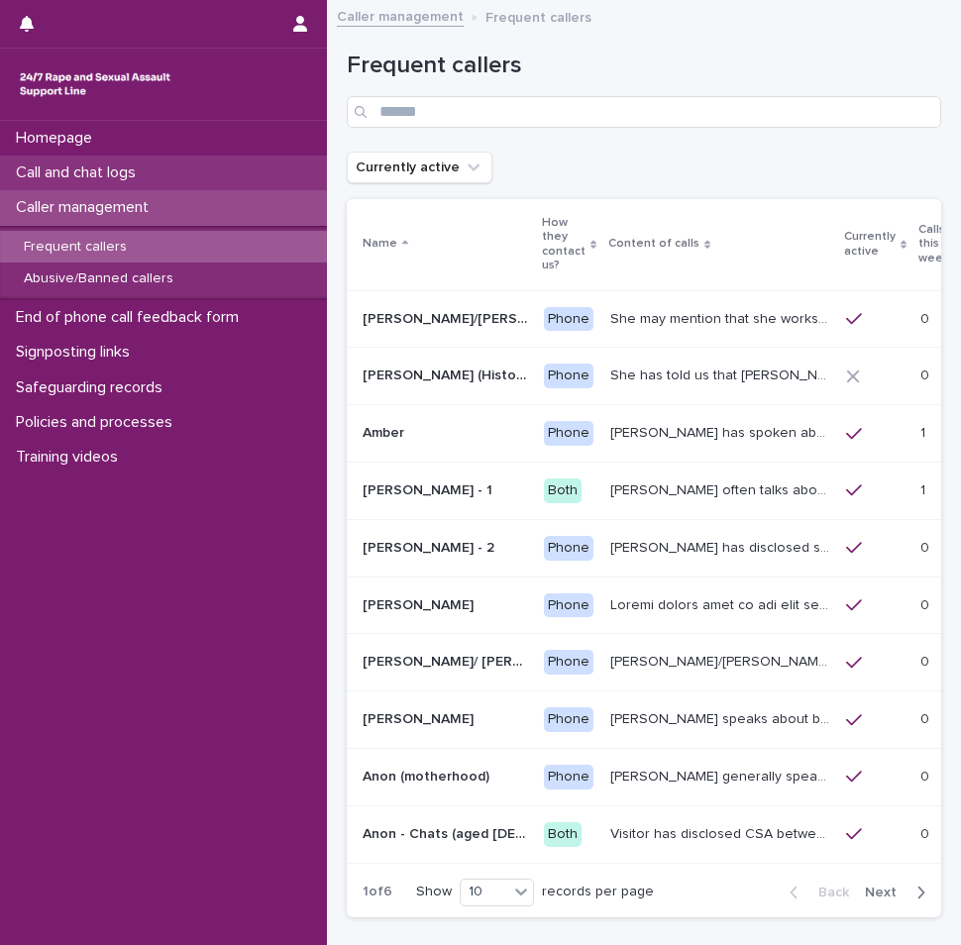
click at [130, 181] on p "Call and chat logs" at bounding box center [80, 172] width 144 height 19
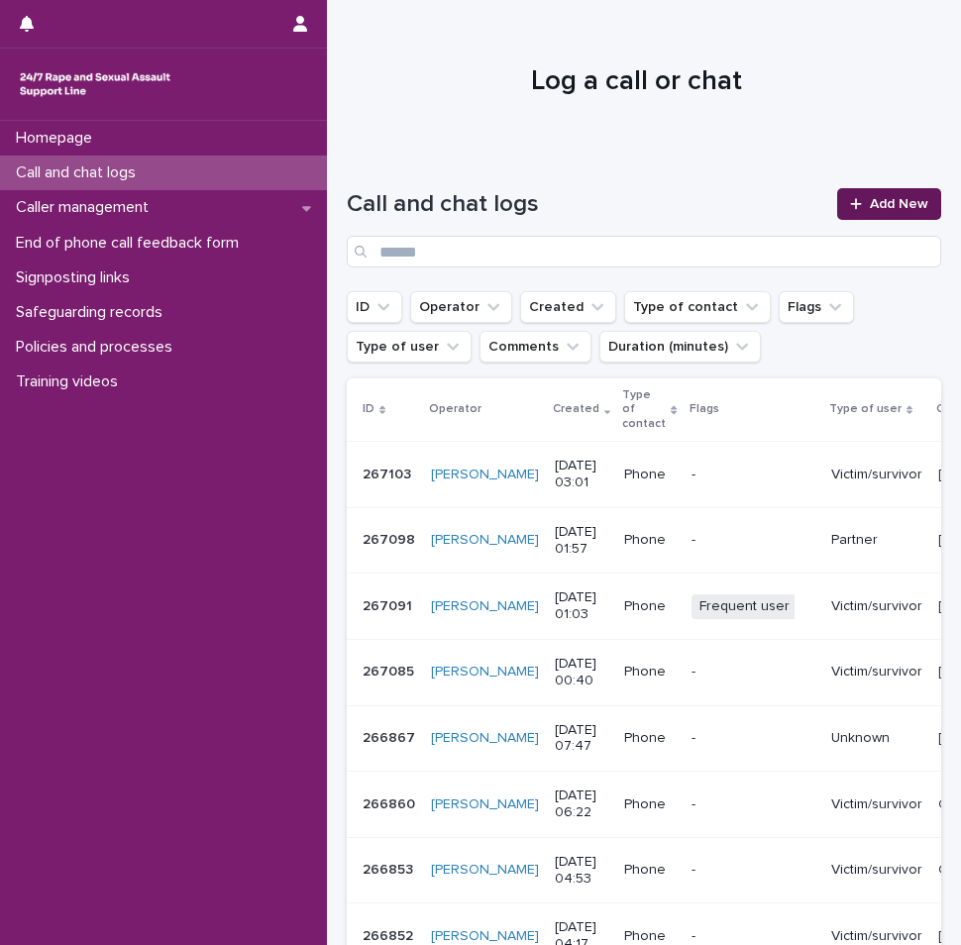
click at [910, 209] on span "Add New" at bounding box center [899, 204] width 58 height 14
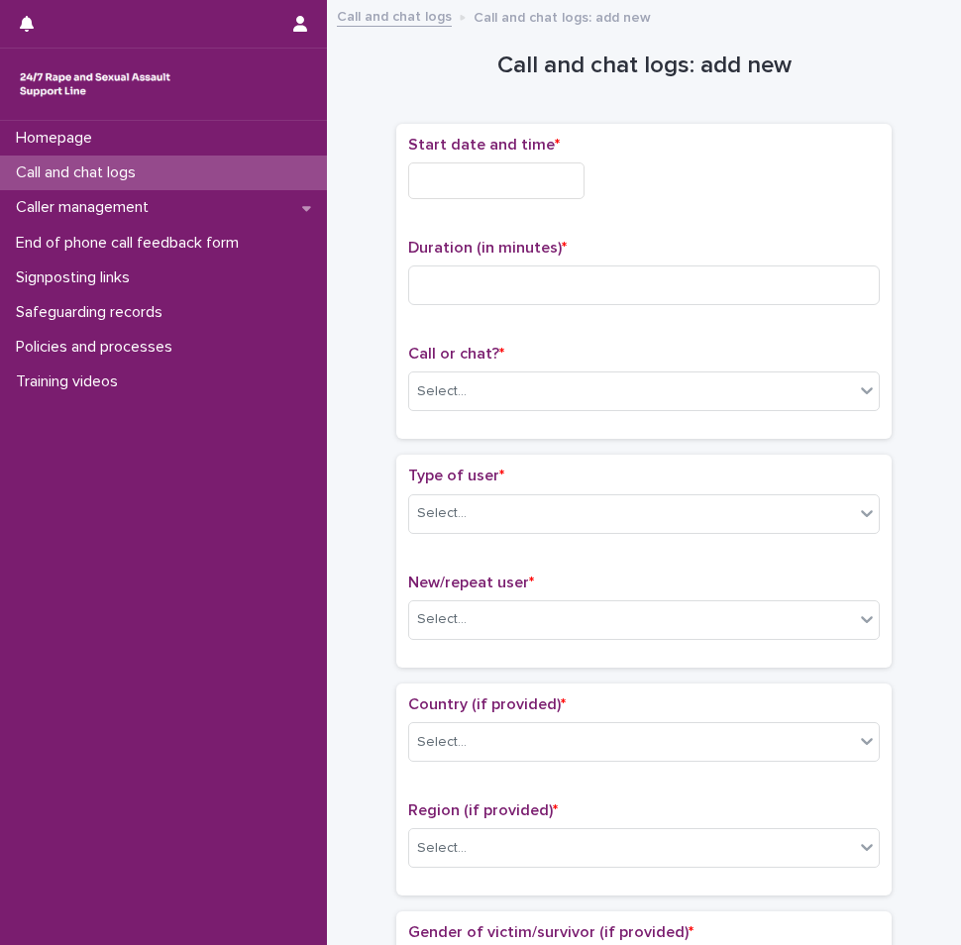
click at [454, 166] on input "text" at bounding box center [496, 180] width 176 height 37
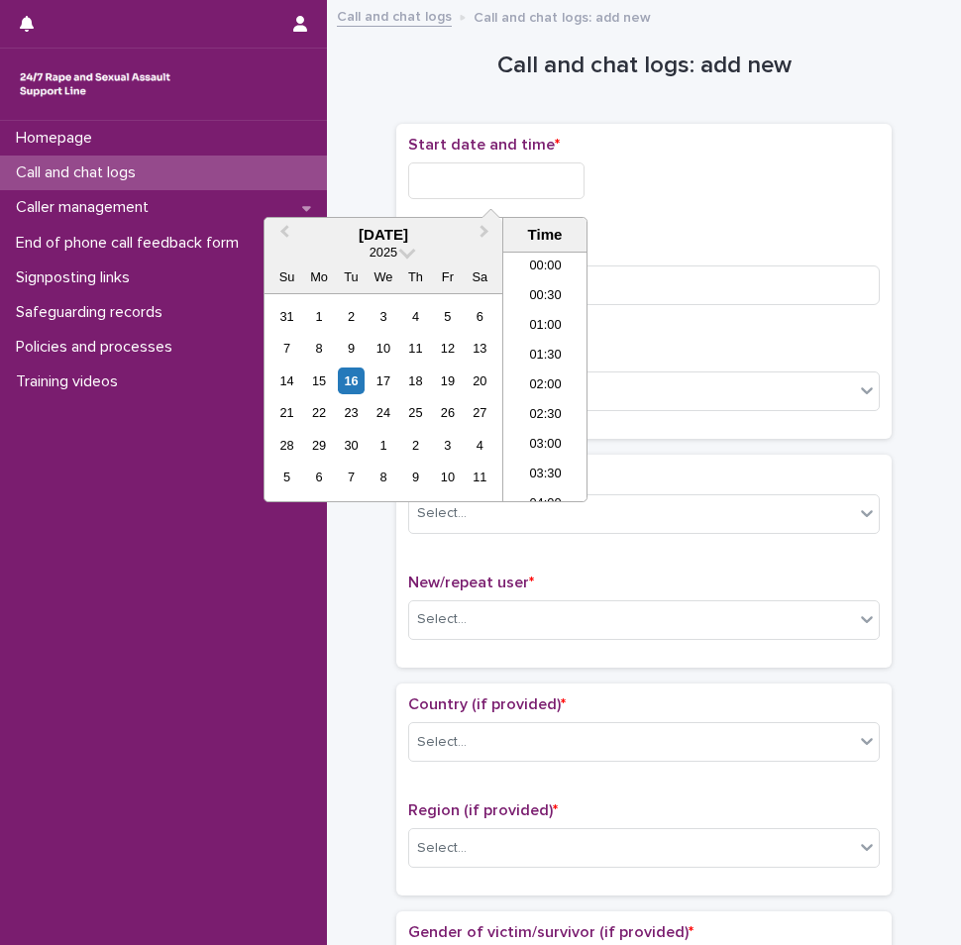
scroll to position [99, 0]
click at [543, 333] on li "03:00" at bounding box center [545, 347] width 84 height 30
click at [526, 190] on input "**********" at bounding box center [496, 180] width 176 height 37
type input "**********"
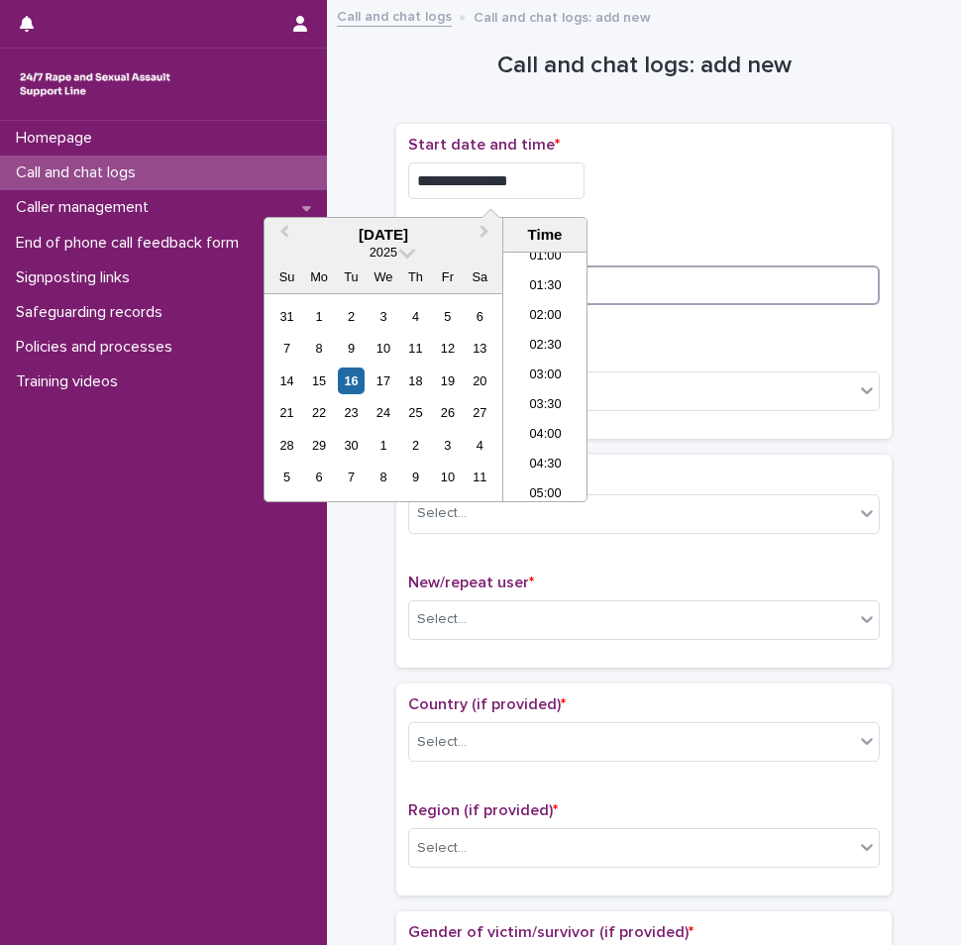
click at [623, 287] on input at bounding box center [643, 285] width 471 height 40
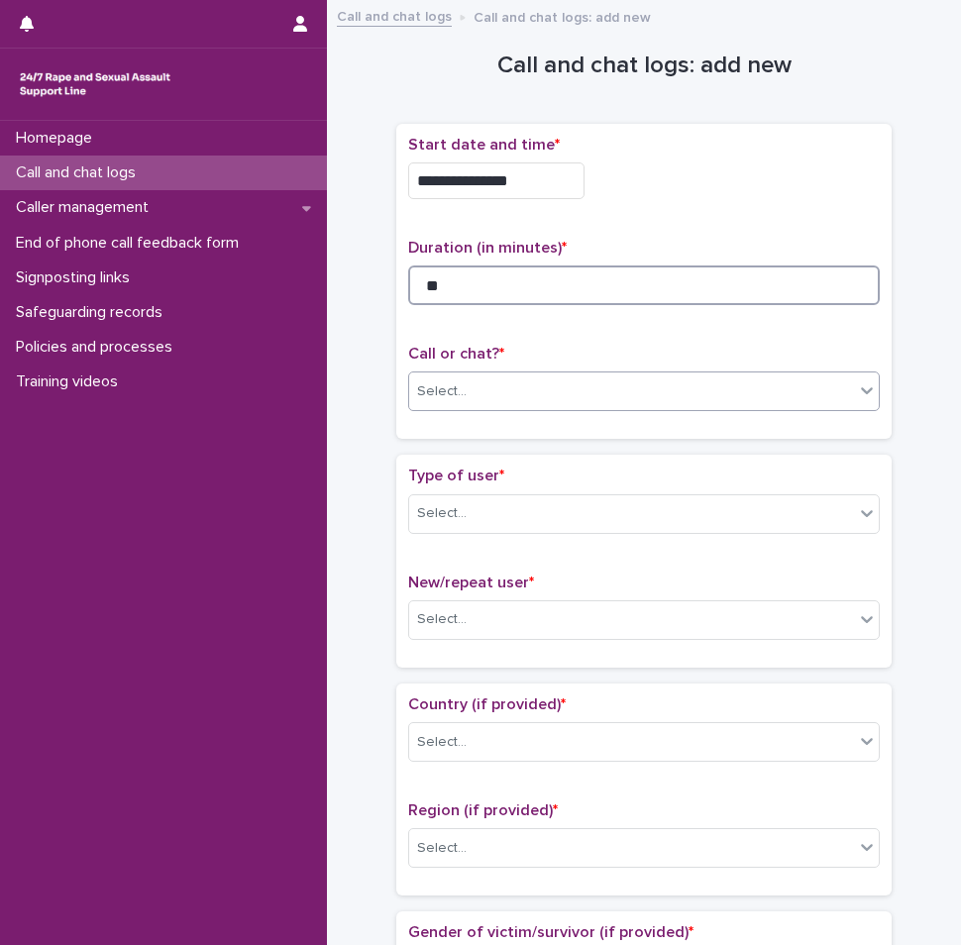
type input "**"
click at [613, 391] on div "Select..." at bounding box center [631, 391] width 445 height 33
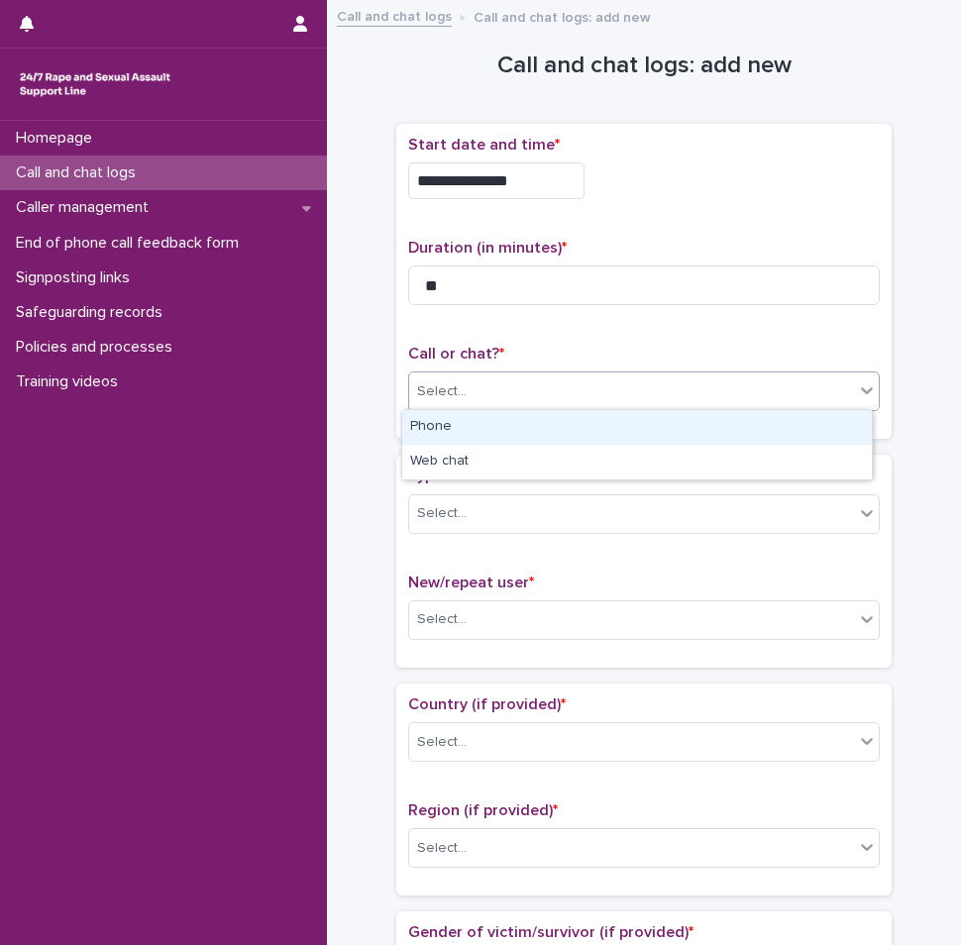
click at [583, 429] on div "Phone" at bounding box center [636, 427] width 469 height 35
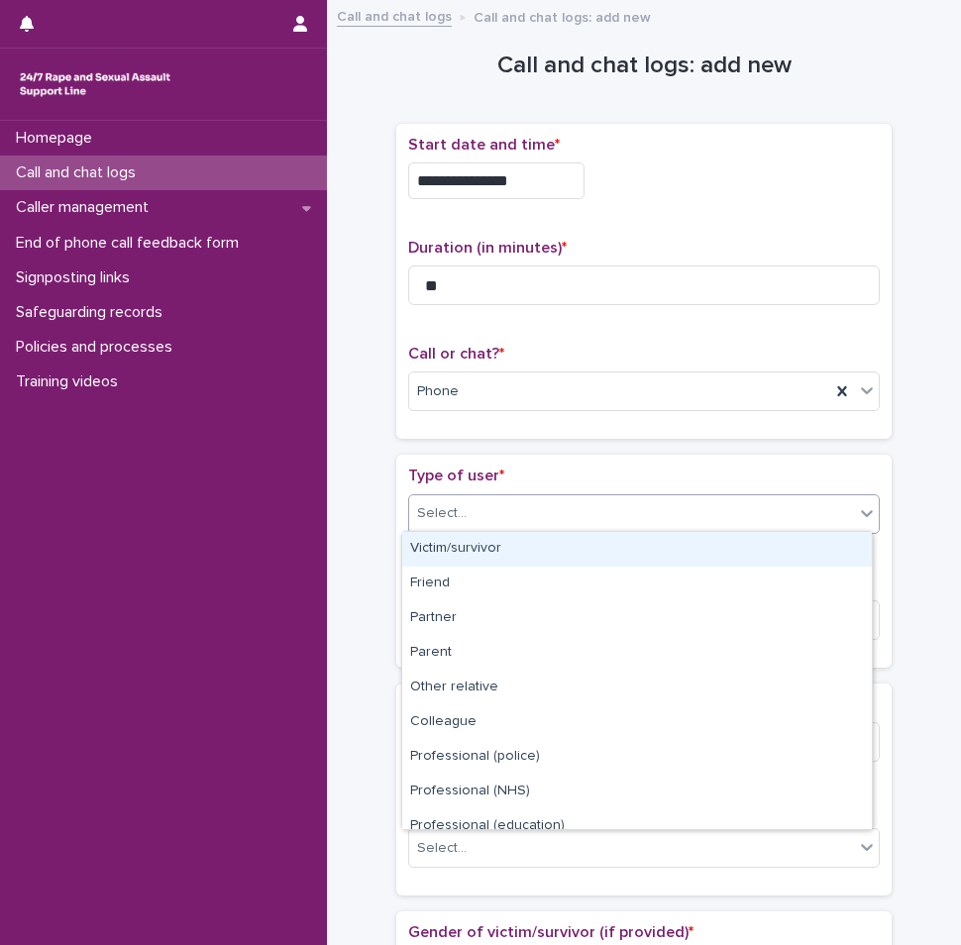
click at [563, 524] on div "Select..." at bounding box center [631, 513] width 445 height 33
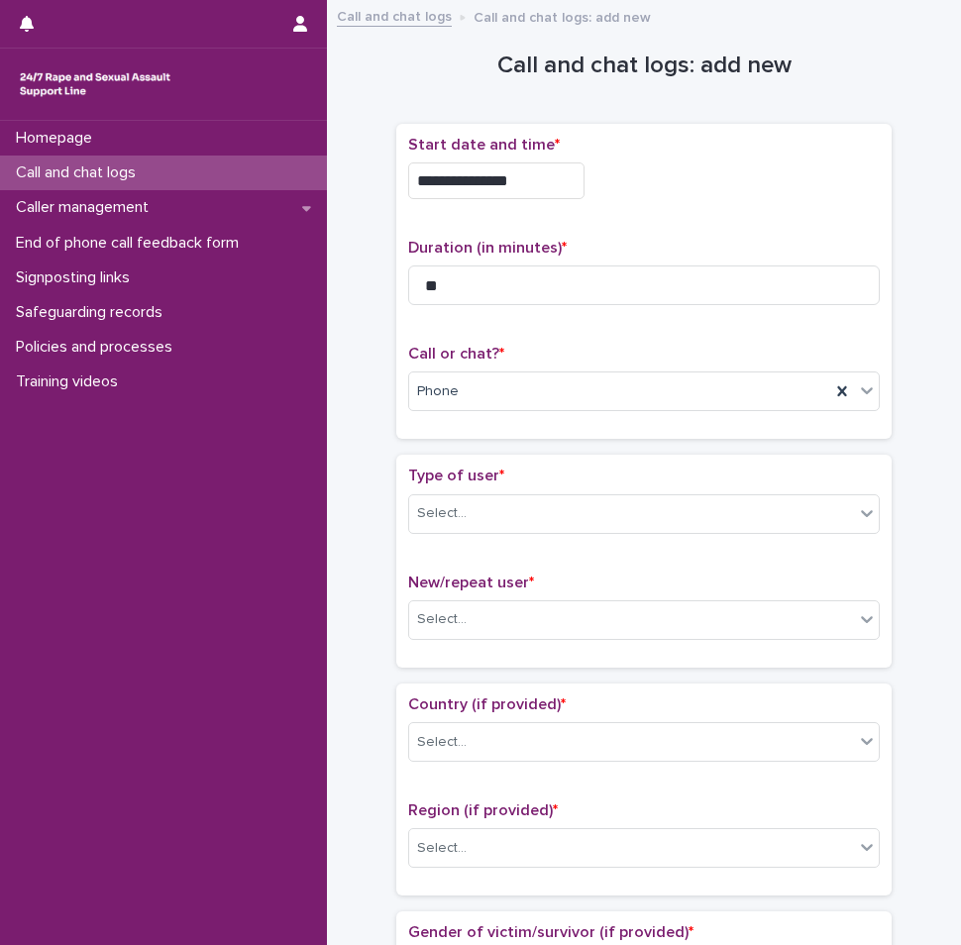
click at [529, 473] on p "Type of user *" at bounding box center [643, 475] width 471 height 19
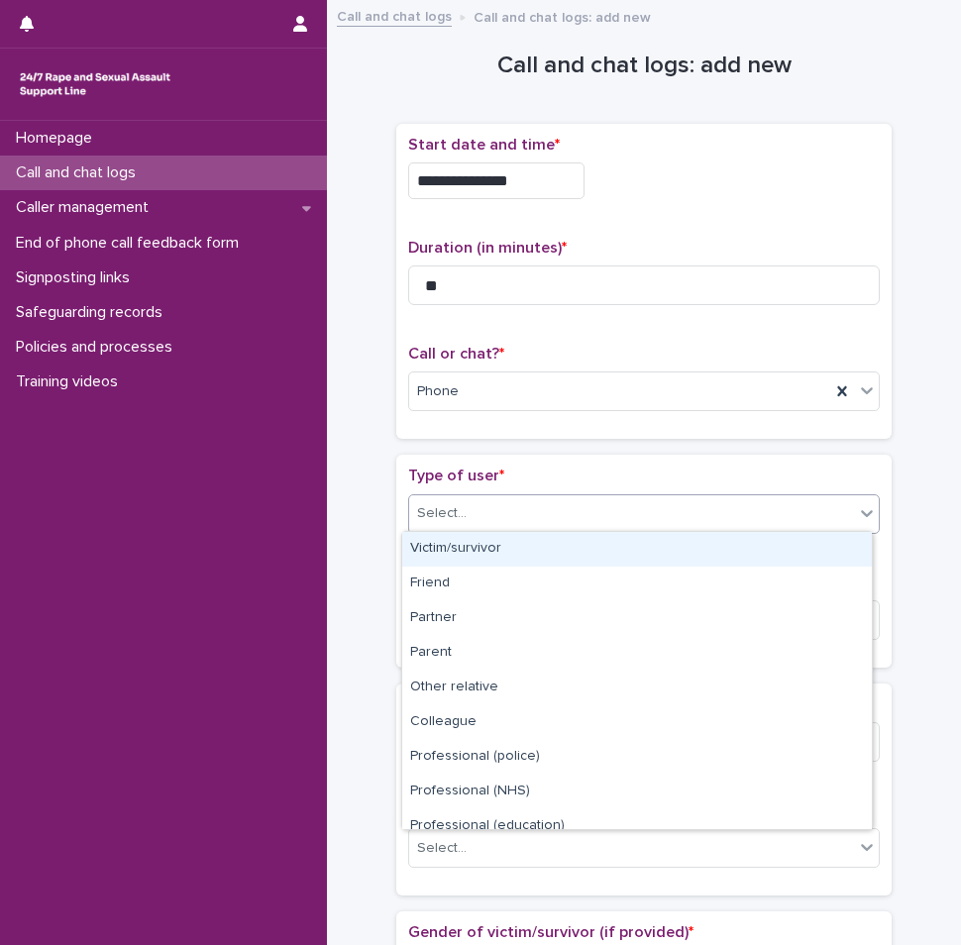
click at [571, 509] on div "Select..." at bounding box center [631, 513] width 445 height 33
click at [494, 546] on div "Victim/survivor" at bounding box center [636, 549] width 469 height 35
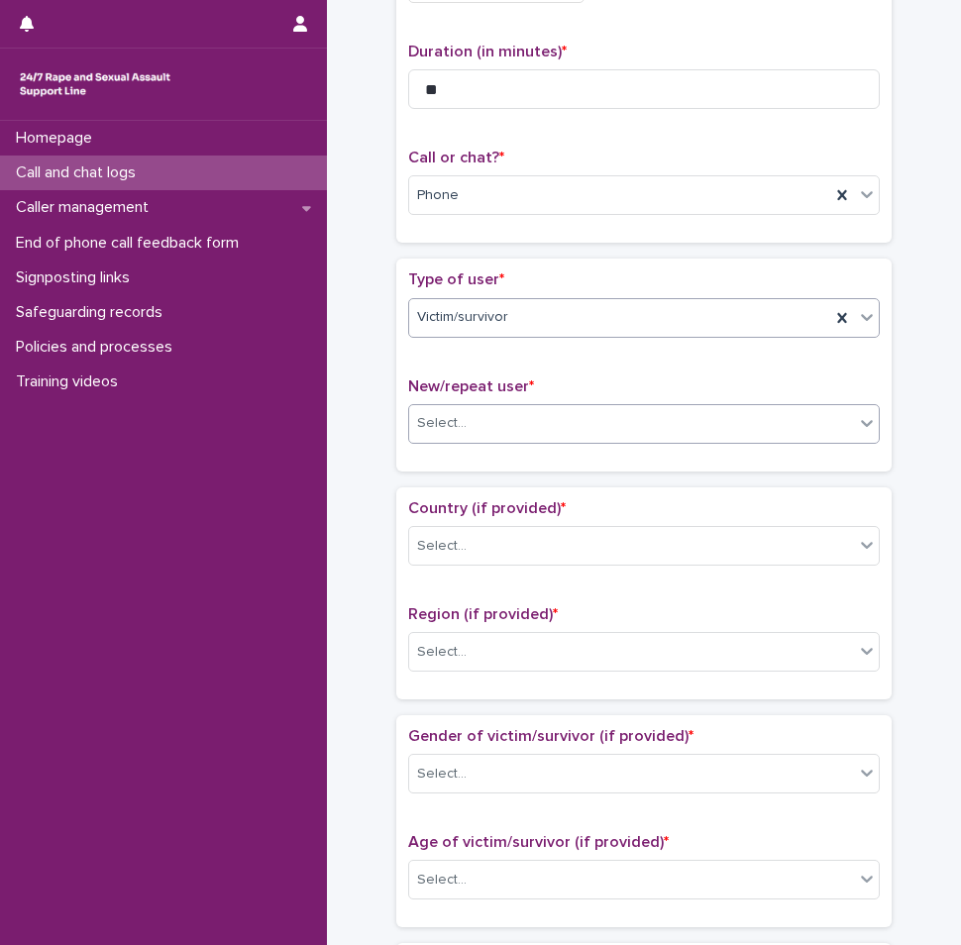
scroll to position [198, 0]
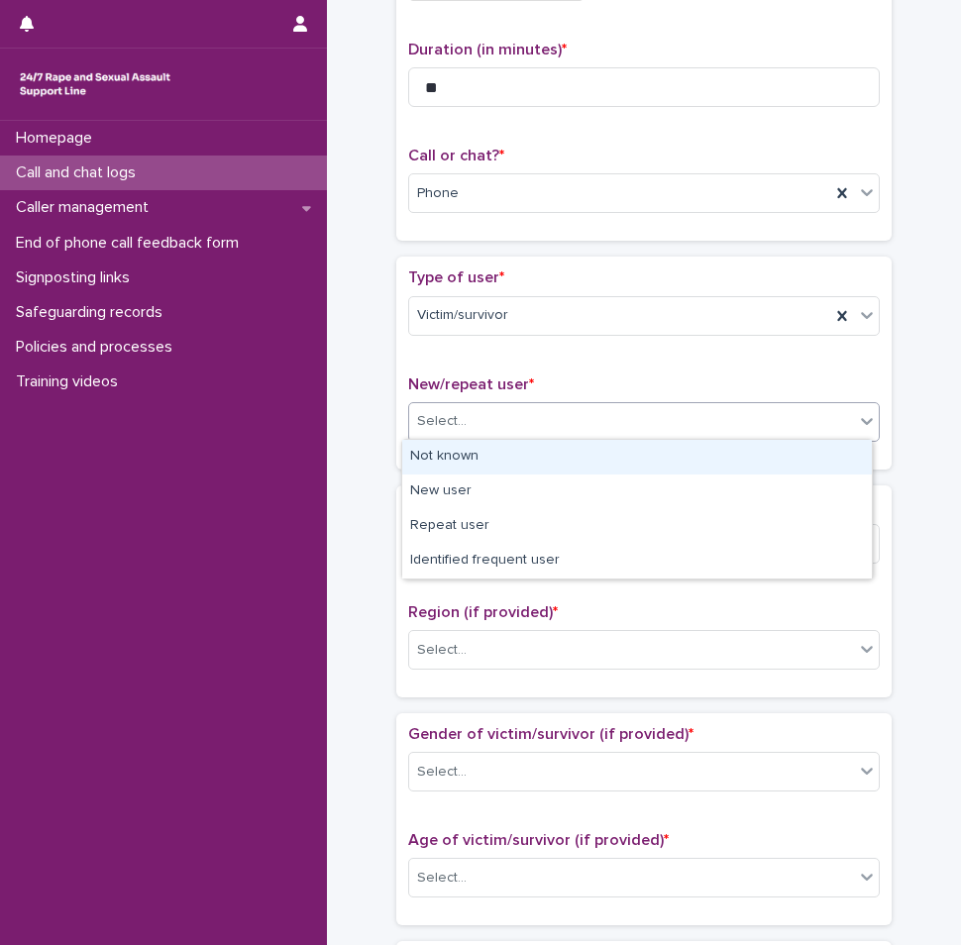
click at [558, 431] on div "Select..." at bounding box center [631, 421] width 445 height 33
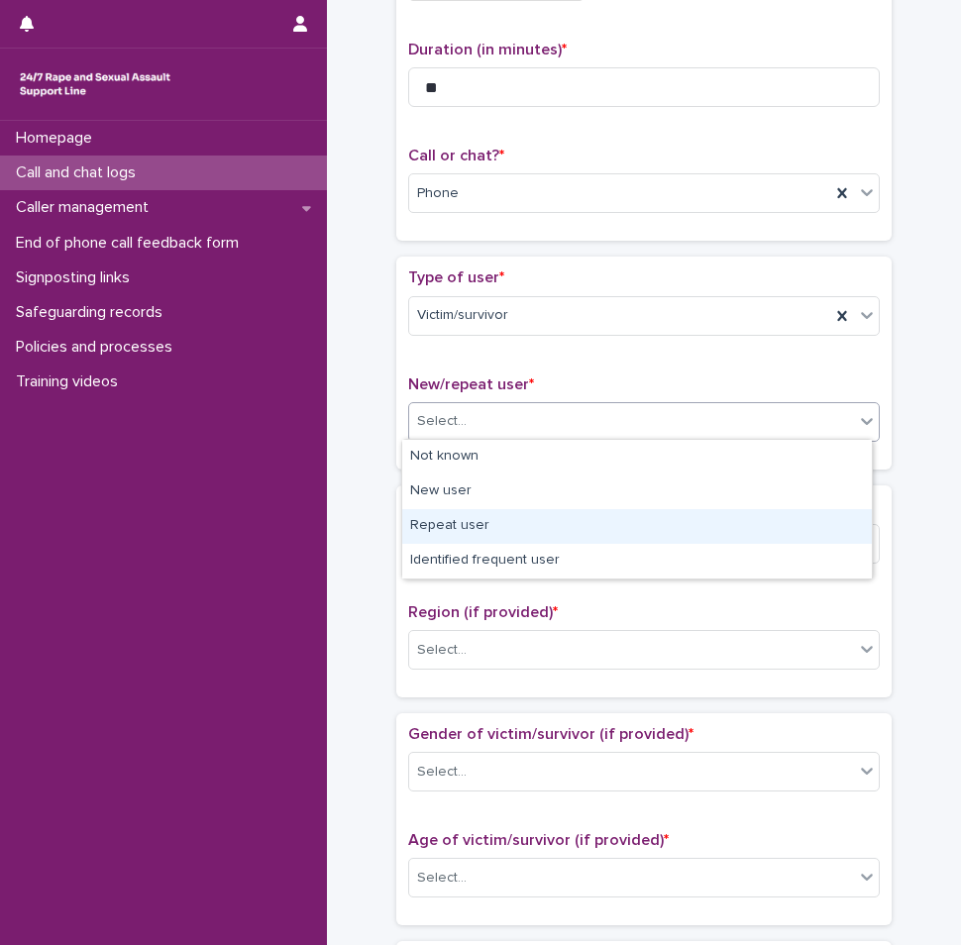
click at [497, 524] on div "Repeat user" at bounding box center [636, 526] width 469 height 35
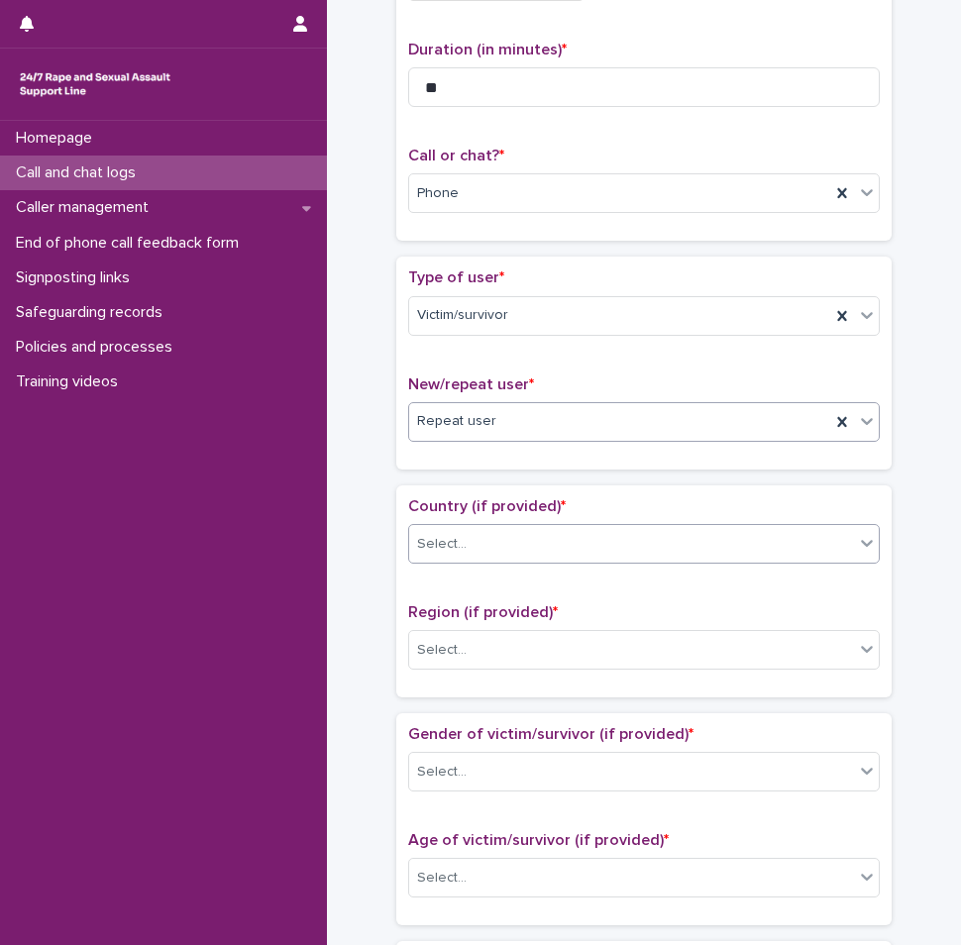
click at [555, 536] on div "Select..." at bounding box center [631, 544] width 445 height 33
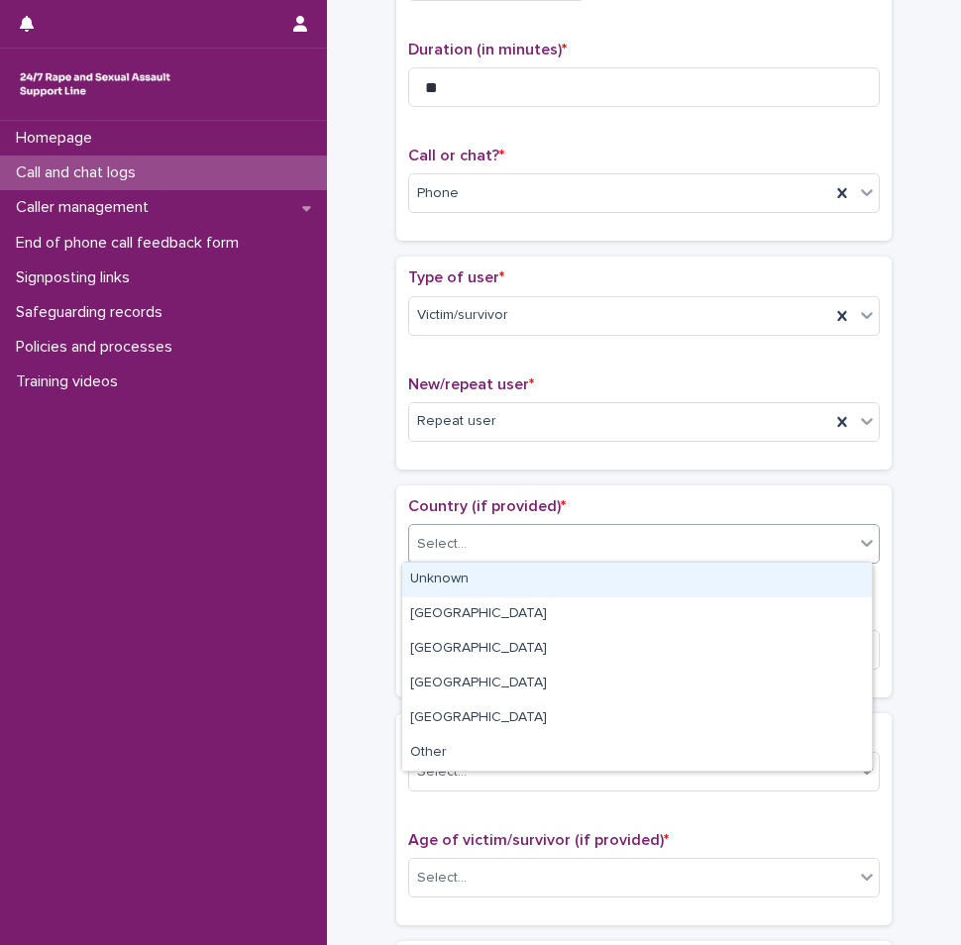
click at [526, 578] on div "Unknown" at bounding box center [636, 580] width 469 height 35
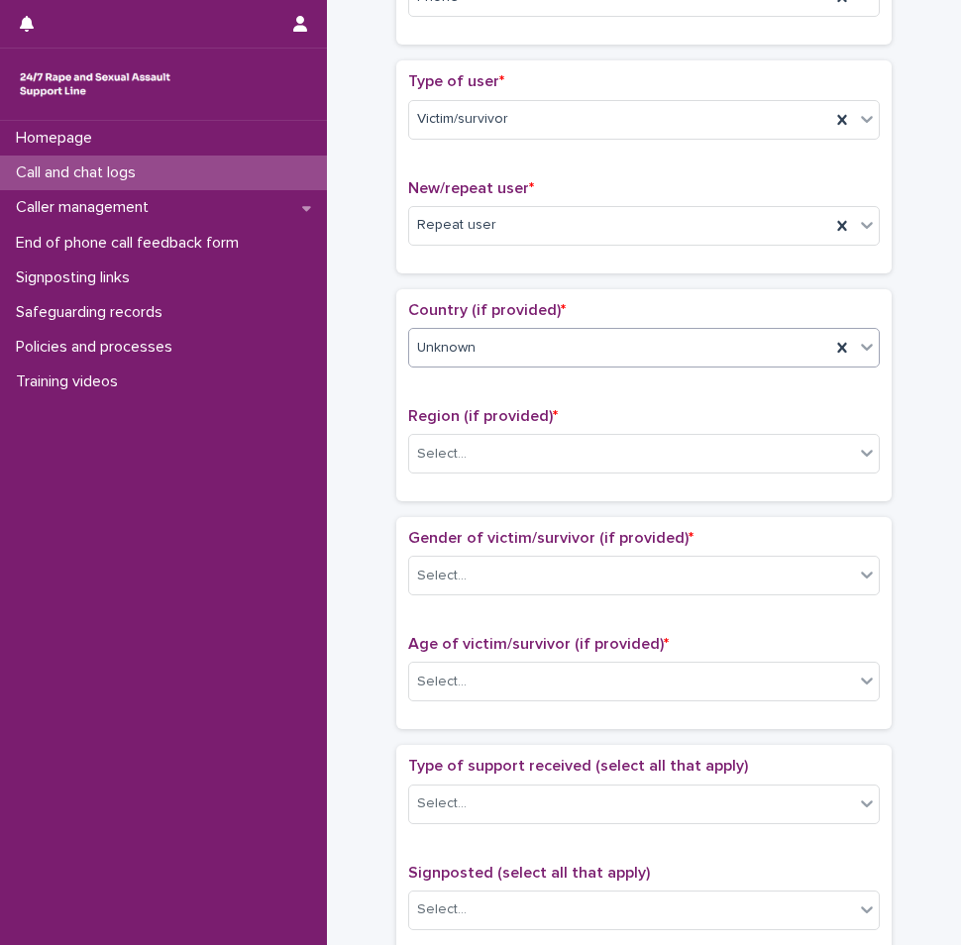
scroll to position [396, 0]
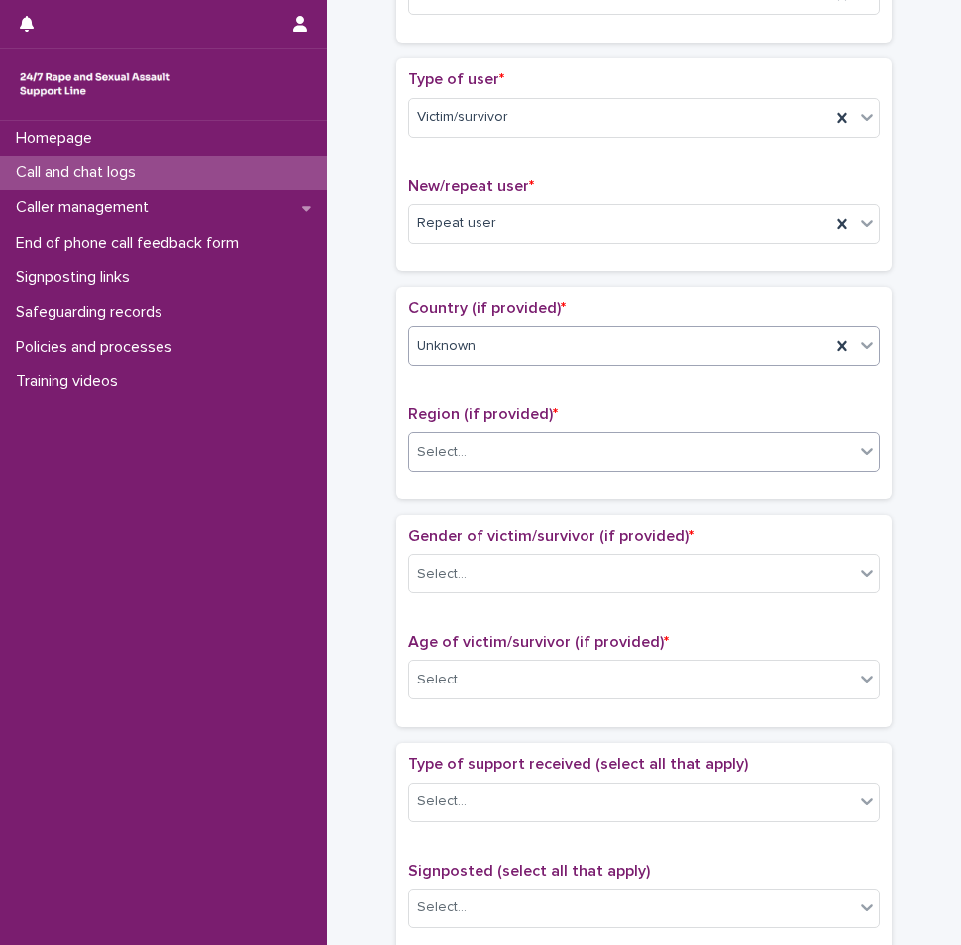
click at [510, 456] on div "Select..." at bounding box center [631, 452] width 445 height 33
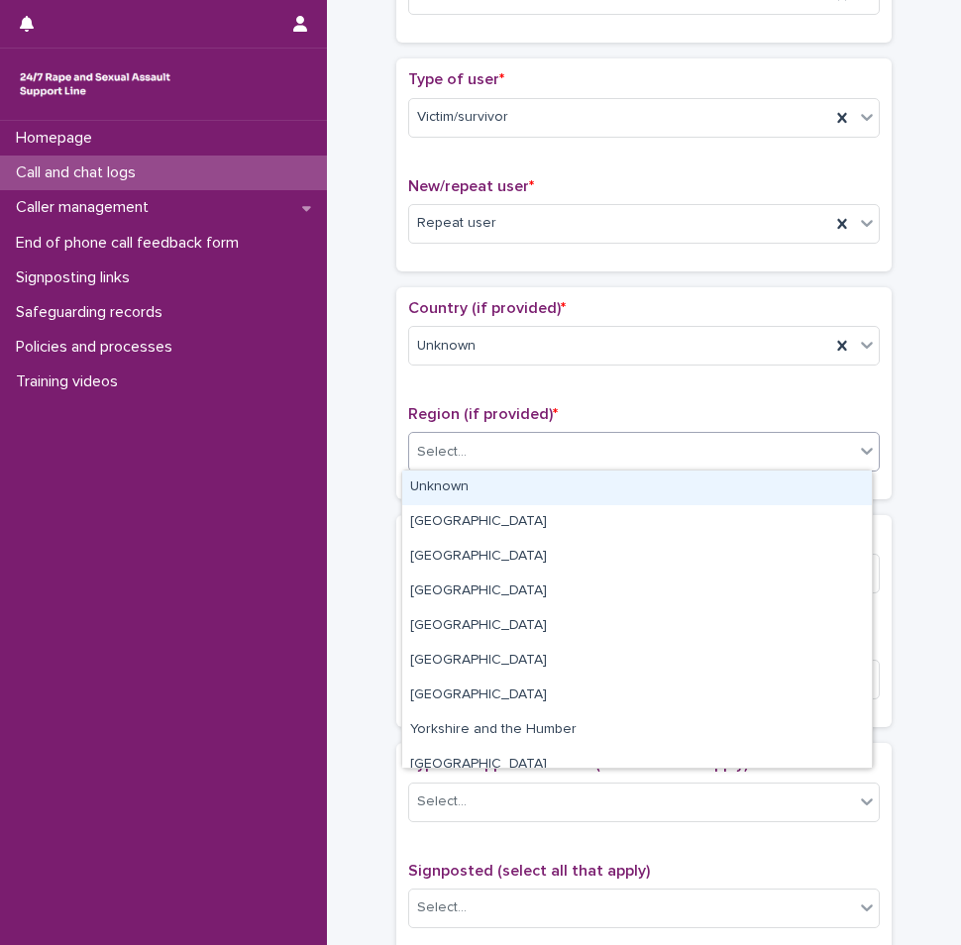
click at [477, 499] on div "Unknown" at bounding box center [636, 487] width 469 height 35
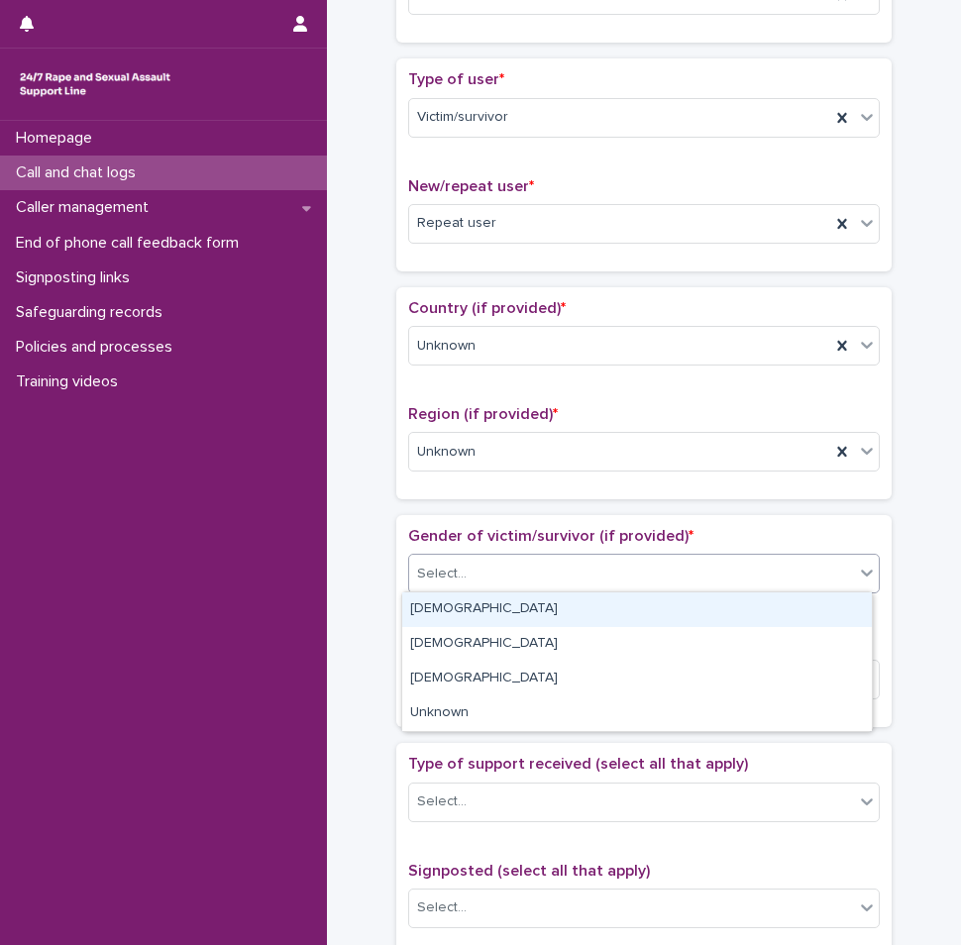
click at [511, 561] on div "Select..." at bounding box center [631, 574] width 445 height 33
click at [500, 606] on div "[DEMOGRAPHIC_DATA]" at bounding box center [636, 609] width 469 height 35
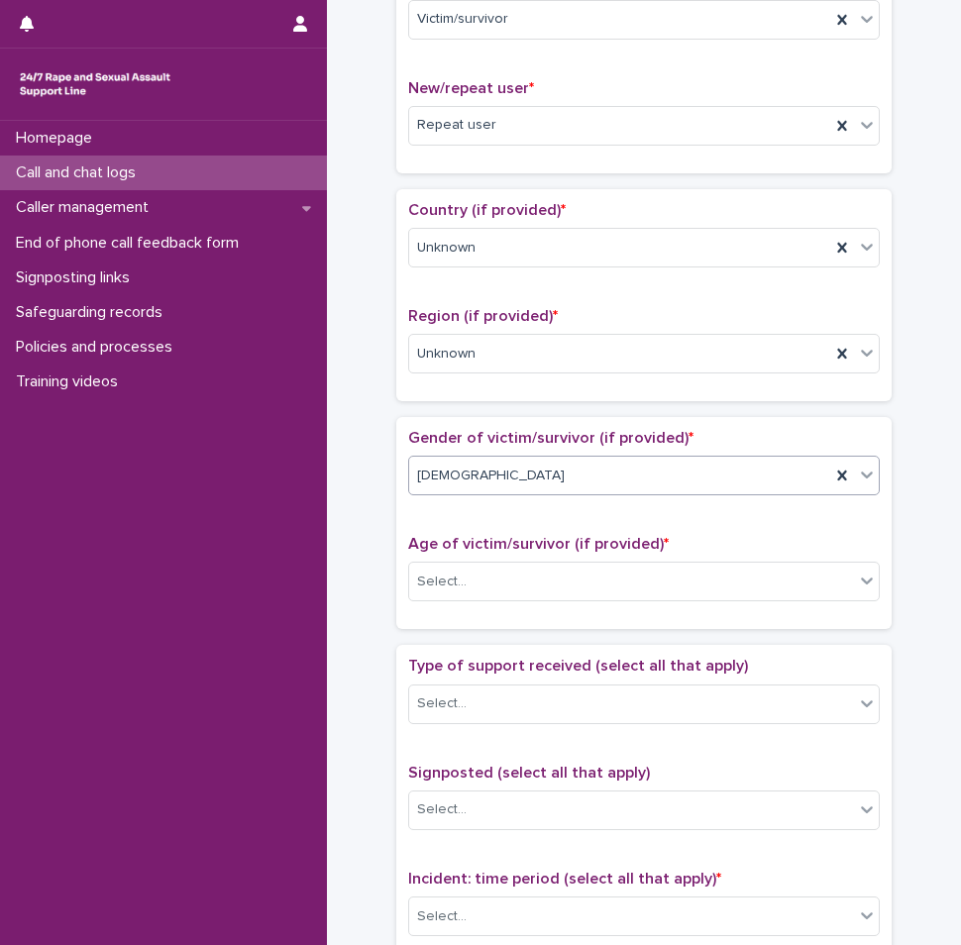
scroll to position [594, 0]
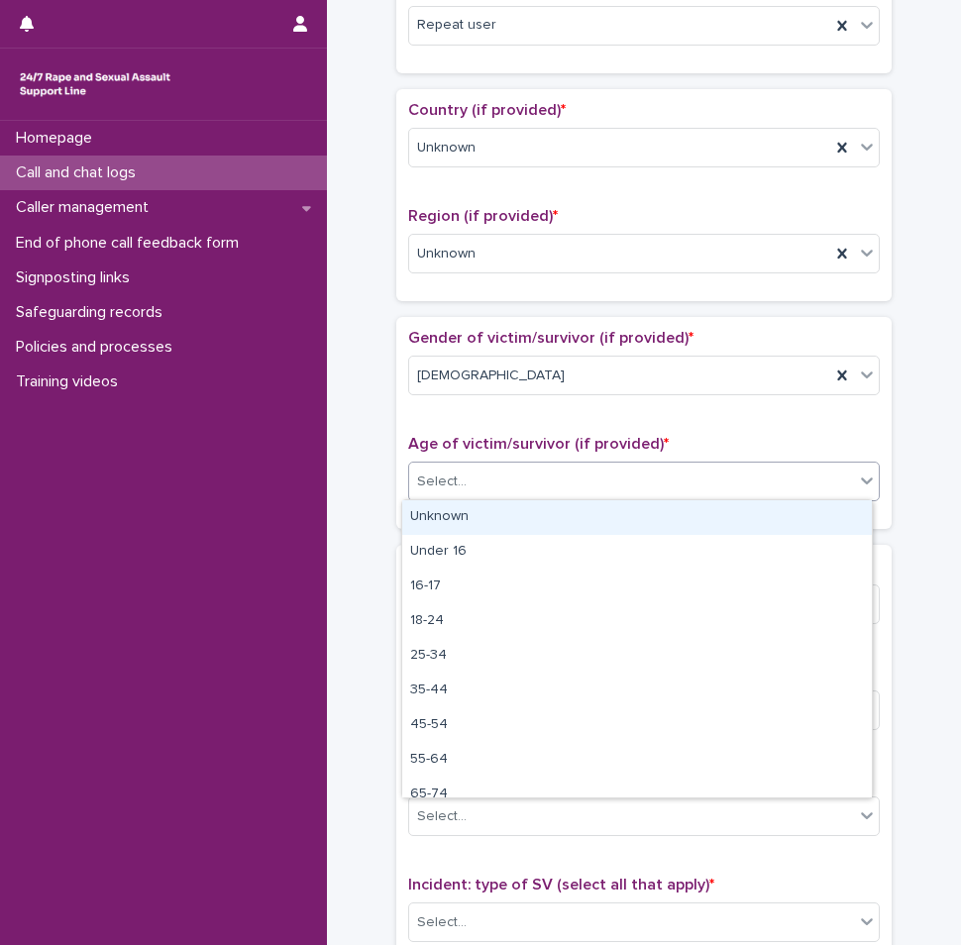
click at [523, 489] on div "Select..." at bounding box center [631, 481] width 445 height 33
click at [502, 517] on div "Unknown" at bounding box center [636, 517] width 469 height 35
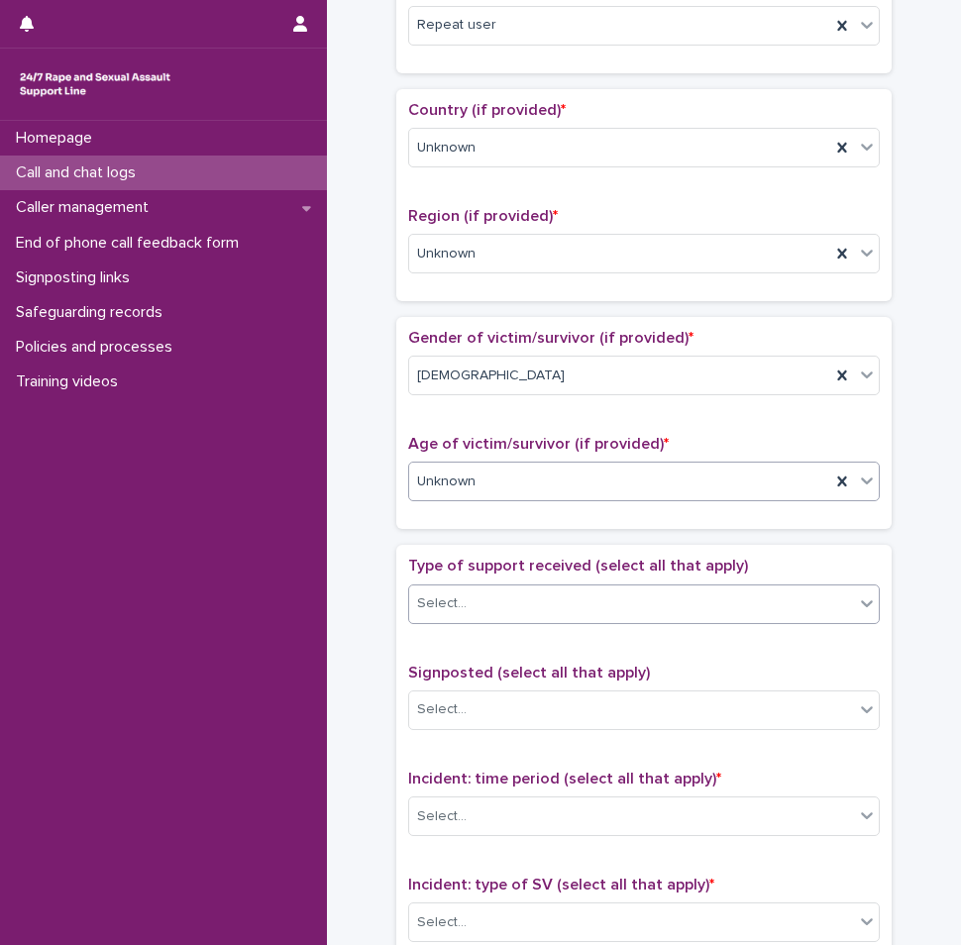
click at [506, 589] on div "Select..." at bounding box center [631, 603] width 445 height 33
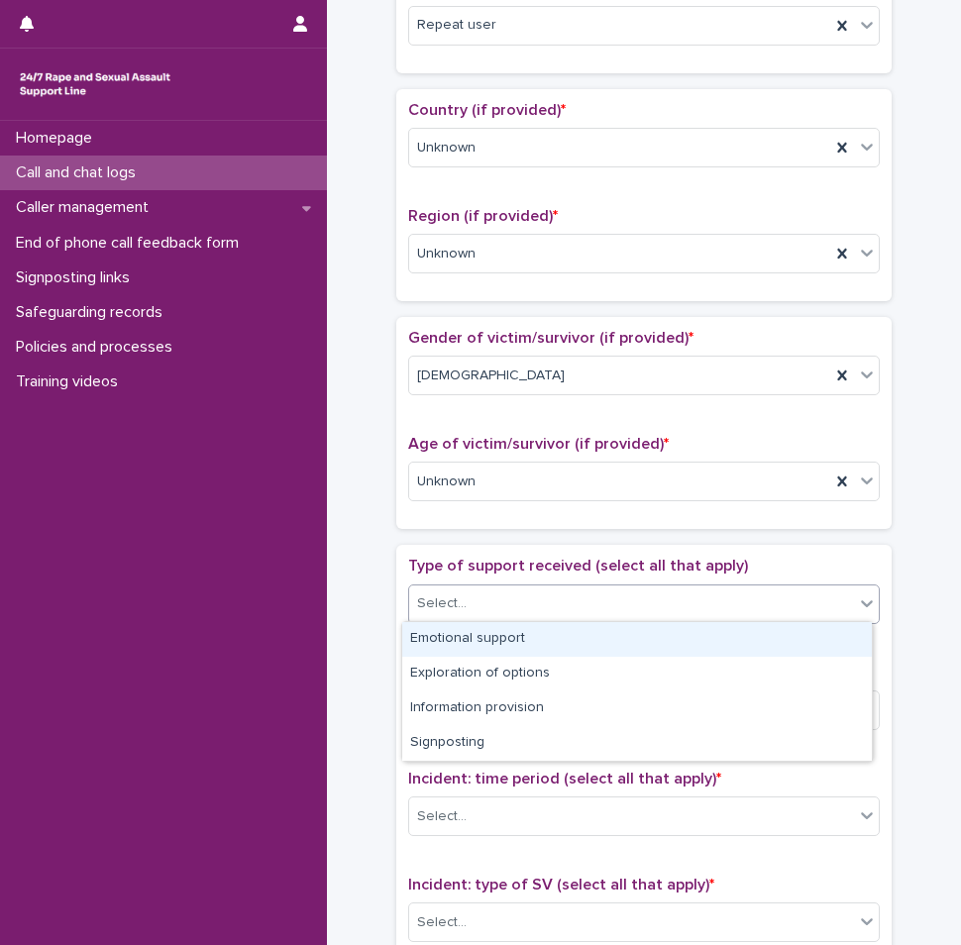
click at [502, 622] on div "Emotional support" at bounding box center [636, 639] width 469 height 35
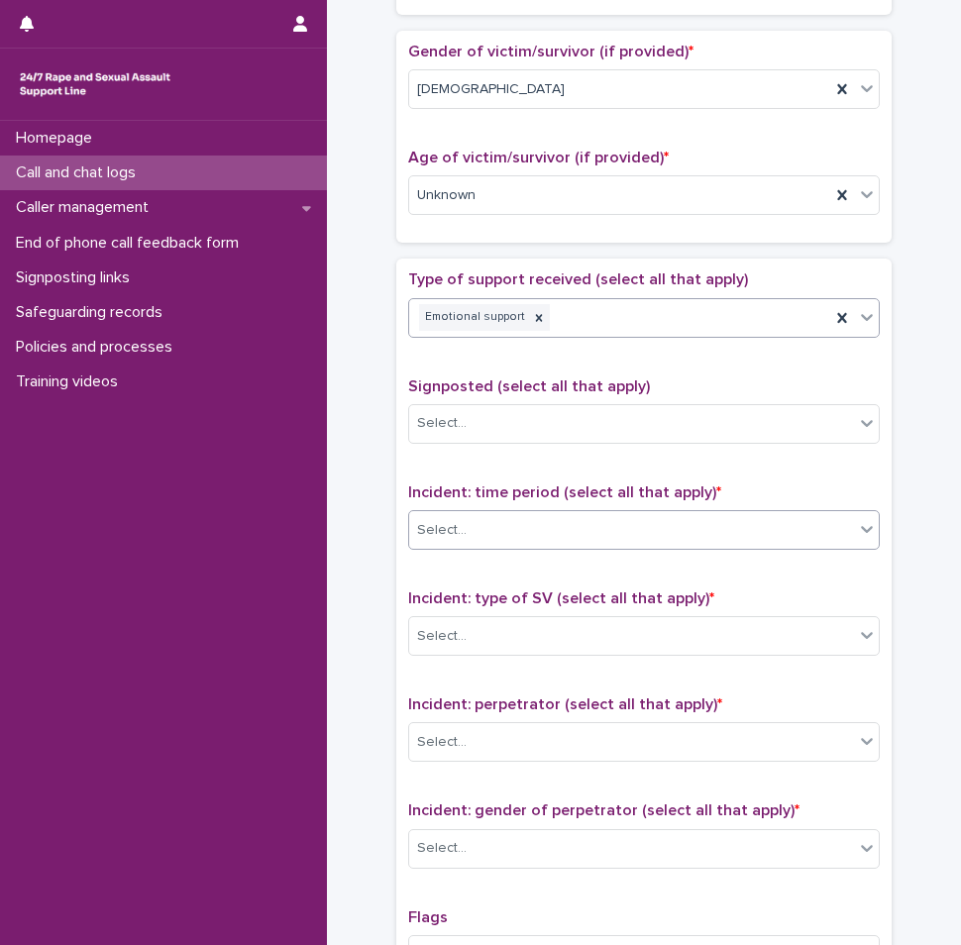
scroll to position [891, 0]
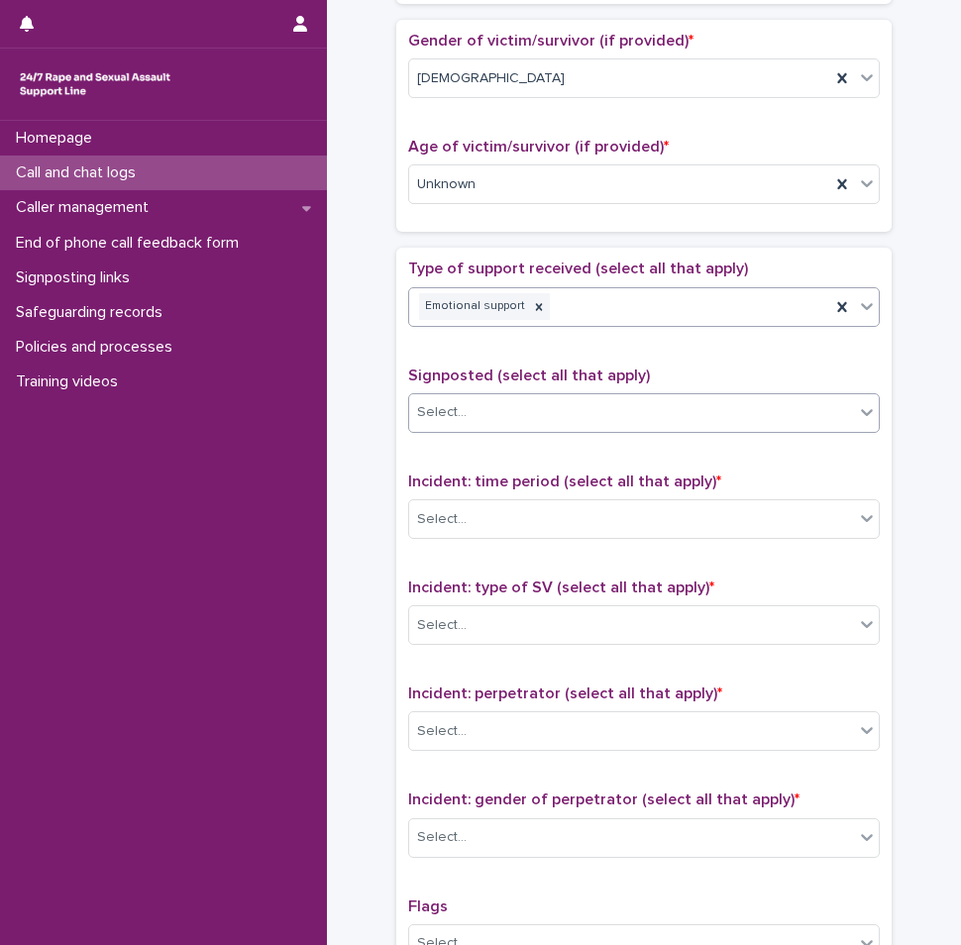
click at [542, 428] on div "Select..." at bounding box center [643, 413] width 471 height 40
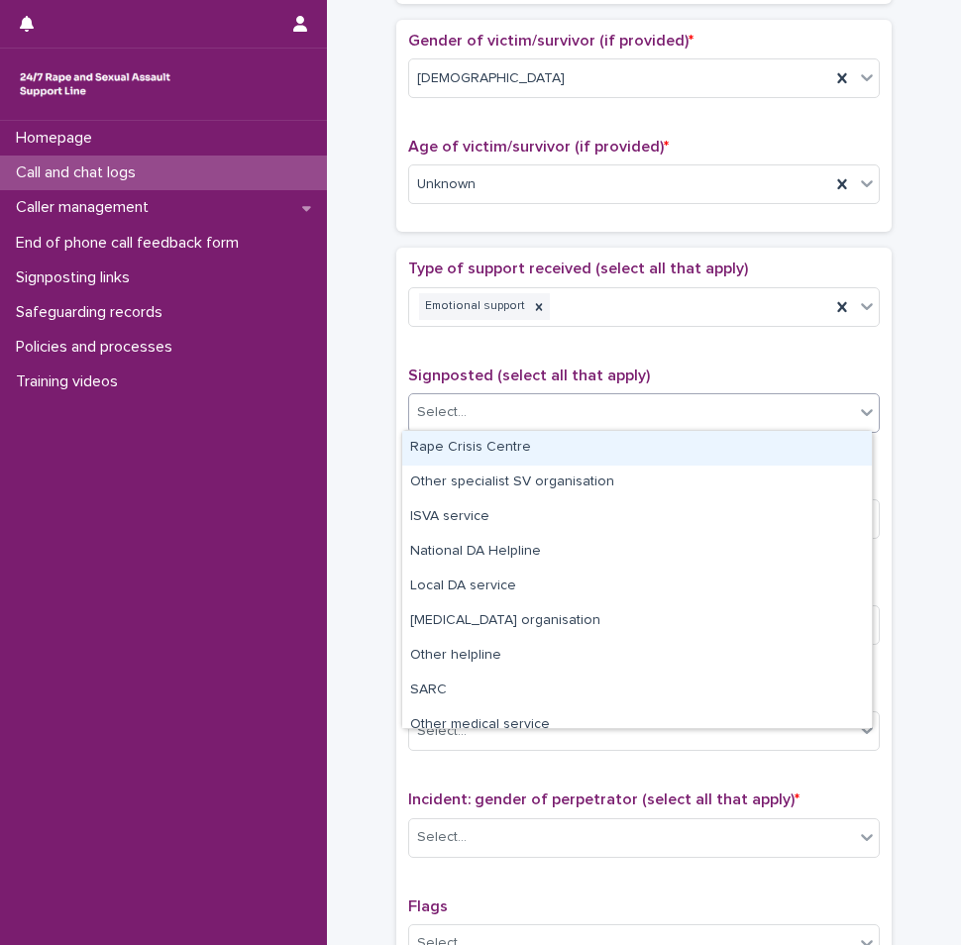
click at [553, 373] on span "Signposted (select all that apply)" at bounding box center [529, 375] width 242 height 16
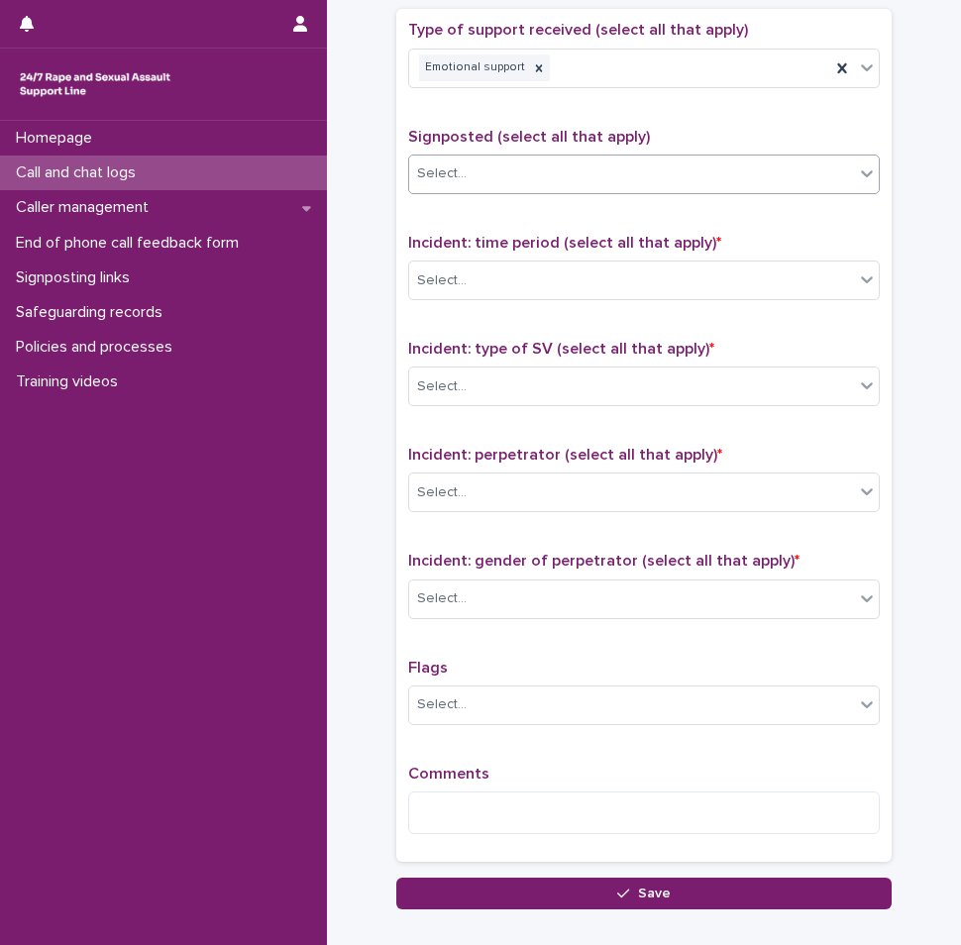
scroll to position [1188, 0]
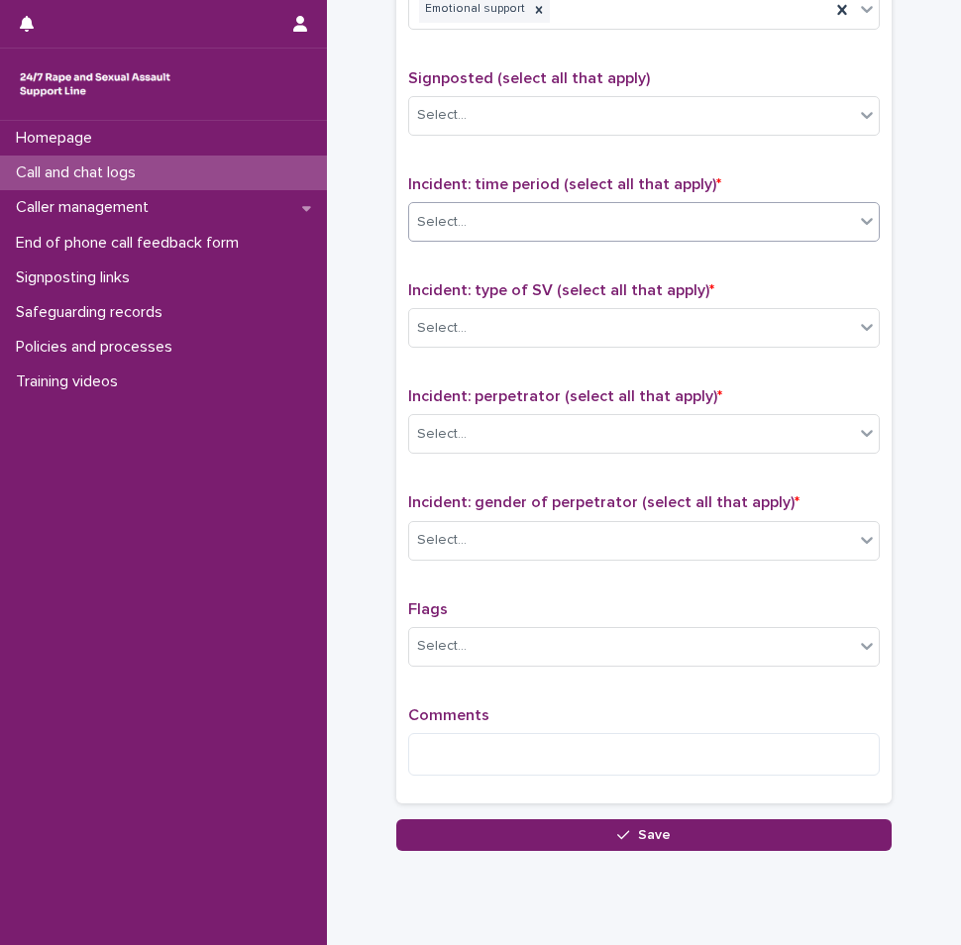
click at [515, 232] on div "Select..." at bounding box center [631, 222] width 445 height 33
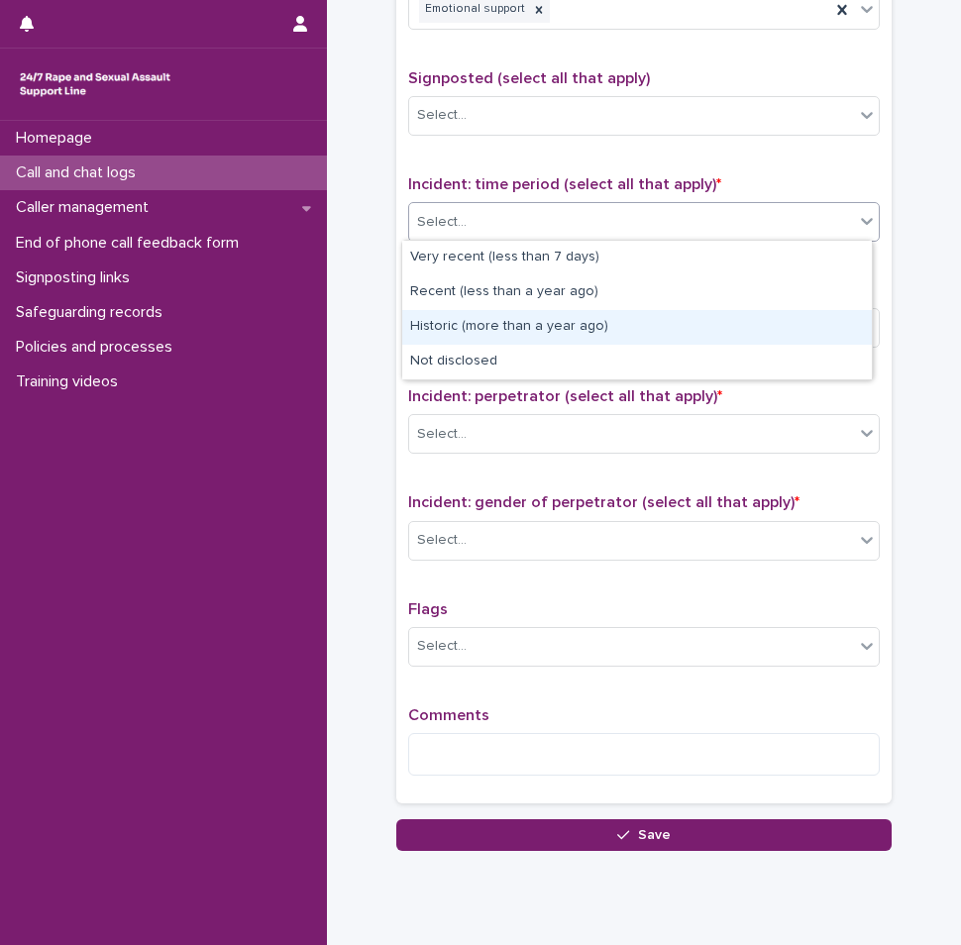
click at [491, 333] on div "Historic (more than a year ago)" at bounding box center [636, 327] width 469 height 35
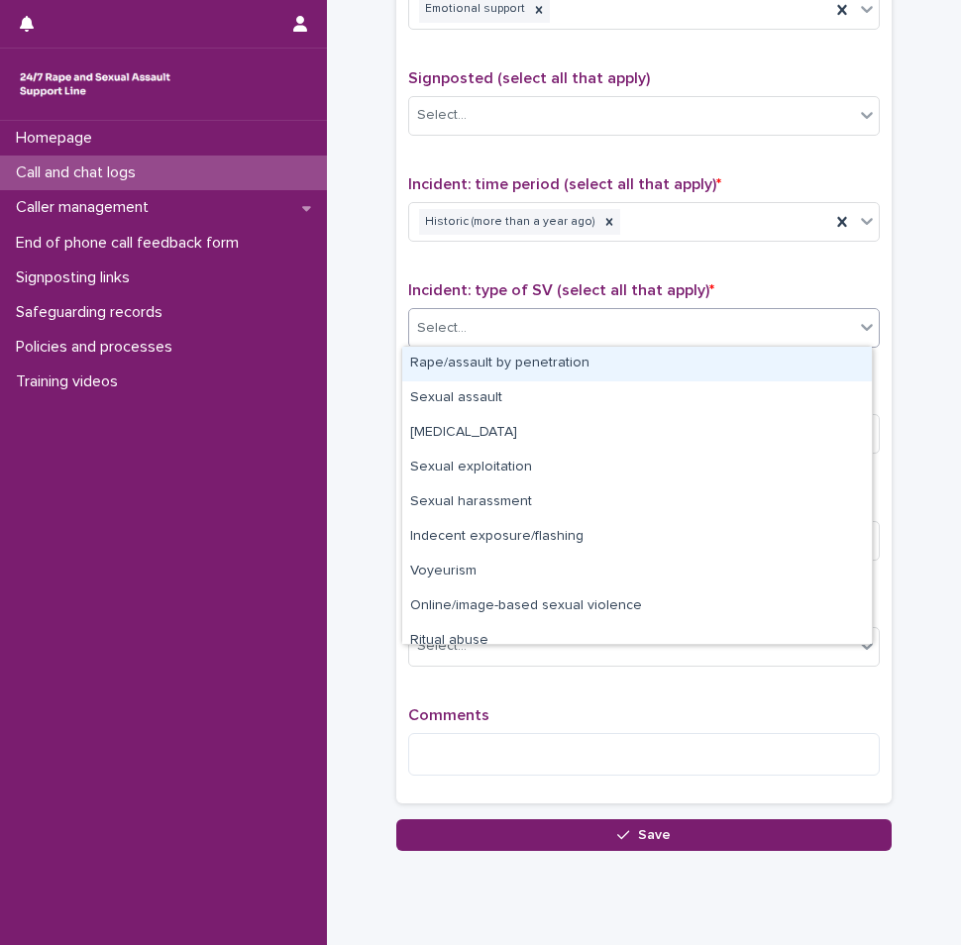
click at [530, 341] on div "Select..." at bounding box center [631, 328] width 445 height 33
click at [520, 361] on div "Rape/assault by penetration" at bounding box center [636, 364] width 469 height 35
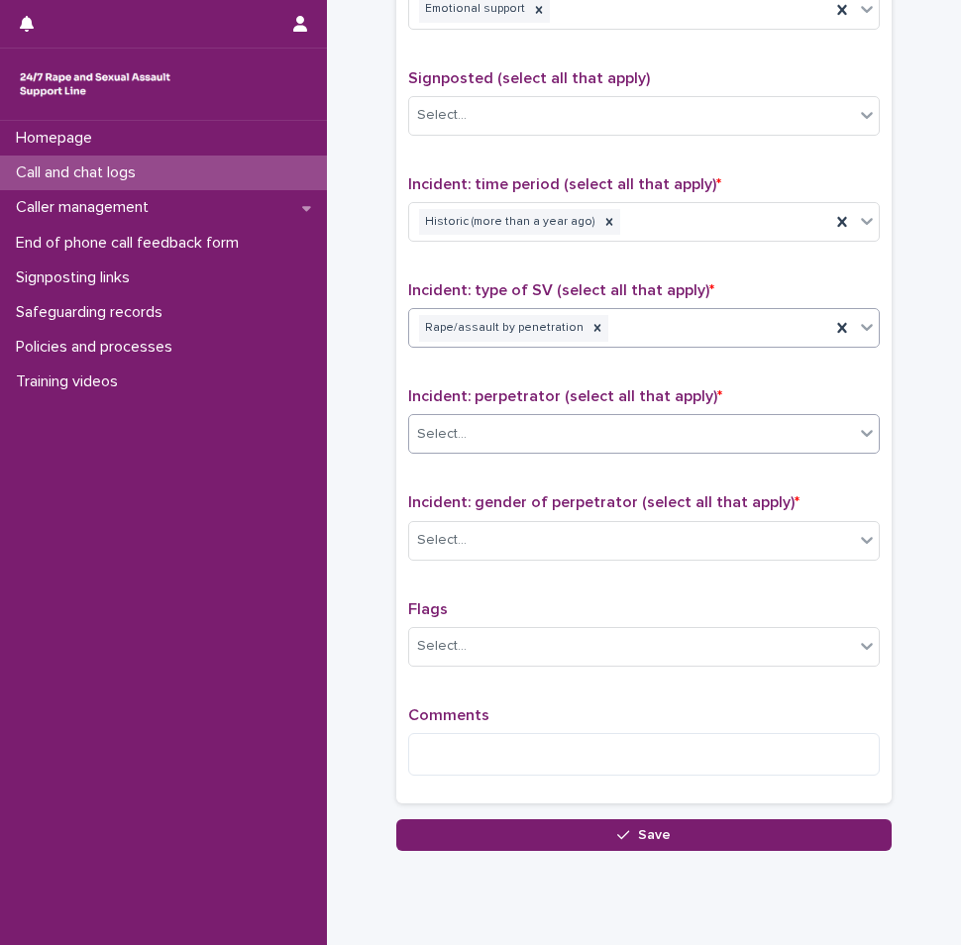
click at [507, 422] on div "Select..." at bounding box center [631, 434] width 445 height 33
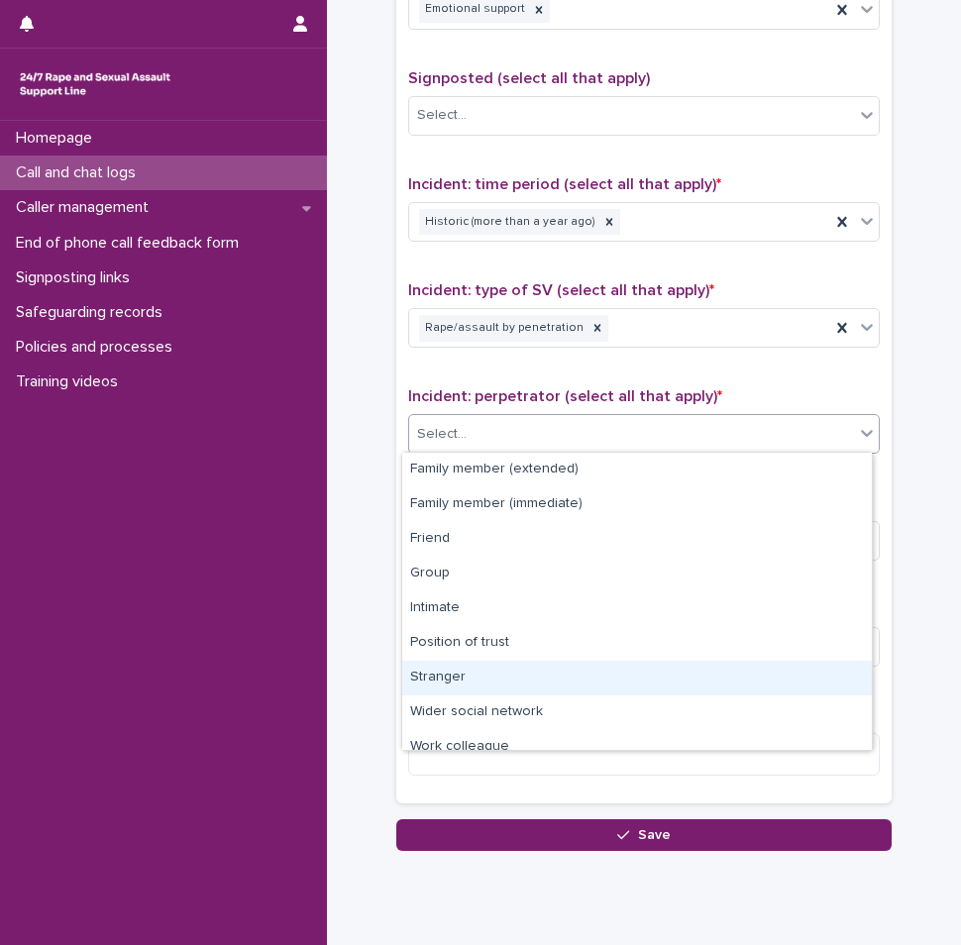
click at [498, 677] on div "Stranger" at bounding box center [636, 678] width 469 height 35
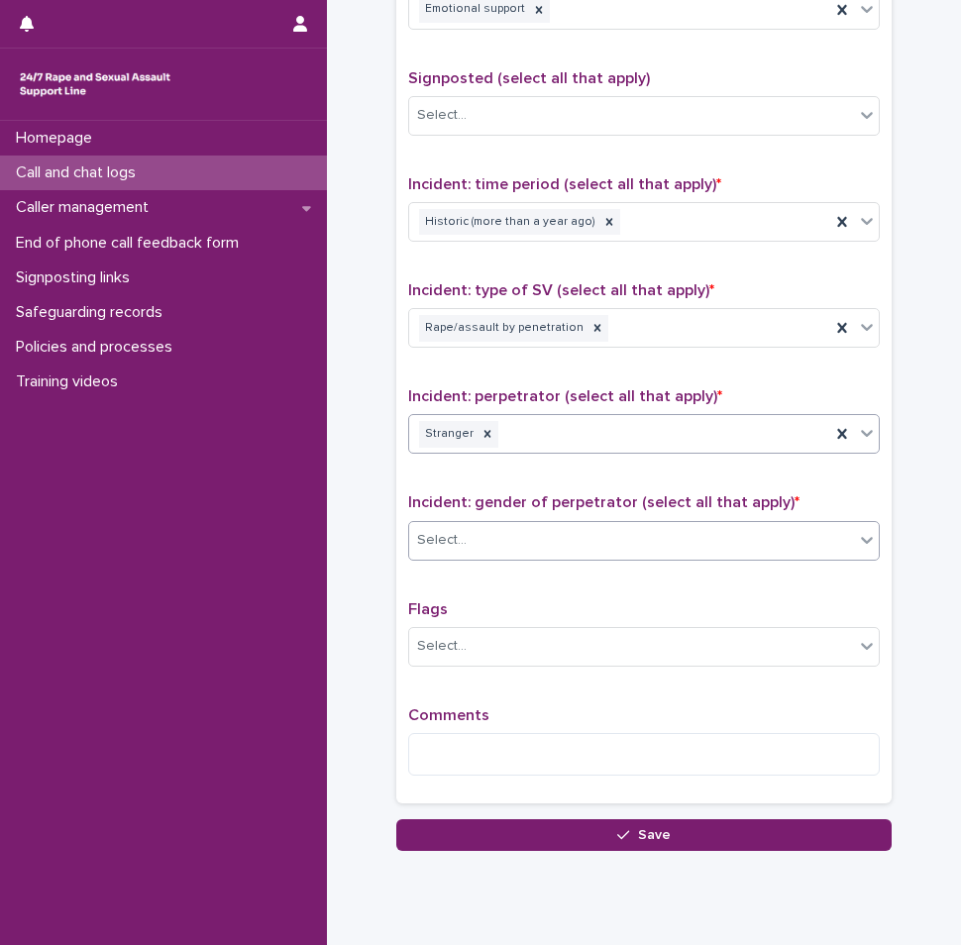
click at [491, 552] on div "Select..." at bounding box center [631, 540] width 445 height 33
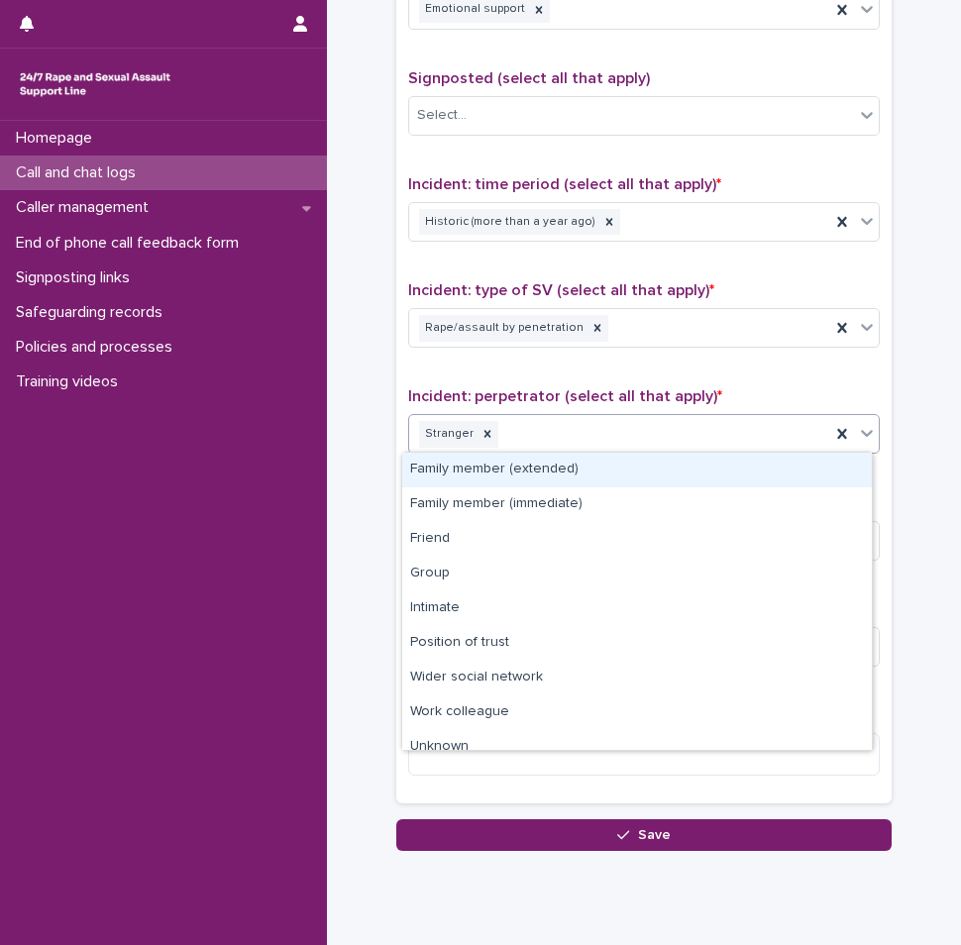
click at [561, 442] on div "Stranger" at bounding box center [619, 434] width 421 height 35
click at [590, 331] on icon at bounding box center [597, 328] width 14 height 14
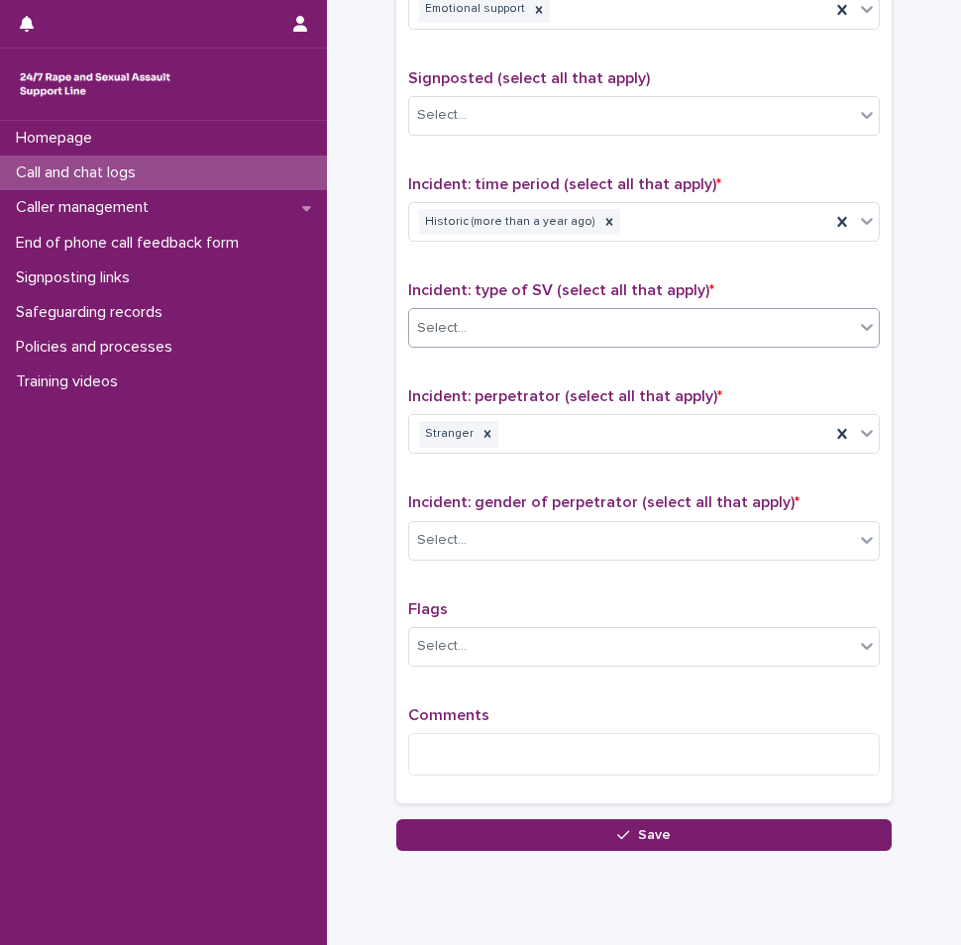
click at [619, 330] on div "Select..." at bounding box center [631, 328] width 445 height 33
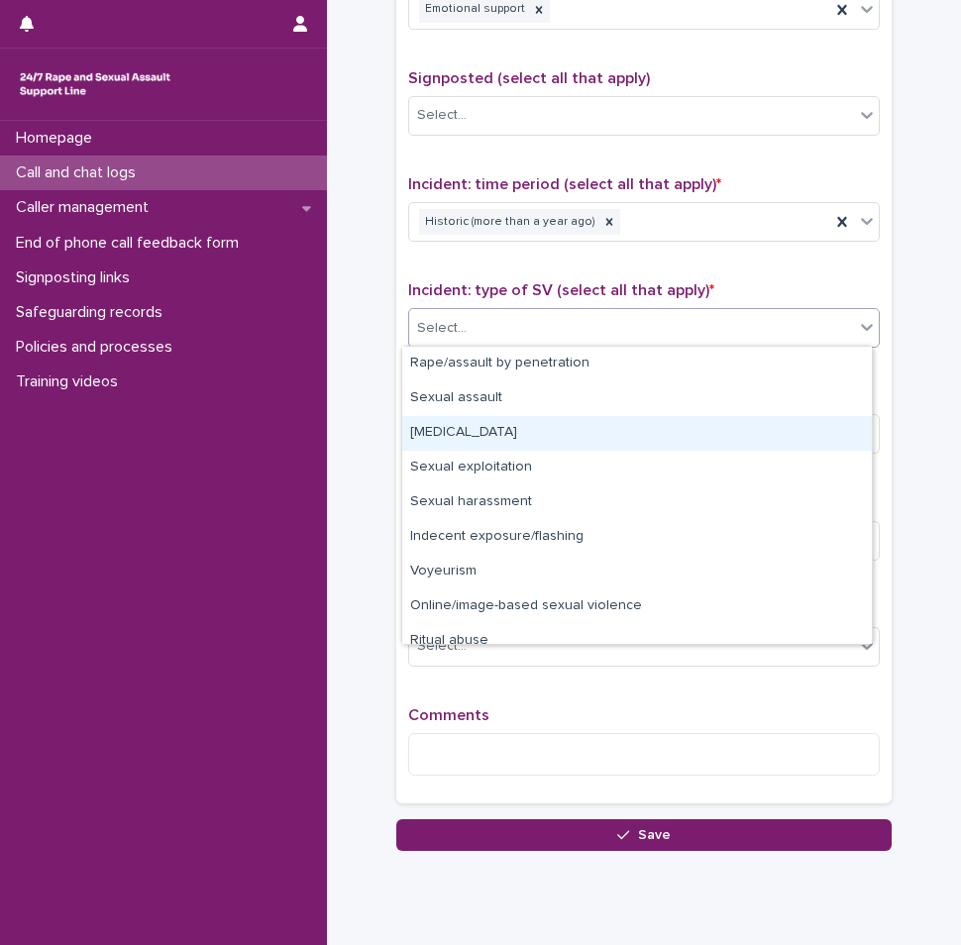
click at [516, 434] on div "[MEDICAL_DATA]" at bounding box center [636, 433] width 469 height 35
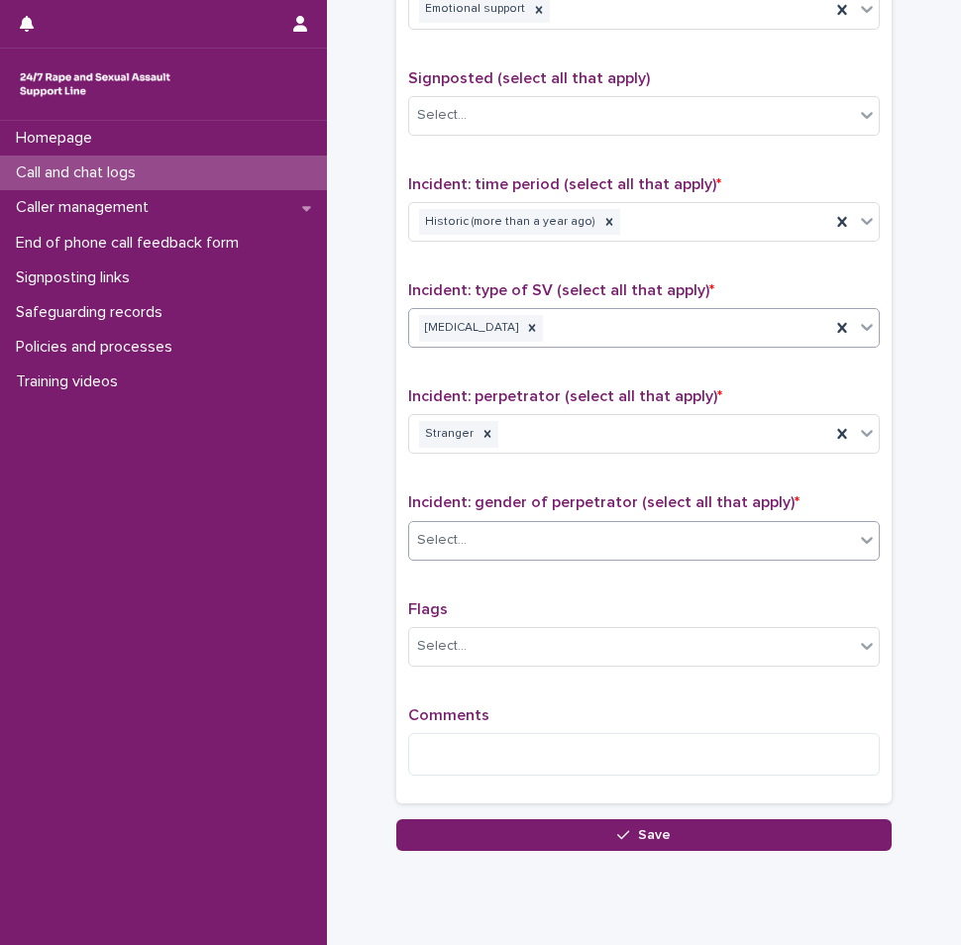
click at [523, 531] on div "Select..." at bounding box center [631, 540] width 445 height 33
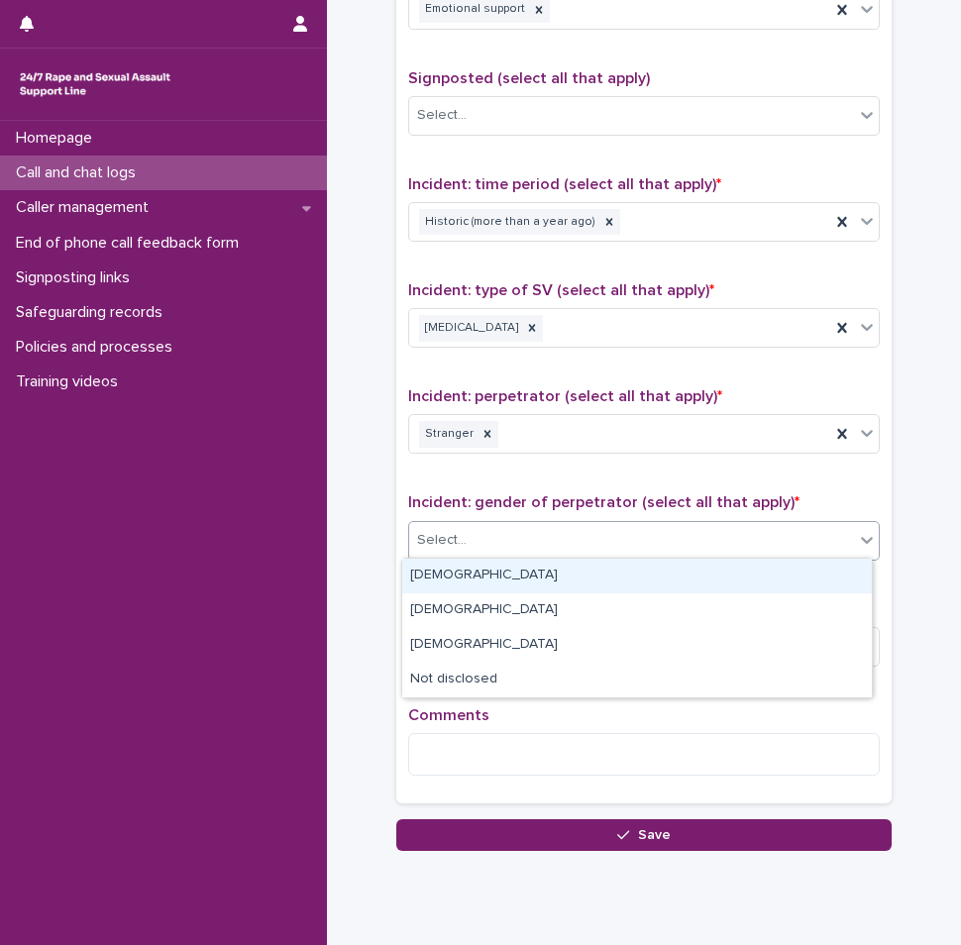
click at [484, 578] on div "[DEMOGRAPHIC_DATA]" at bounding box center [636, 576] width 469 height 35
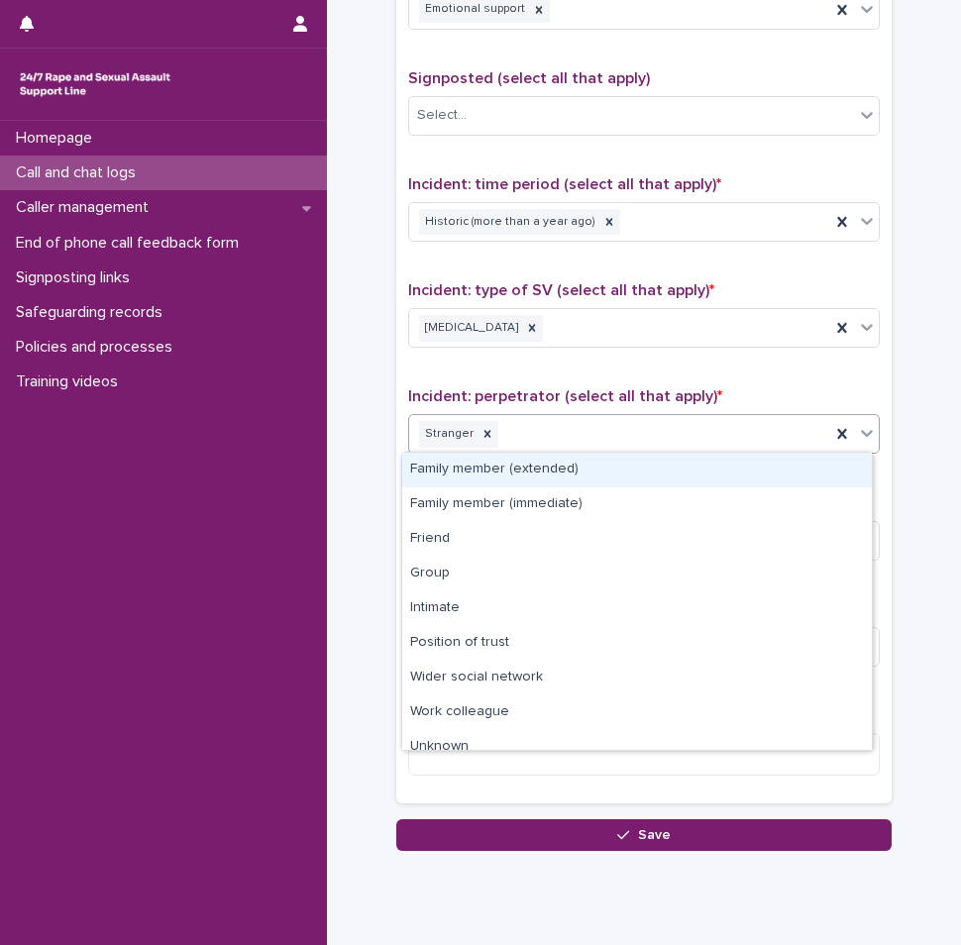
click at [567, 423] on div "Stranger" at bounding box center [619, 434] width 421 height 35
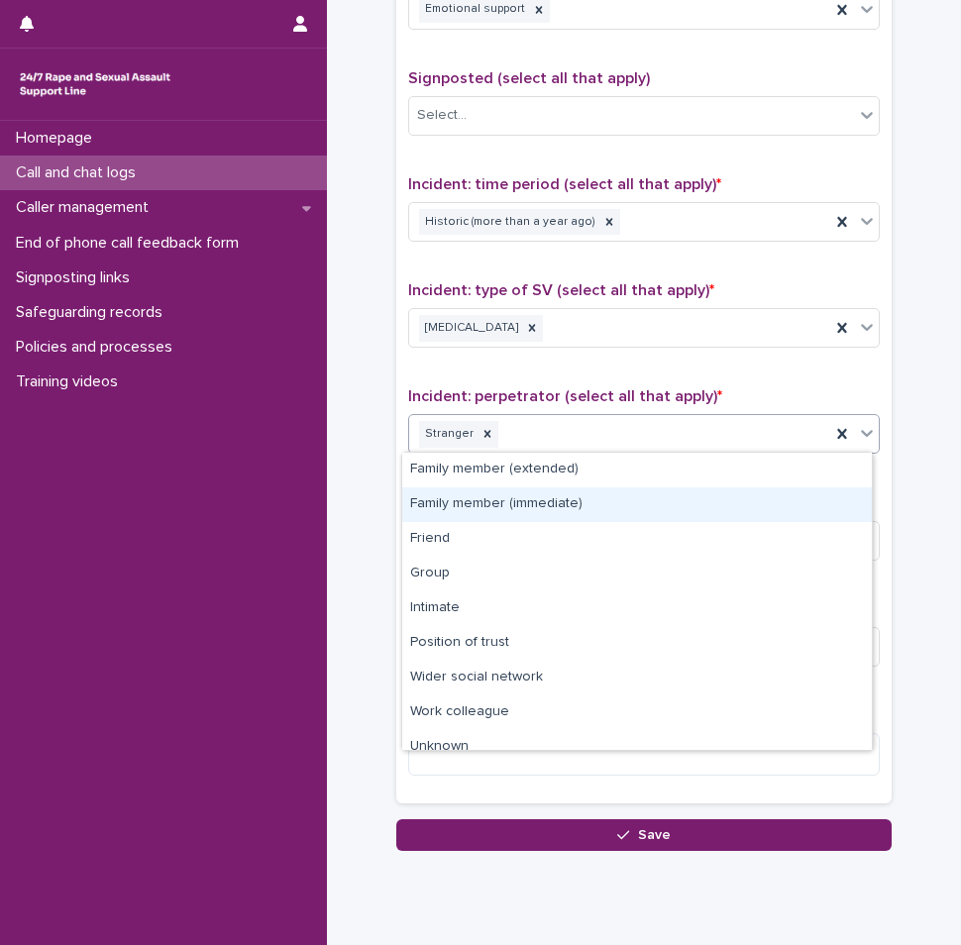
click at [520, 503] on div "Family member (immediate)" at bounding box center [636, 504] width 469 height 35
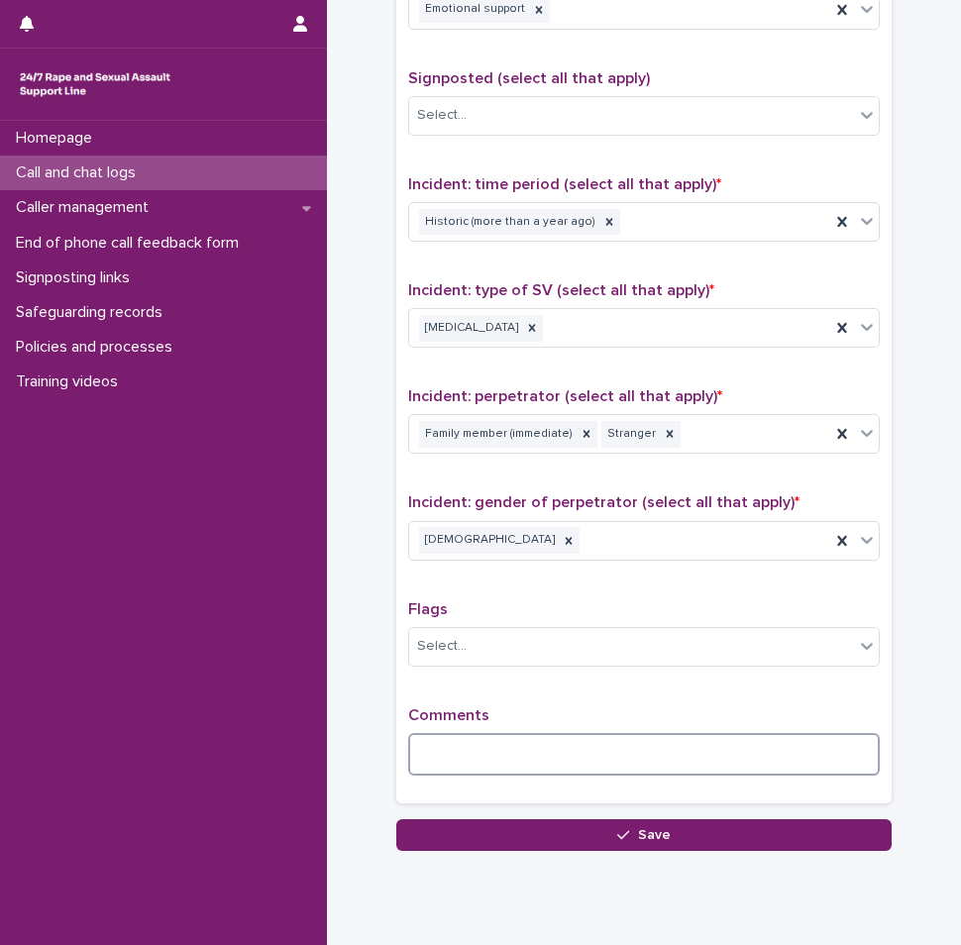
click at [445, 750] on textarea at bounding box center [643, 754] width 471 height 43
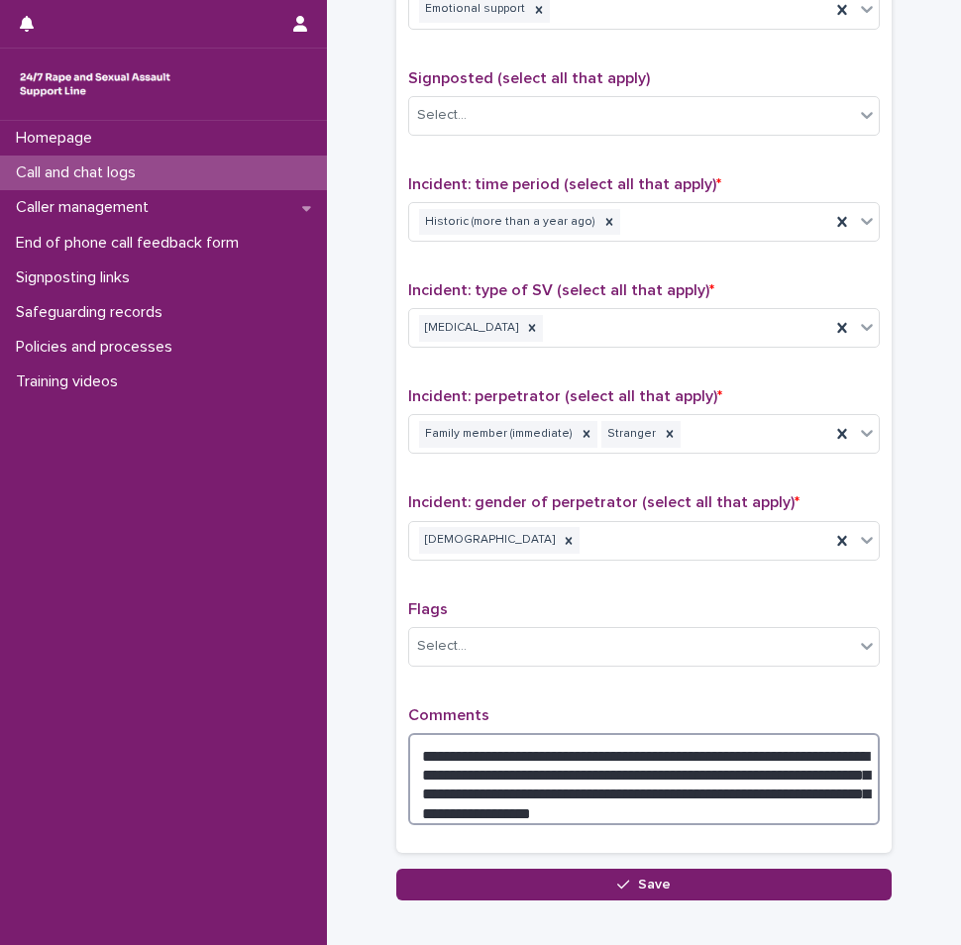
drag, startPoint x: 544, startPoint y: 748, endPoint x: 470, endPoint y: 774, distance: 78.0
click at [470, 774] on textarea "**********" at bounding box center [643, 779] width 471 height 92
click at [565, 745] on textarea "**********" at bounding box center [643, 779] width 471 height 92
drag, startPoint x: 567, startPoint y: 752, endPoint x: 462, endPoint y: 771, distance: 106.8
click at [462, 771] on textarea "**********" at bounding box center [643, 779] width 471 height 92
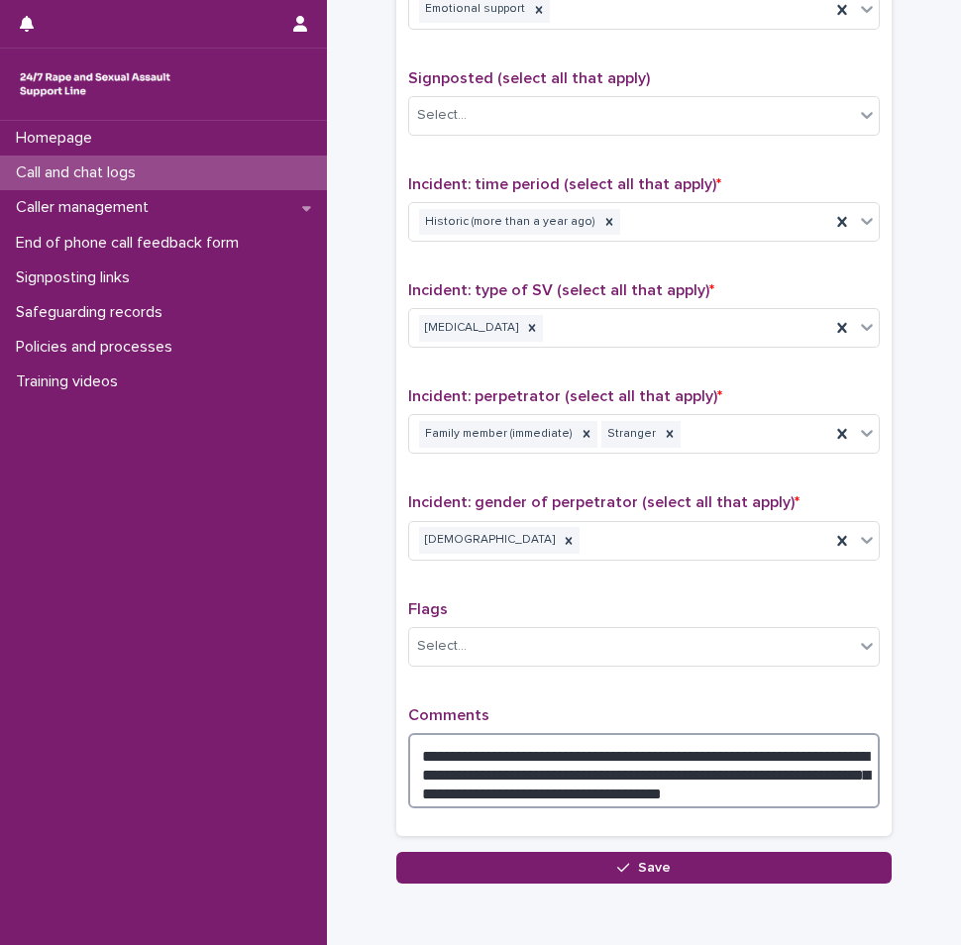
click at [707, 793] on textarea "**********" at bounding box center [643, 770] width 471 height 75
click at [524, 783] on textarea "**********" at bounding box center [643, 770] width 471 height 75
click at [707, 795] on textarea "**********" at bounding box center [643, 770] width 471 height 75
click at [425, 769] on textarea "**********" at bounding box center [643, 770] width 471 height 75
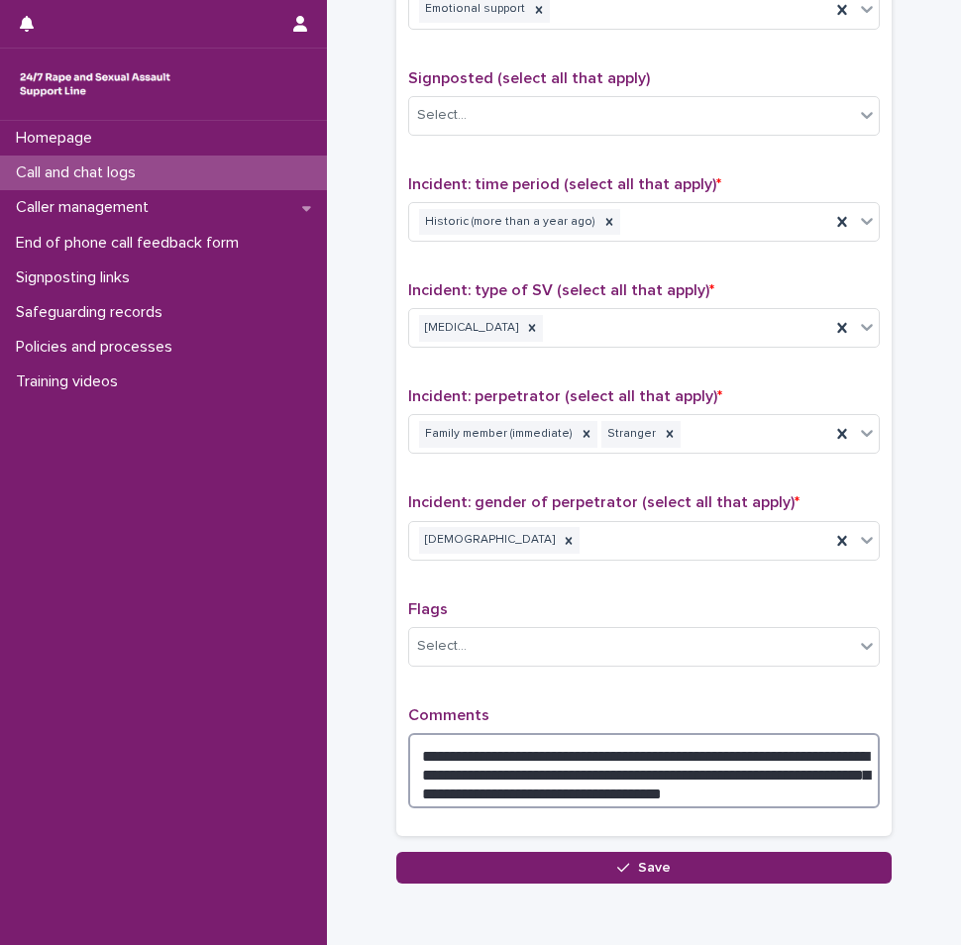
click at [425, 769] on textarea "**********" at bounding box center [643, 770] width 471 height 75
click at [595, 764] on textarea "**********" at bounding box center [643, 770] width 471 height 75
click at [684, 787] on textarea "**********" at bounding box center [643, 770] width 471 height 75
type textarea "**********"
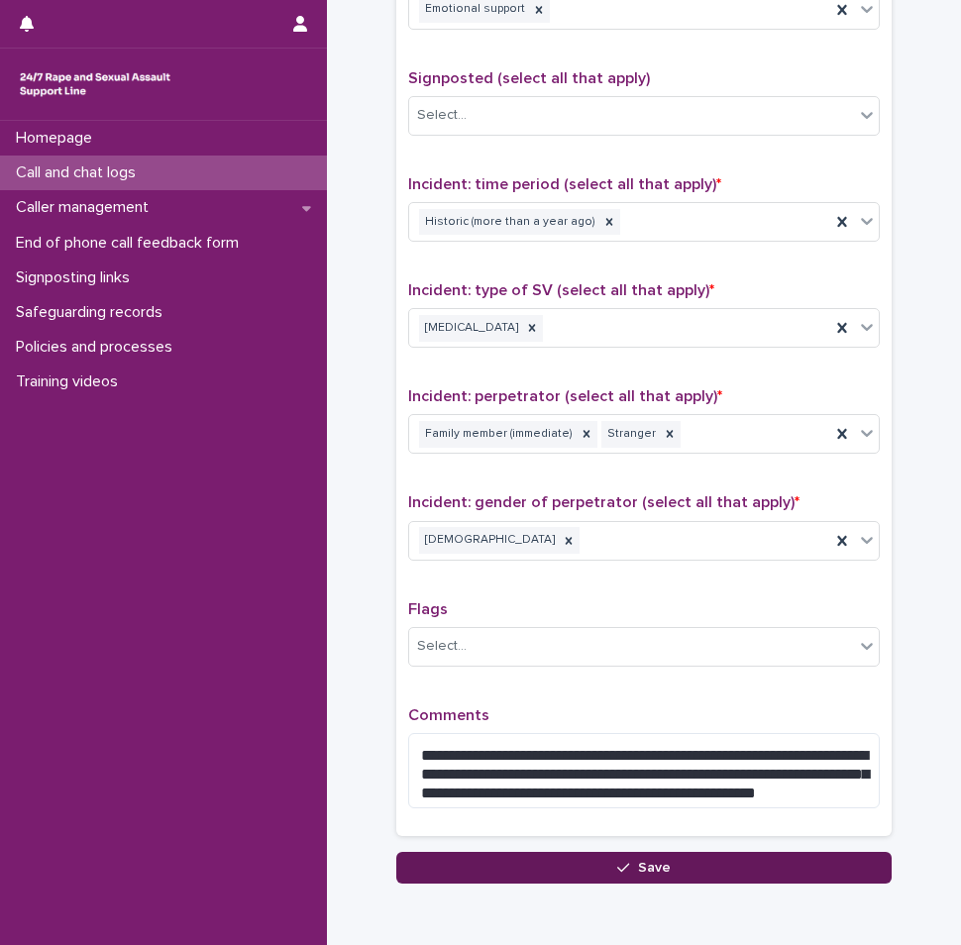
click at [640, 874] on button "Save" at bounding box center [643, 868] width 495 height 32
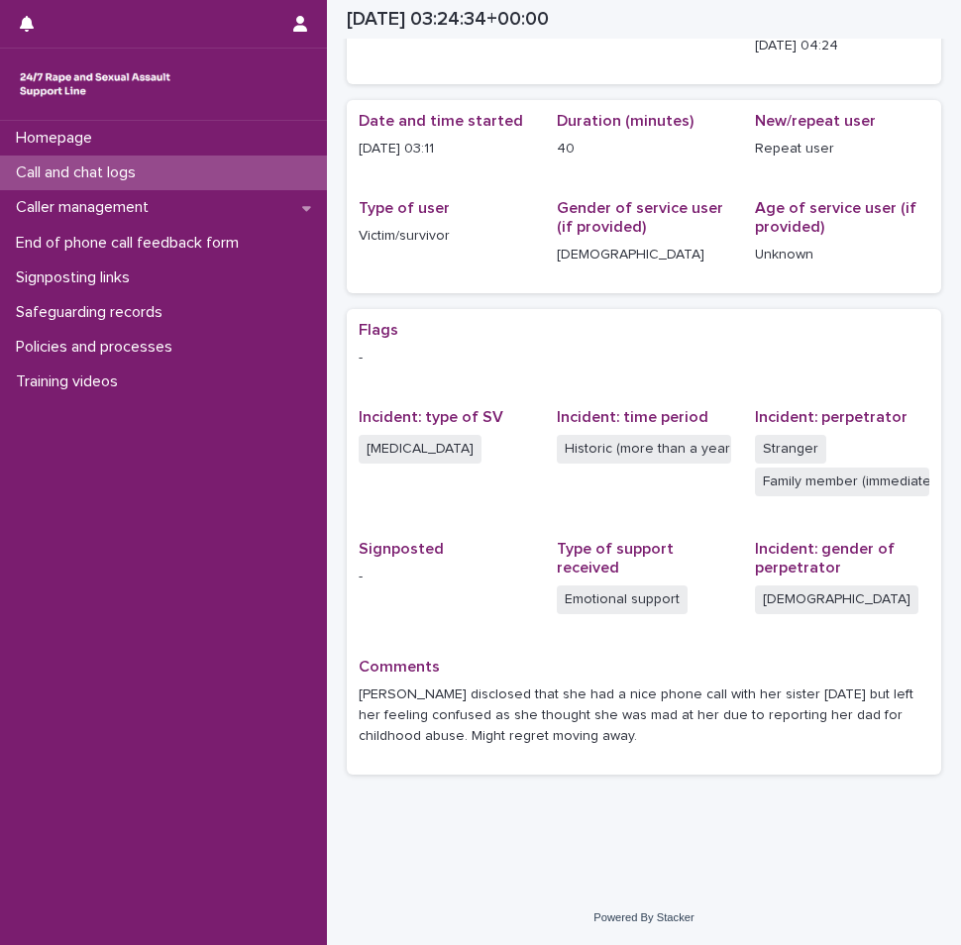
scroll to position [141, 0]
